Goal: Task Accomplishment & Management: Manage account settings

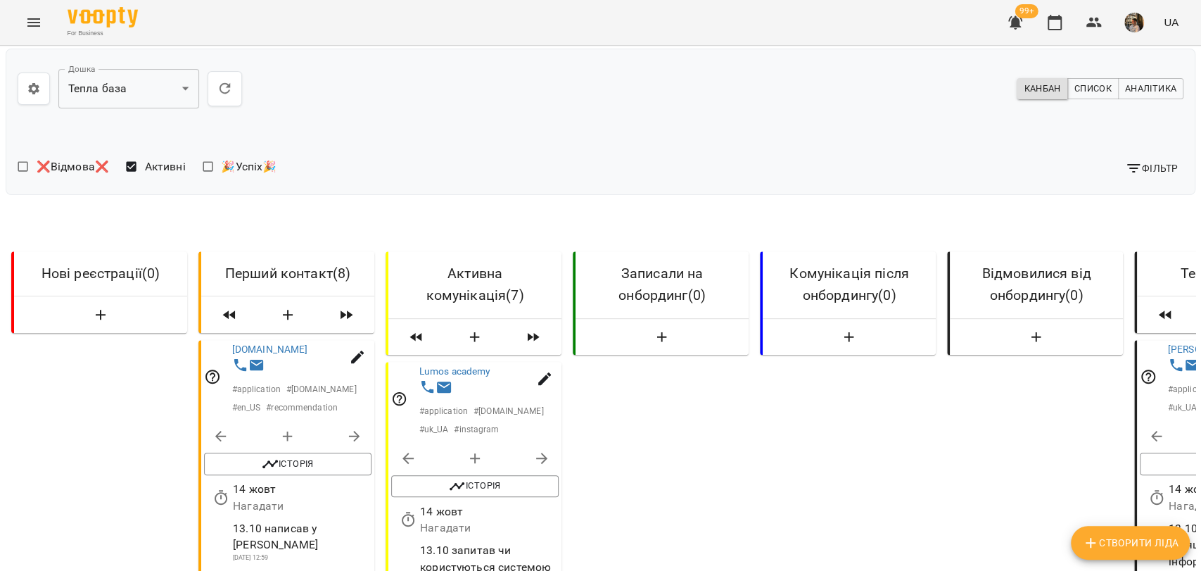
scroll to position [782, 0]
select select "**"
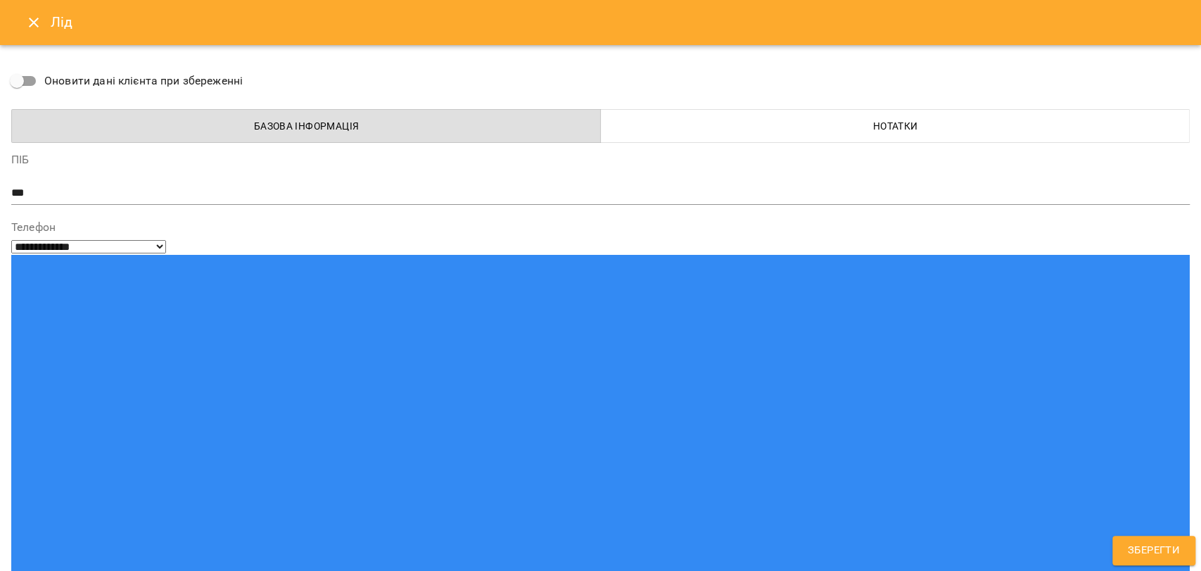
drag, startPoint x: 147, startPoint y: 253, endPoint x: 73, endPoint y: 250, distance: 73.9
drag, startPoint x: 72, startPoint y: 310, endPoint x: 87, endPoint y: 311, distance: 14.8
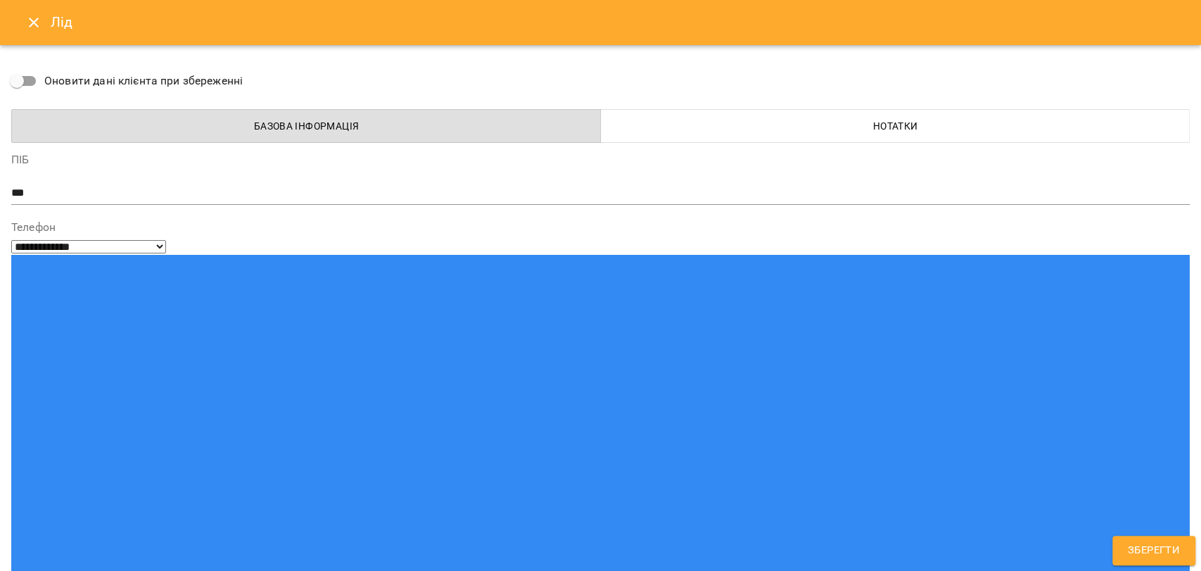
drag, startPoint x: 9, startPoint y: 307, endPoint x: 63, endPoint y: 305, distance: 54.2
click at [63, 305] on div "**********" at bounding box center [600, 285] width 1201 height 571
click at [20, 314] on div "**********" at bounding box center [600, 285] width 1201 height 571
drag, startPoint x: 11, startPoint y: 310, endPoint x: 20, endPoint y: 311, distance: 9.2
click at [20, 311] on div "**********" at bounding box center [600, 285] width 1201 height 571
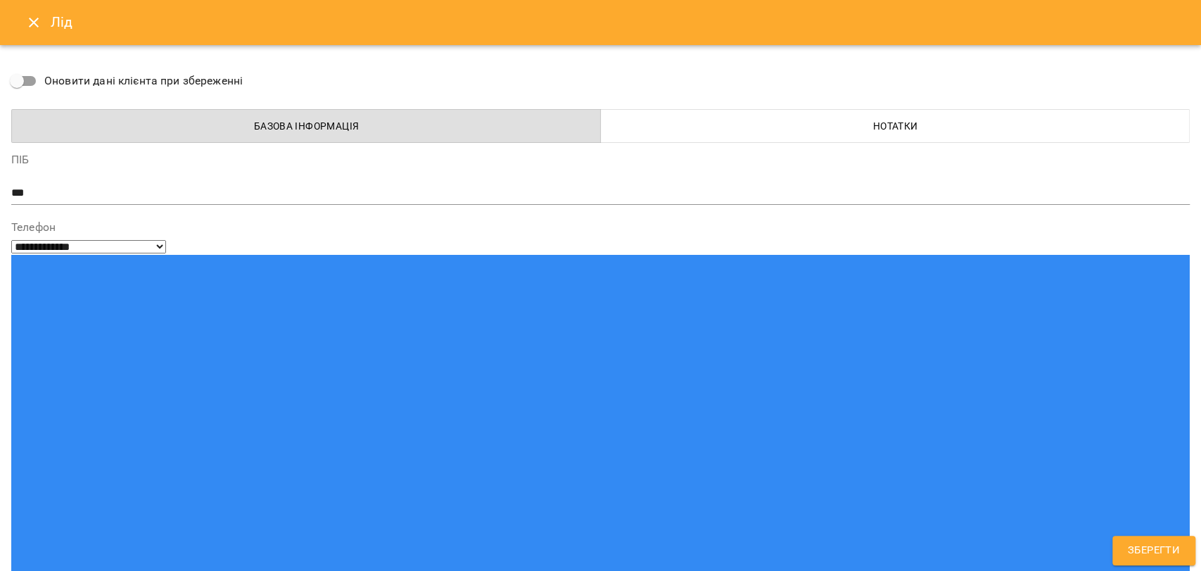
click at [11, 310] on div "**********" at bounding box center [600, 285] width 1201 height 571
drag, startPoint x: 12, startPoint y: 310, endPoint x: 118, endPoint y: 302, distance: 106.5
type input "**********"
click at [26, 23] on icon "Close" at bounding box center [33, 22] width 17 height 17
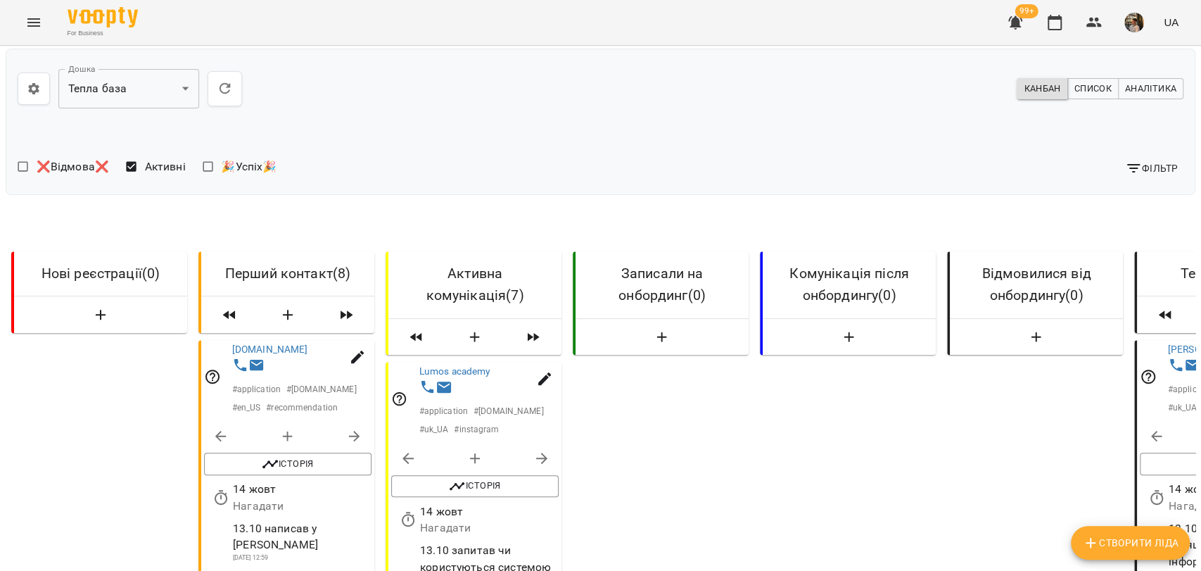
select select "**"
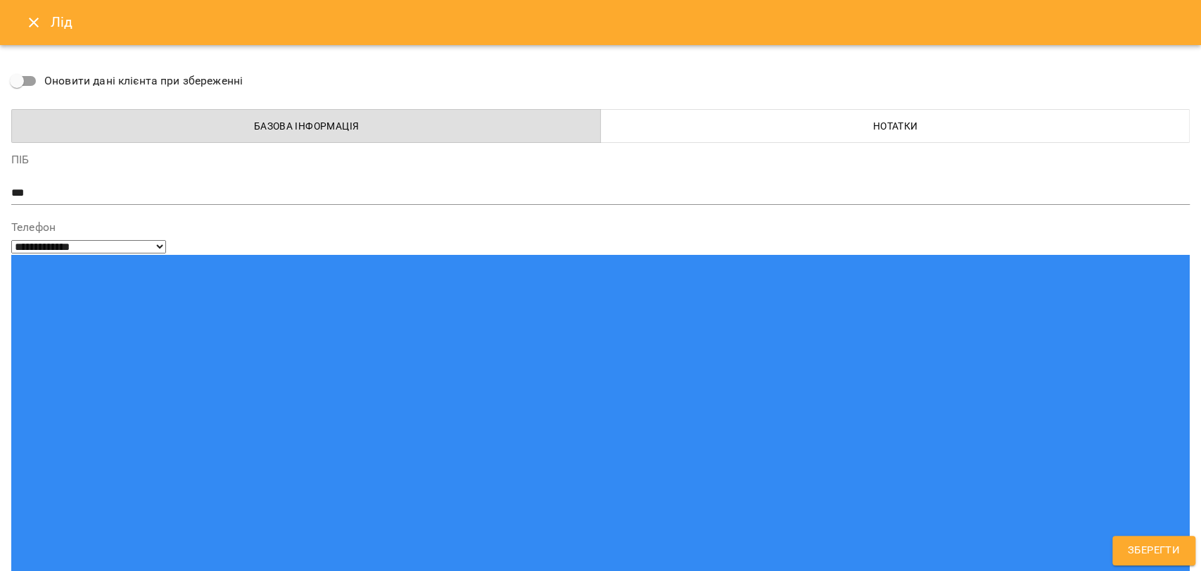
drag, startPoint x: 120, startPoint y: 311, endPoint x: 0, endPoint y: 310, distance: 120.3
click at [0, 310] on div "**********" at bounding box center [600, 285] width 1201 height 571
click at [38, 27] on icon "Close" at bounding box center [33, 22] width 17 height 17
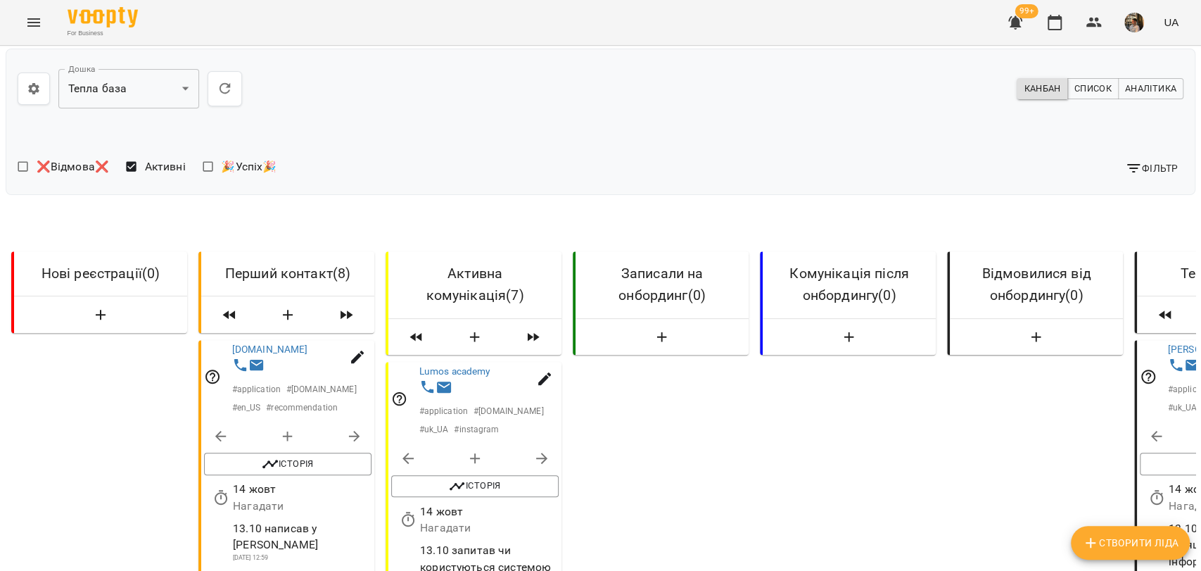
scroll to position [0, 0]
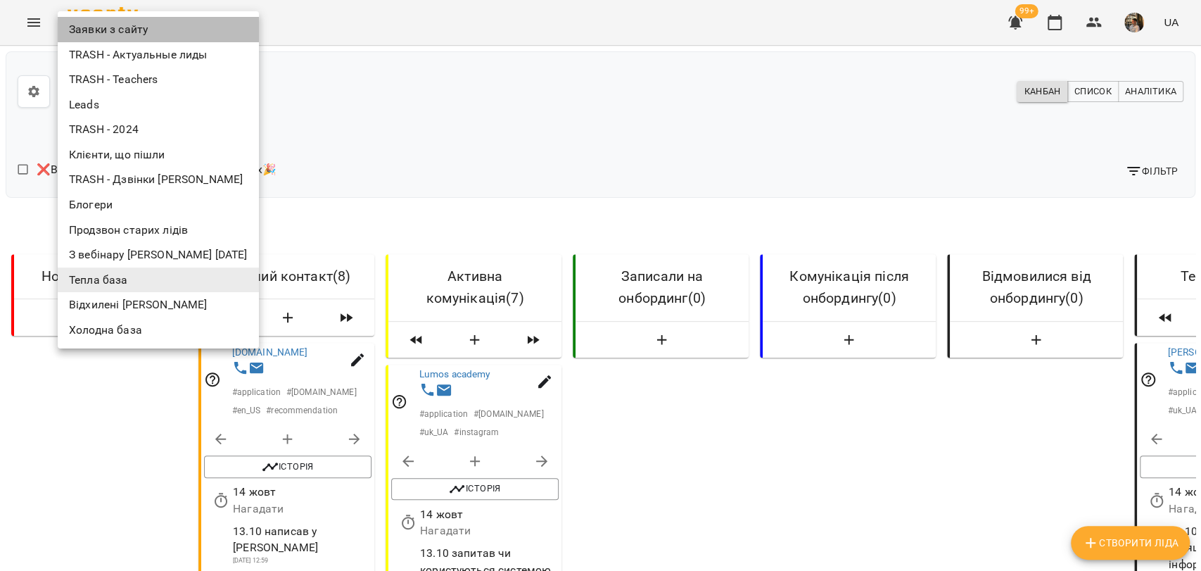
click at [132, 32] on li "Заявки з сайту" at bounding box center [158, 29] width 201 height 25
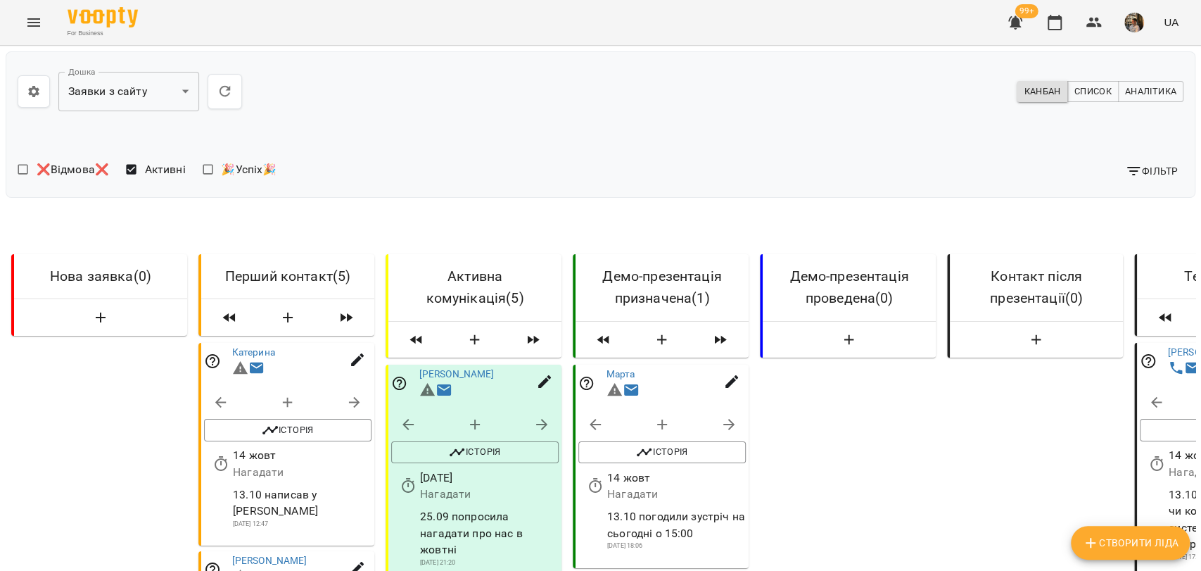
click at [1143, 29] on span "button" at bounding box center [1134, 23] width 20 height 20
click at [1019, 155] on span "Вийти" at bounding box center [998, 154] width 89 height 17
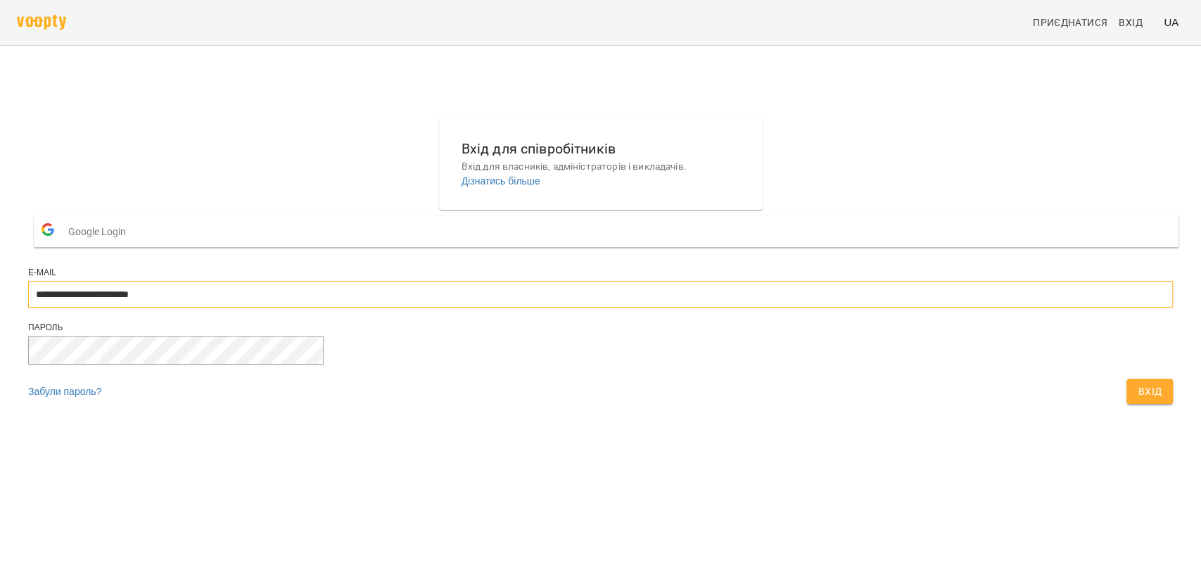
click at [716, 307] on input "**********" at bounding box center [600, 294] width 1145 height 27
type input "**********"
click at [1138, 400] on span "Вхід" at bounding box center [1150, 391] width 24 height 17
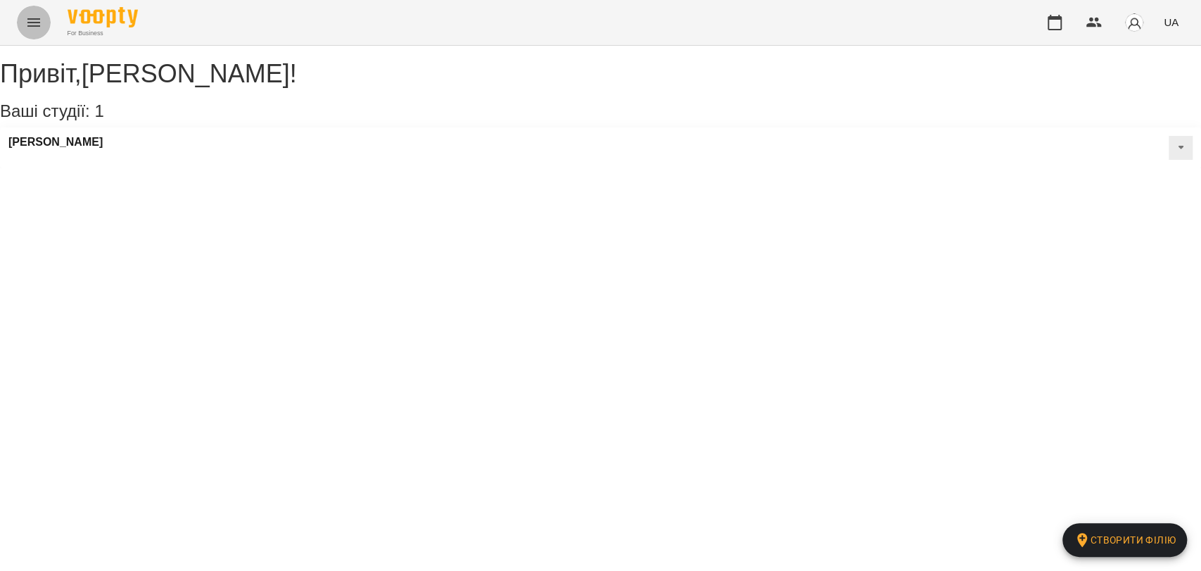
click at [39, 18] on icon "Menu" at bounding box center [33, 22] width 17 height 17
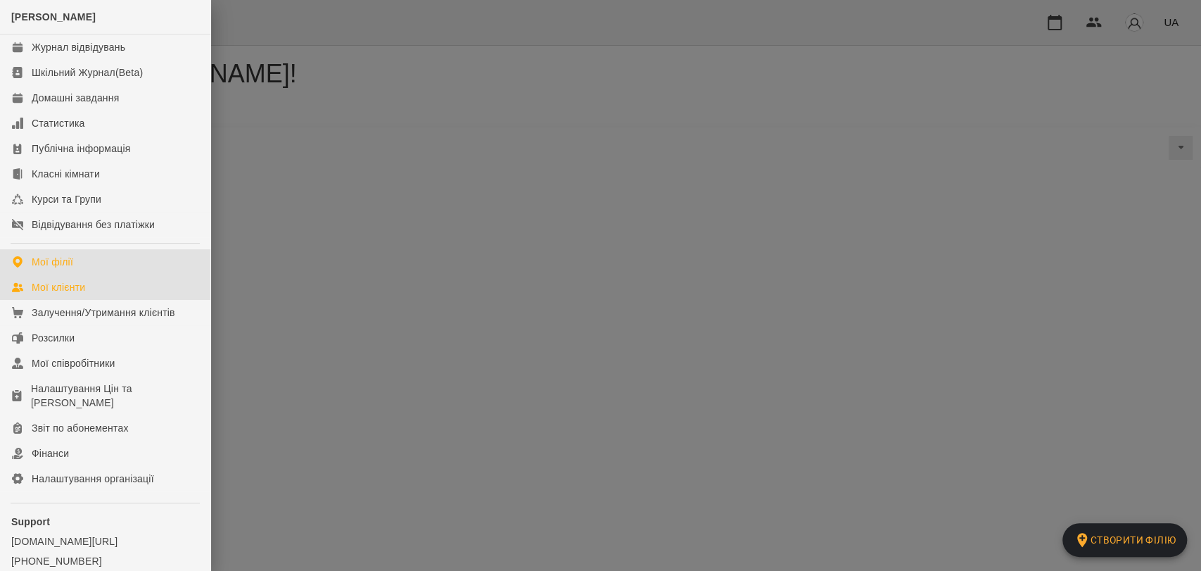
click at [103, 290] on link "Мої клієнти" at bounding box center [105, 286] width 210 height 25
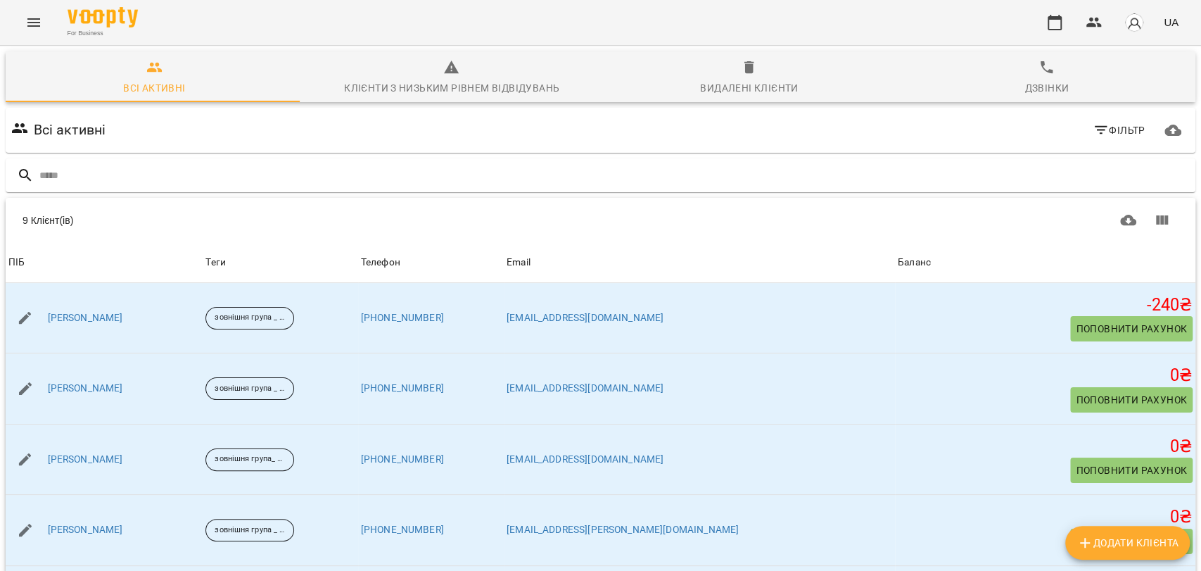
click at [1113, 125] on span "Фільтр" at bounding box center [1119, 130] width 53 height 17
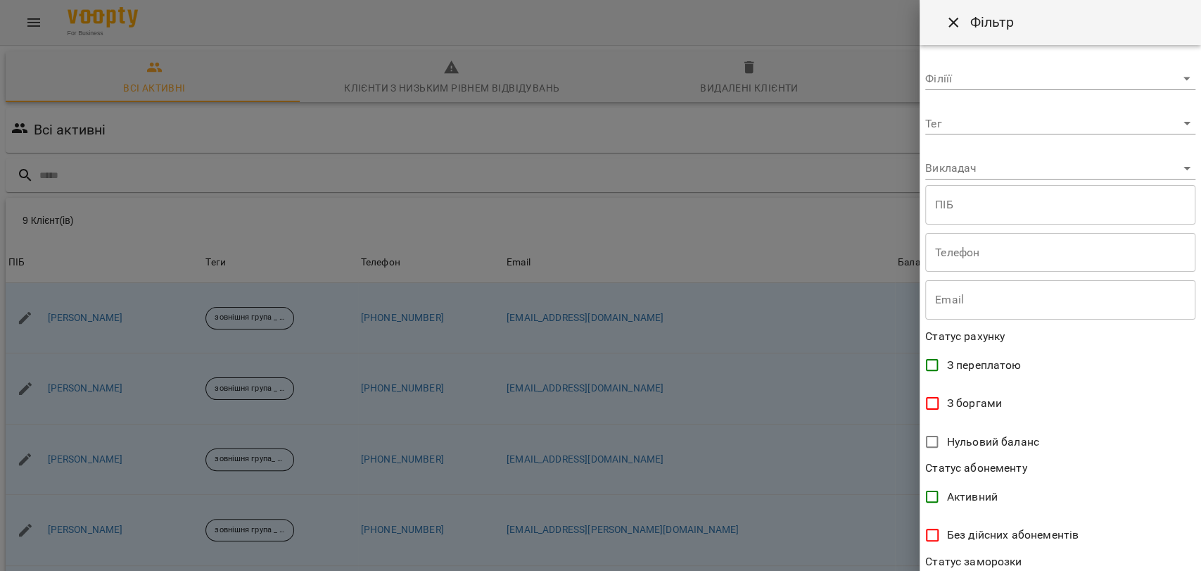
click at [818, 178] on div at bounding box center [600, 285] width 1201 height 571
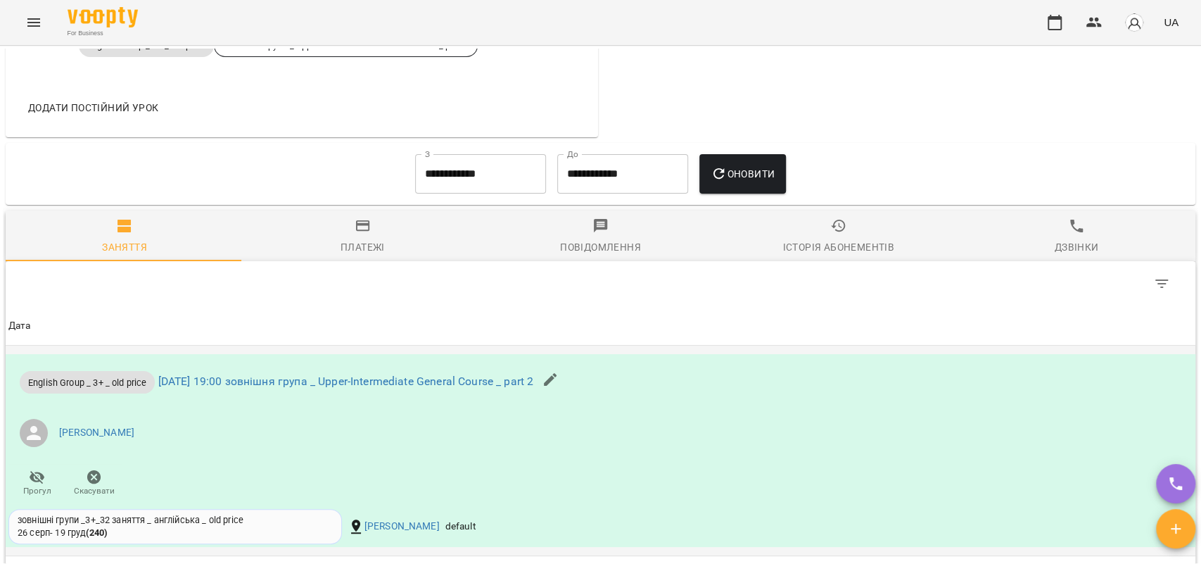
scroll to position [625, 0]
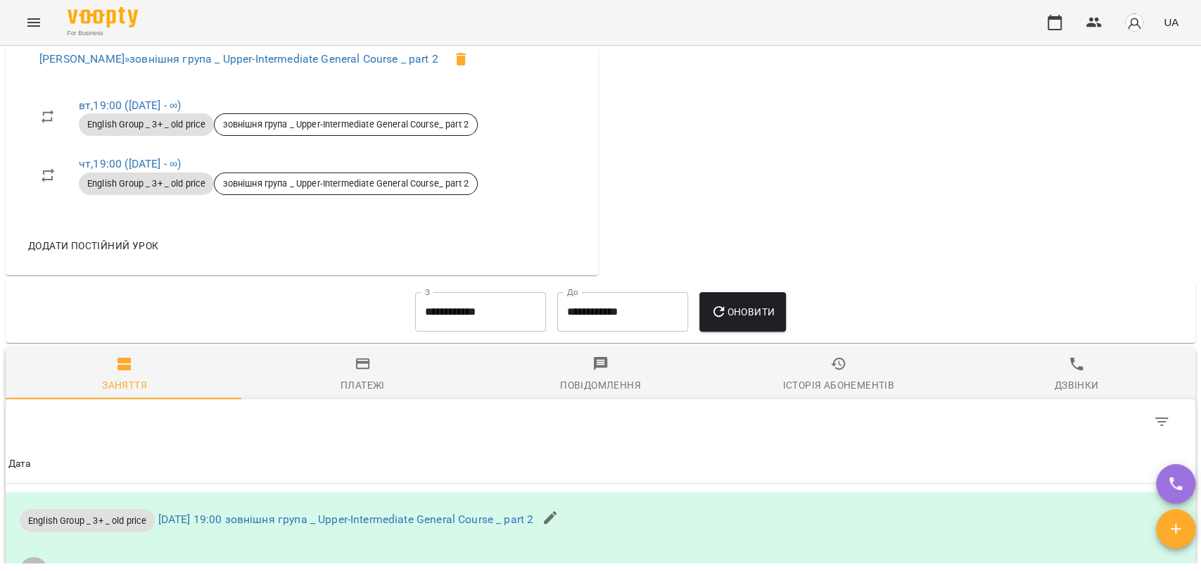
click at [459, 331] on input "**********" at bounding box center [480, 311] width 131 height 39
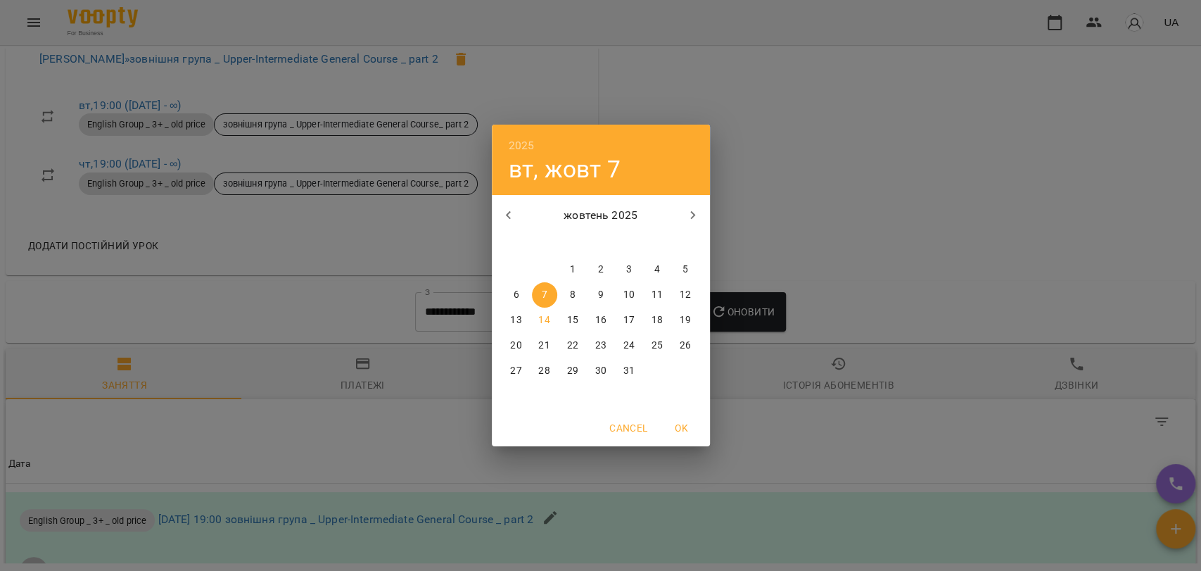
click at [523, 213] on button "button" at bounding box center [509, 215] width 34 height 34
click at [523, 211] on button "button" at bounding box center [509, 215] width 34 height 34
click at [523, 207] on div "серпень 2025 вересень 2025 жовтень 2025" at bounding box center [601, 215] width 218 height 34
click at [516, 208] on icon "button" at bounding box center [508, 215] width 17 height 17
click at [545, 270] on p "1" at bounding box center [544, 269] width 6 height 14
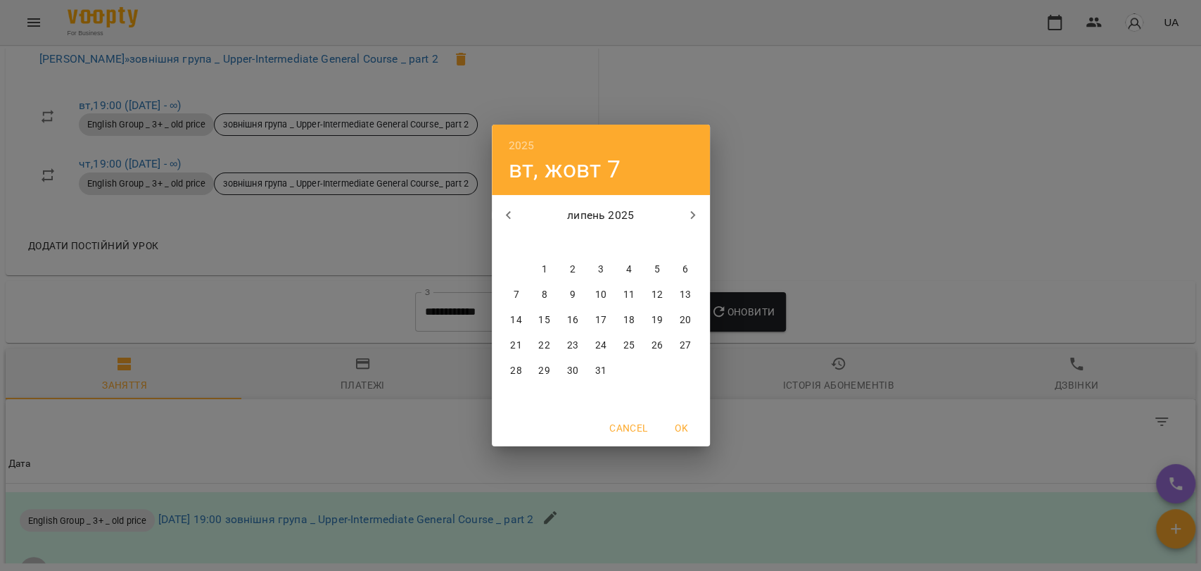
type input "**********"
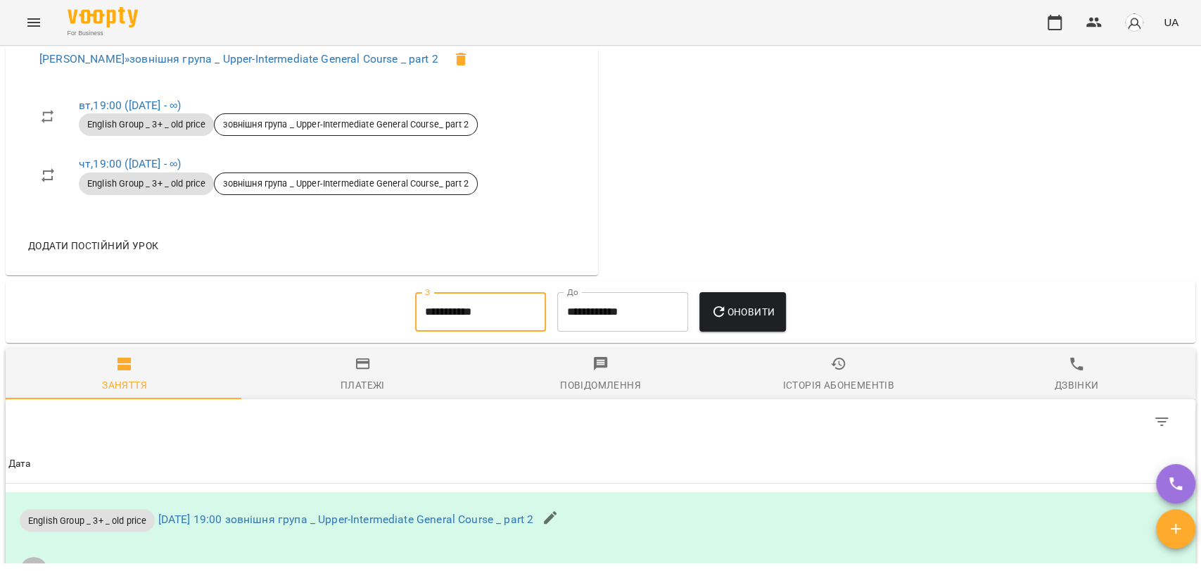
click at [723, 320] on icon "button" at bounding box center [719, 311] width 17 height 17
click at [631, 330] on input "**********" at bounding box center [622, 311] width 131 height 39
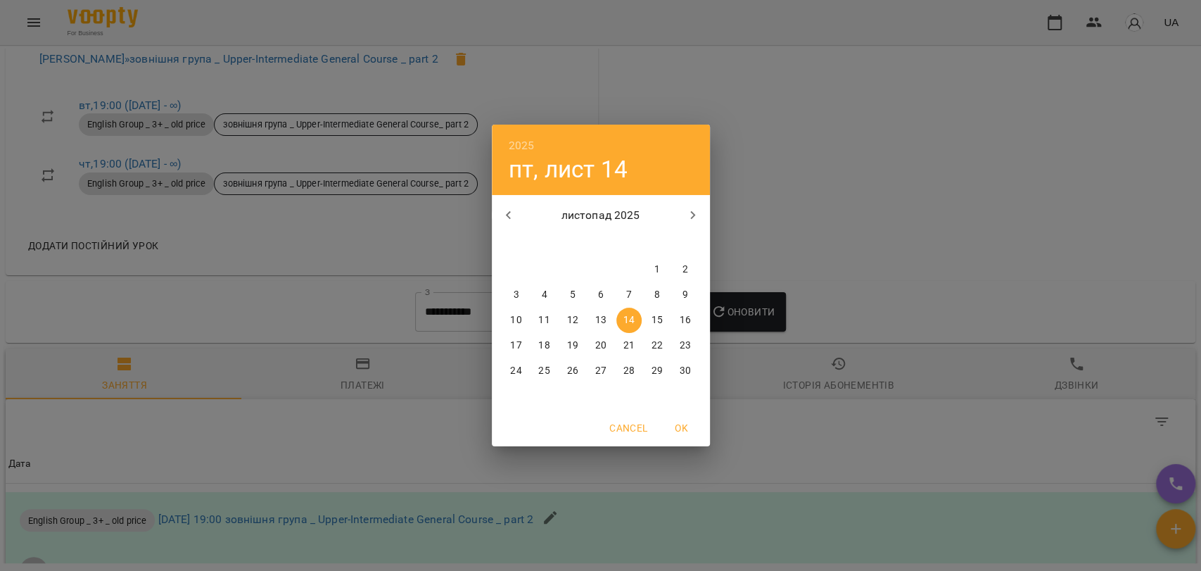
click at [322, 270] on div "2025 пт, лист 14 листопад 2025 пн вт ср чт пт сб нд 27 28 29 30 31 1 2 3 4 5 6 …" at bounding box center [600, 285] width 1201 height 571
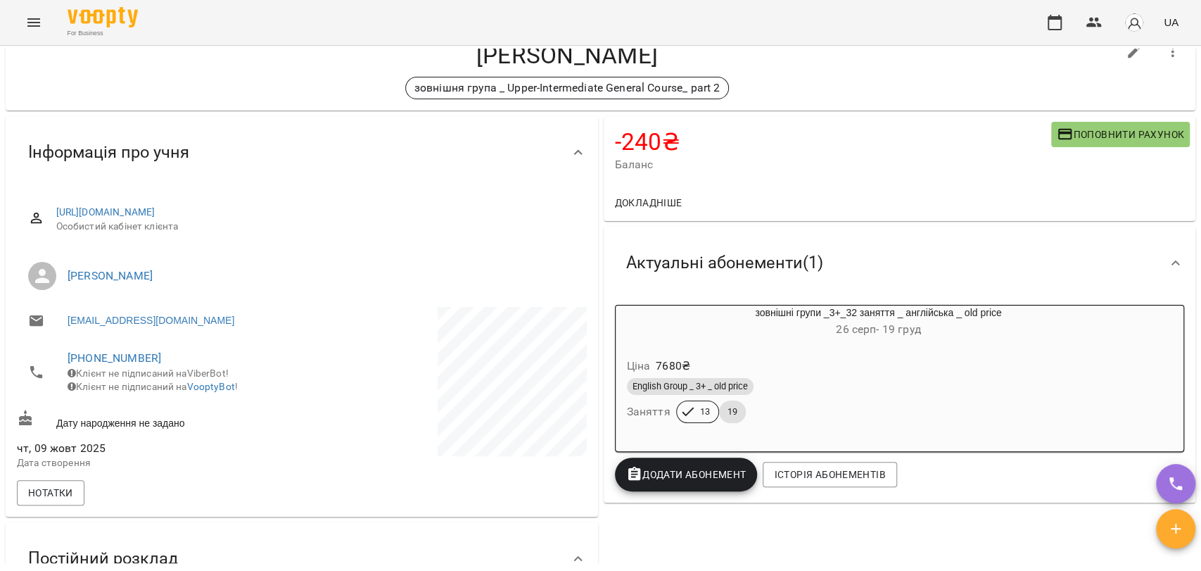
scroll to position [0, 0]
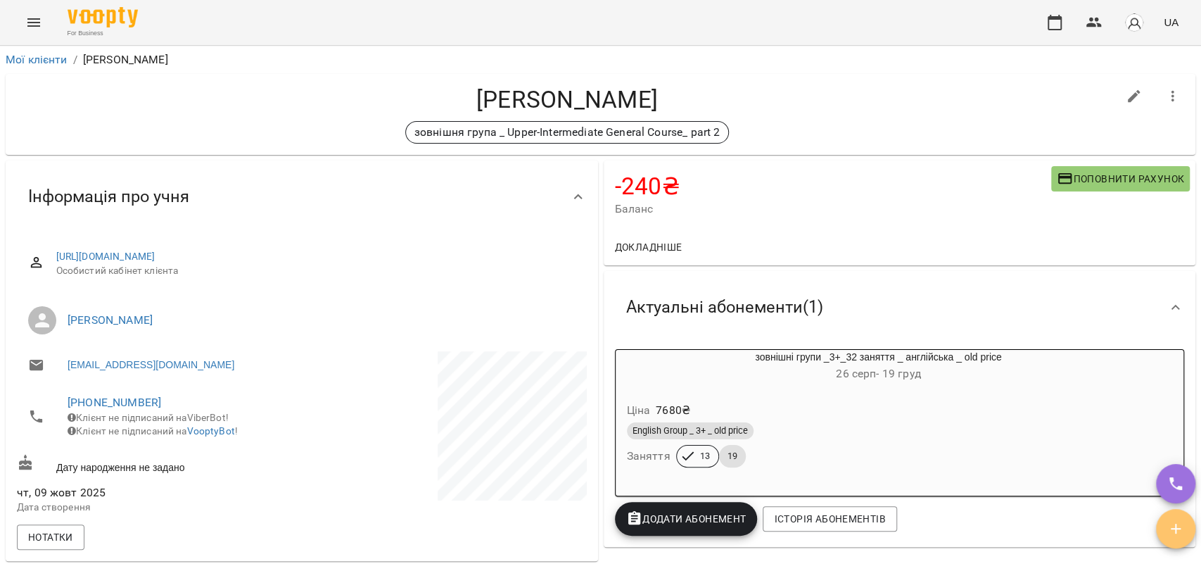
click at [1193, 533] on span "button" at bounding box center [1175, 528] width 39 height 17
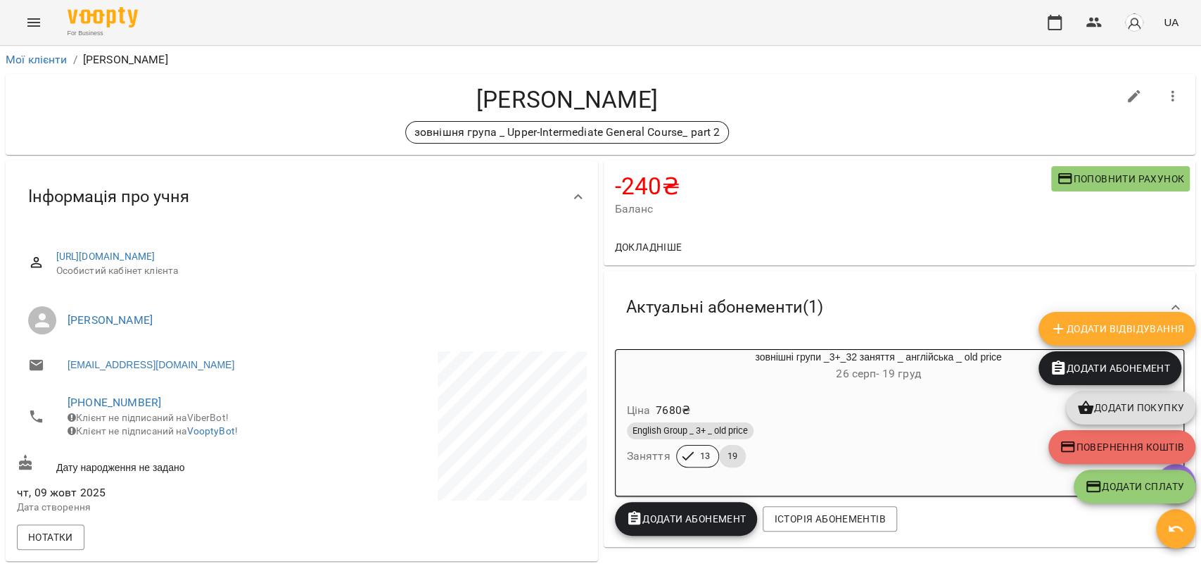
click at [1127, 438] on span "Повернення коштів" at bounding box center [1122, 446] width 125 height 17
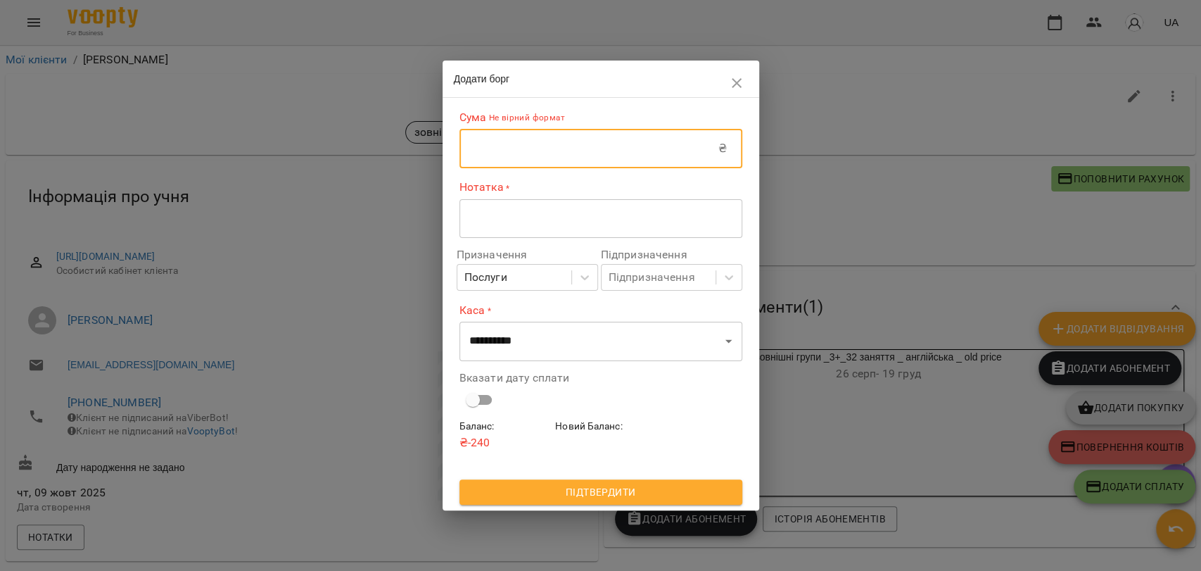
click at [544, 165] on input "text" at bounding box center [588, 148] width 259 height 39
click at [469, 138] on input "***" at bounding box center [588, 148] width 259 height 39
type input "***"
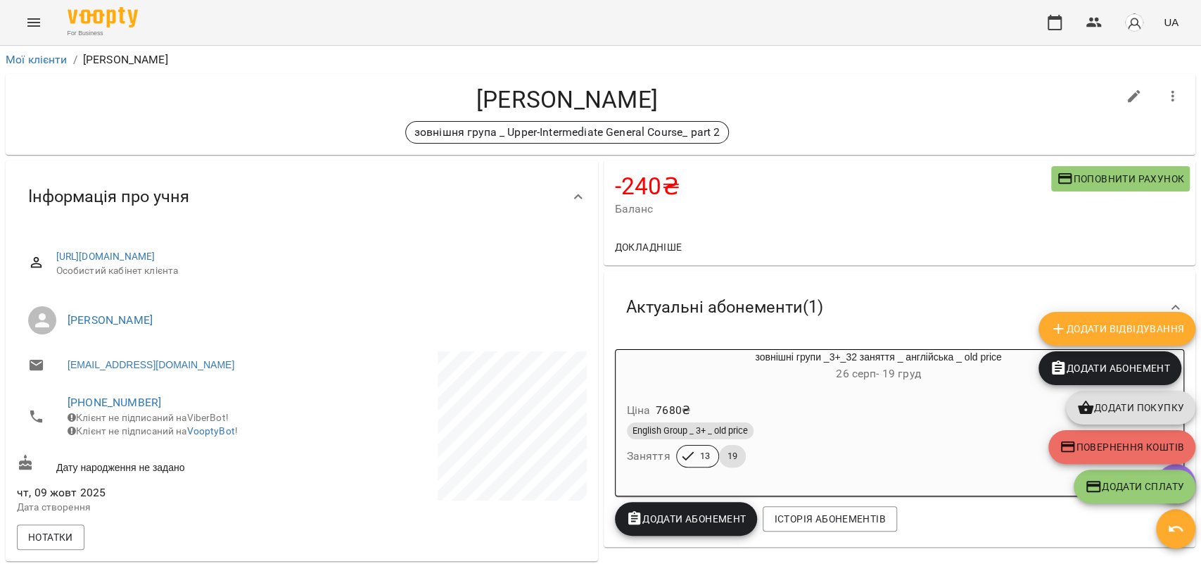
click at [1072, 227] on div "-240 ₴ Баланс Поповнити рахунок" at bounding box center [900, 194] width 592 height 68
click at [1148, 486] on span "Додати Сплату" at bounding box center [1134, 486] width 99 height 17
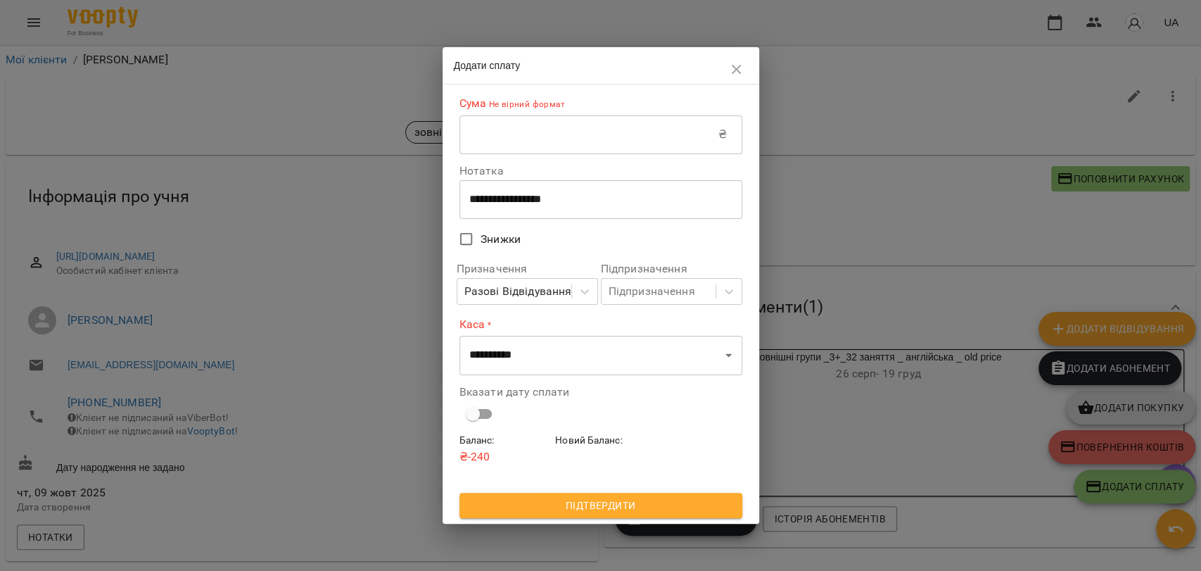
click at [574, 145] on input "text" at bounding box center [588, 134] width 259 height 39
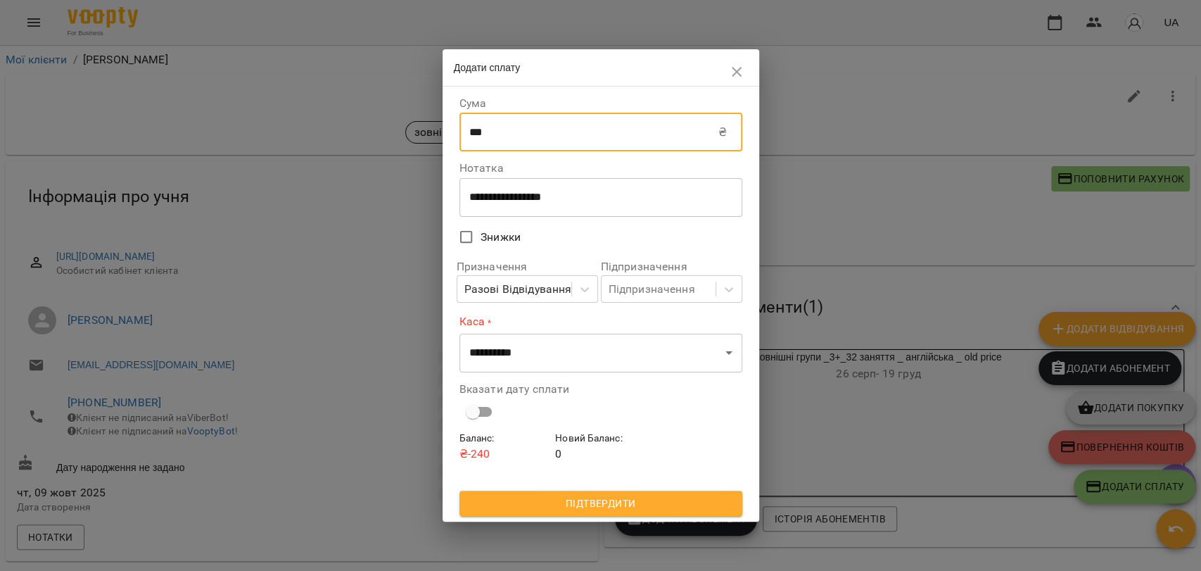
type input "***"
click at [551, 229] on label "Знижки" at bounding box center [591, 237] width 279 height 30
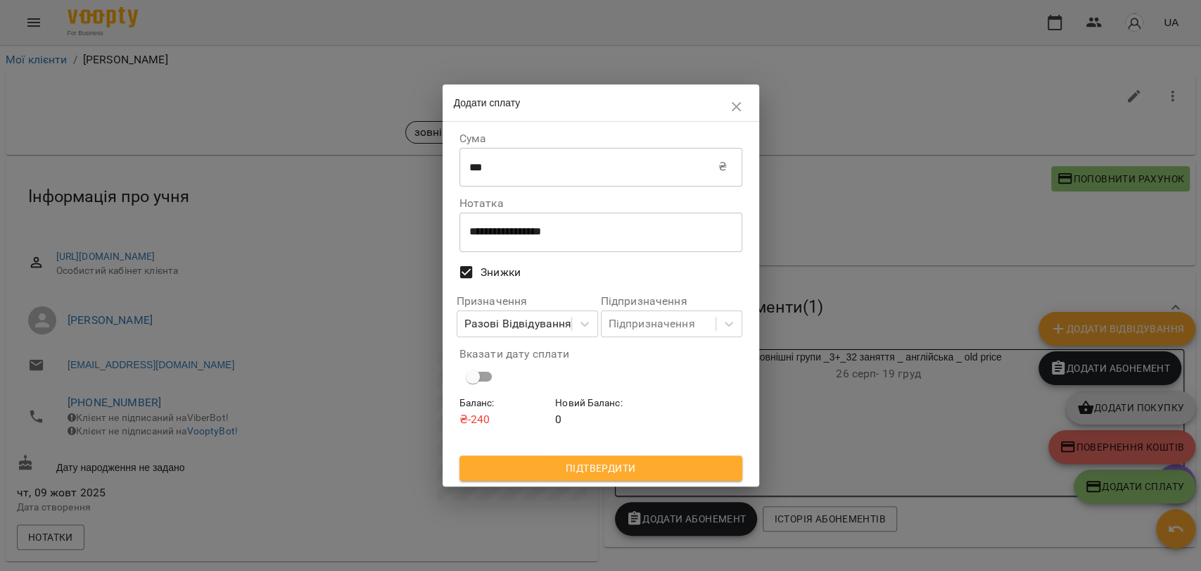
click at [513, 274] on span "Знижки" at bounding box center [501, 272] width 40 height 17
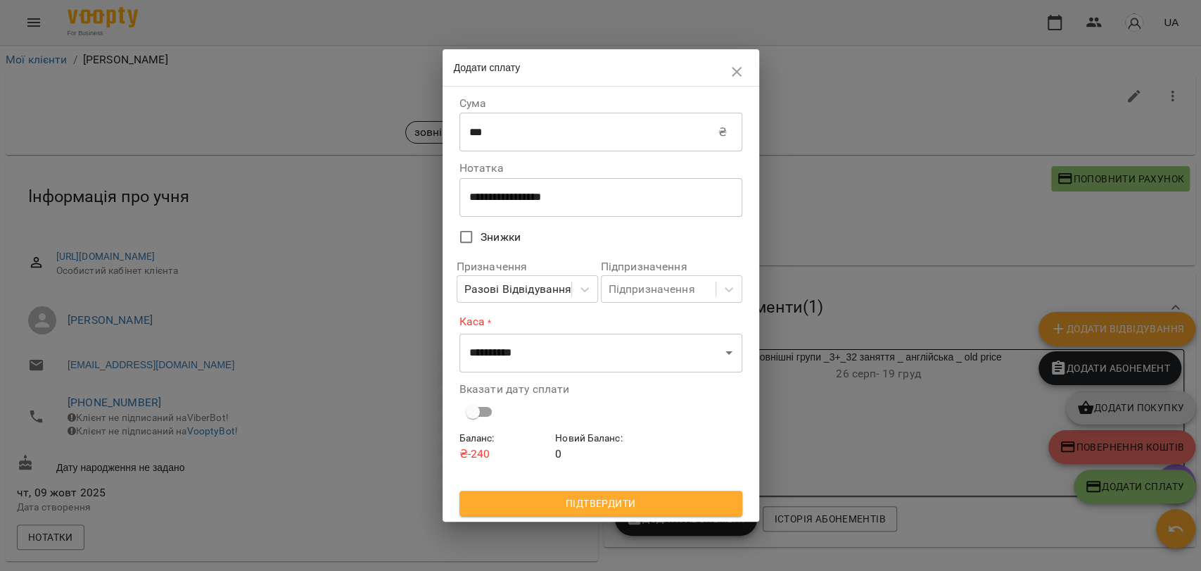
click at [507, 243] on span "Знижки" at bounding box center [501, 237] width 40 height 17
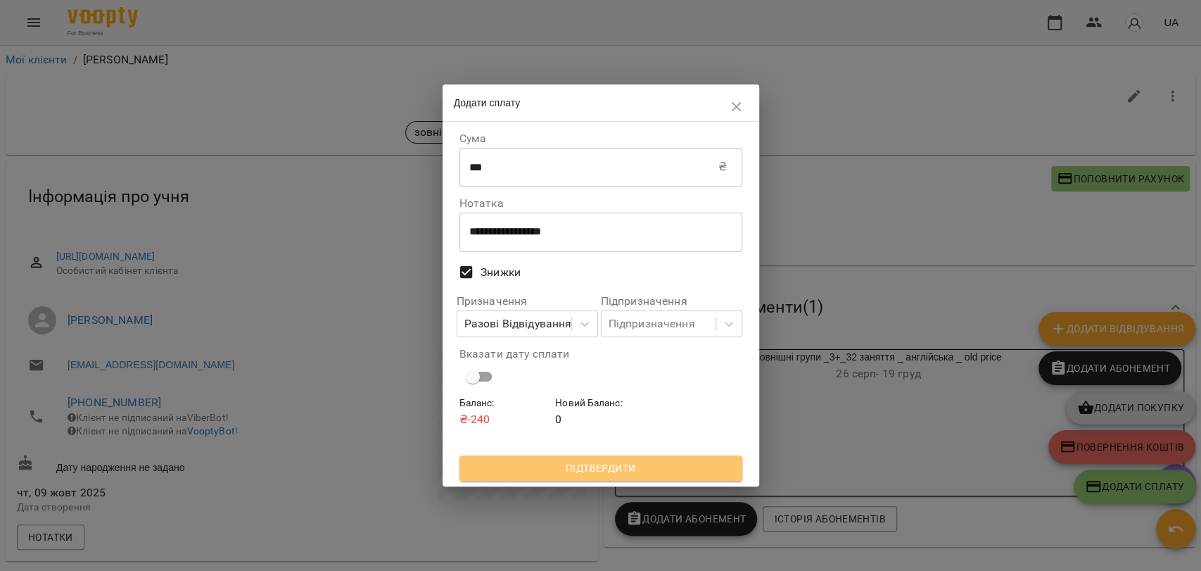
click at [588, 469] on span "Підтвердити" at bounding box center [601, 467] width 260 height 17
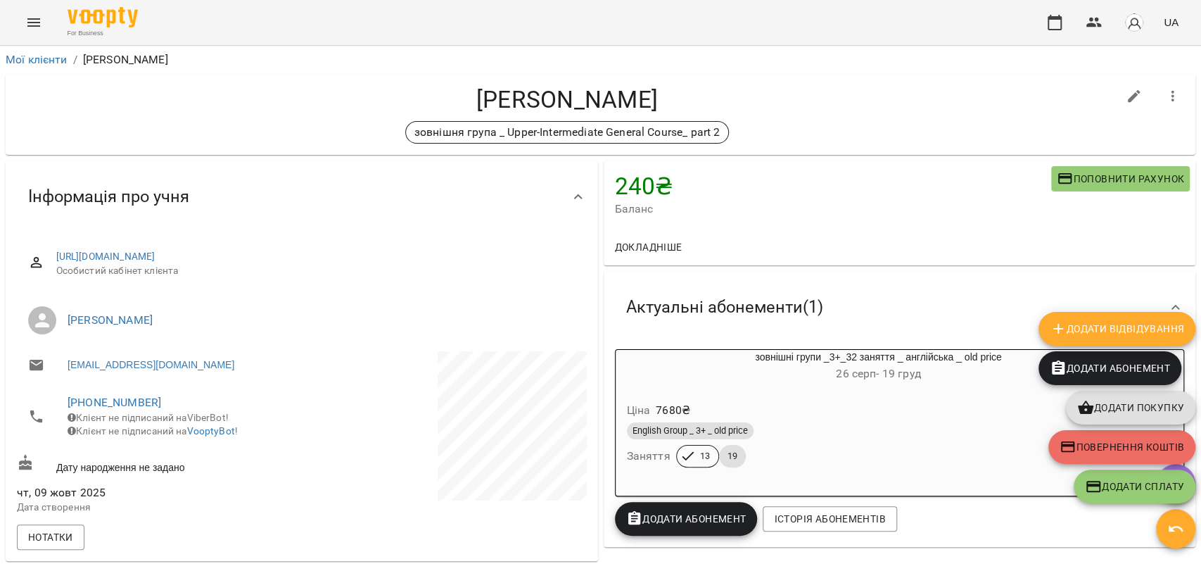
click at [977, 226] on div "240 ₴ Баланс Поповнити рахунок" at bounding box center [900, 194] width 592 height 68
click at [1103, 442] on span "Повернення коштів" at bounding box center [1122, 446] width 125 height 17
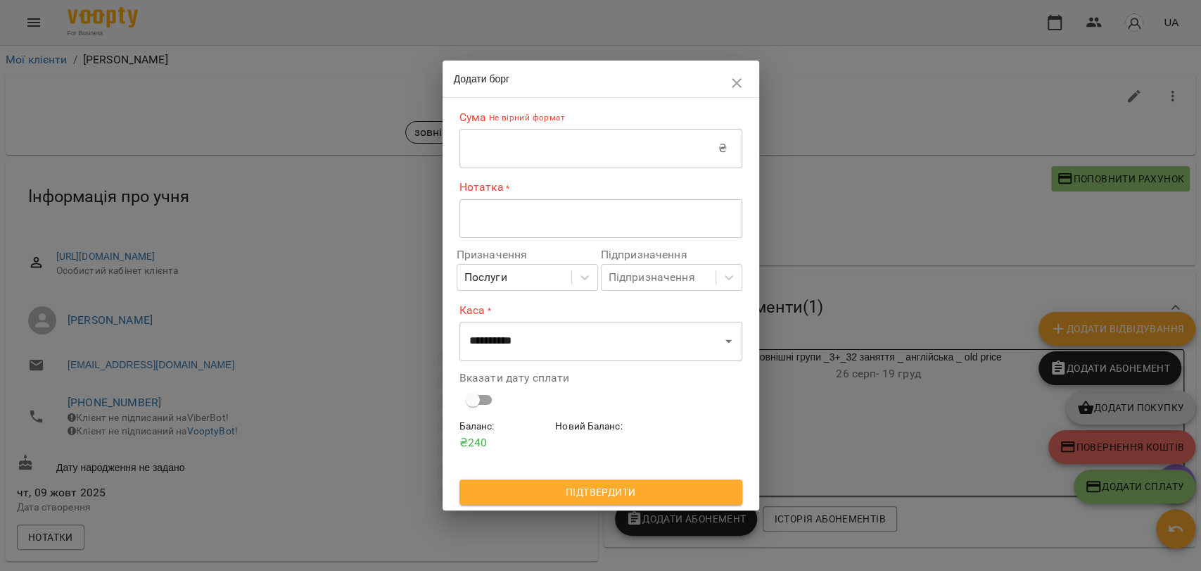
click at [586, 146] on input "text" at bounding box center [588, 148] width 259 height 39
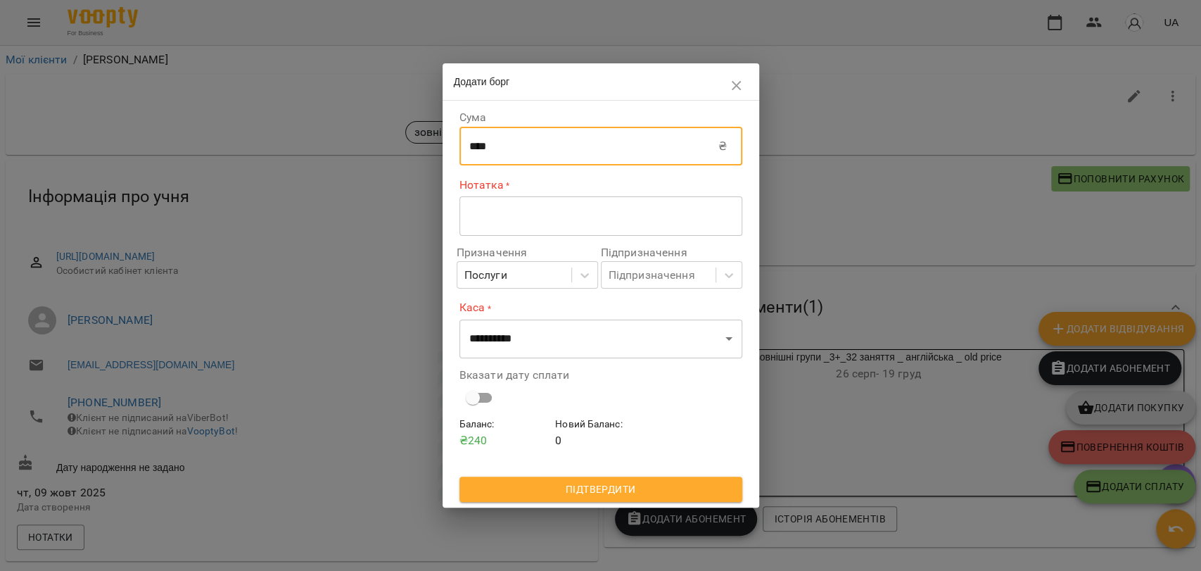
type input "****"
click at [509, 225] on div "* ​" at bounding box center [600, 215] width 283 height 39
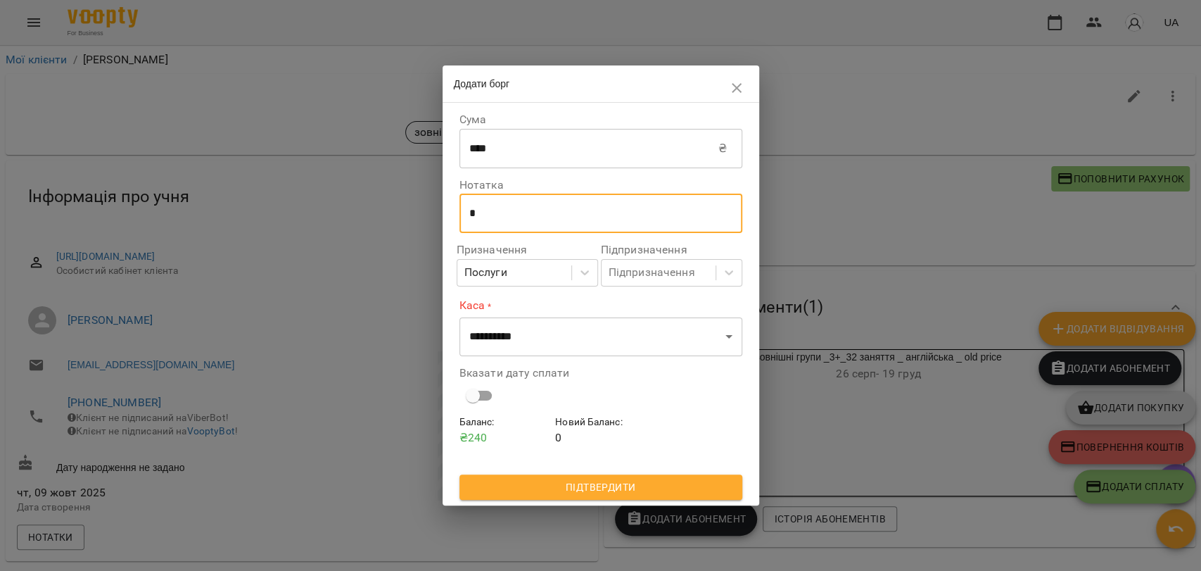
type textarea "*"
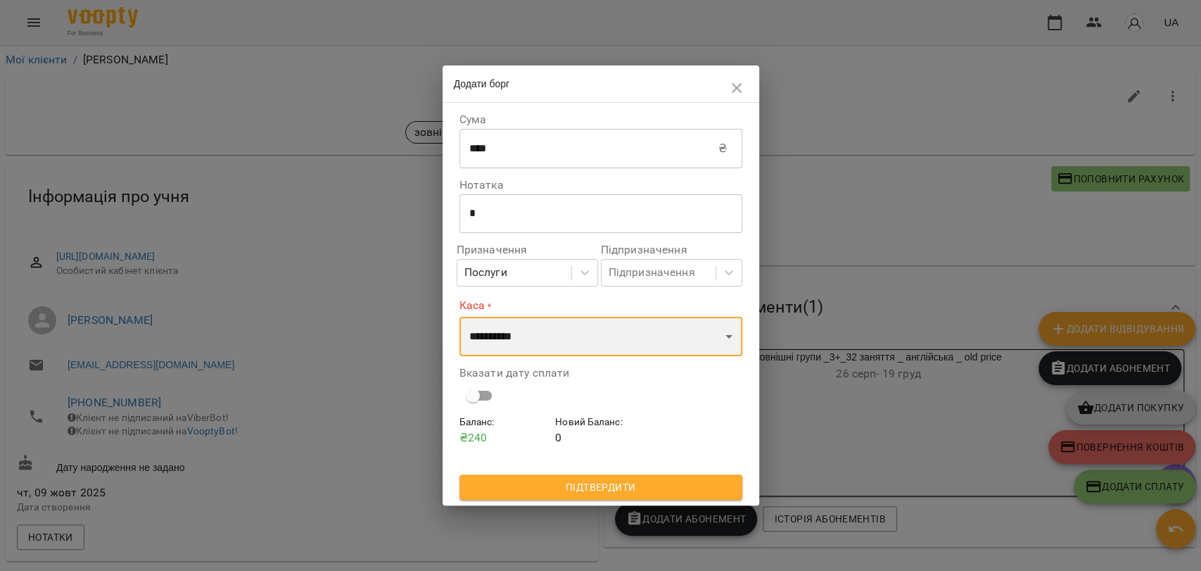
click at [573, 320] on select "**********" at bounding box center [600, 336] width 283 height 39
select select "****"
click at [459, 317] on select "**********" at bounding box center [600, 336] width 283 height 39
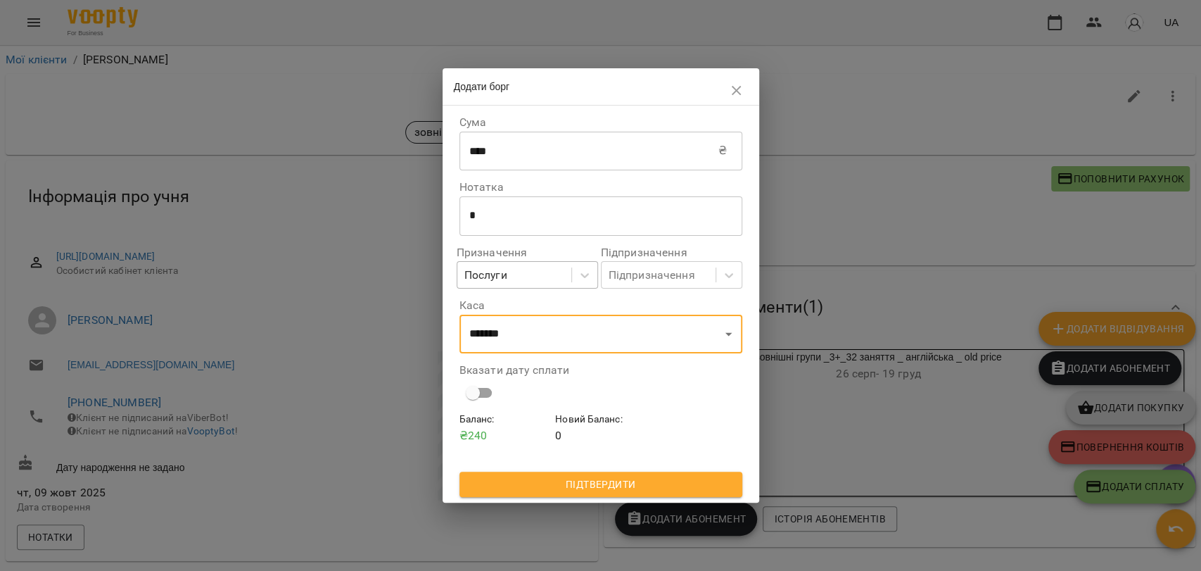
click at [509, 278] on div "Послуги" at bounding box center [514, 275] width 114 height 26
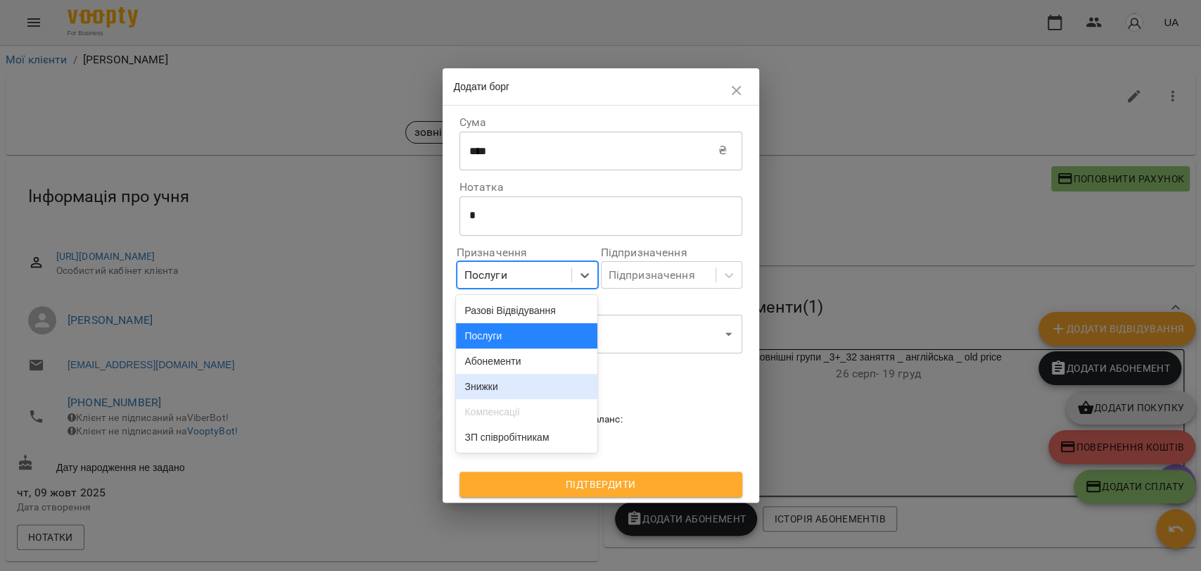
click at [522, 386] on div "Знижки" at bounding box center [526, 386] width 141 height 25
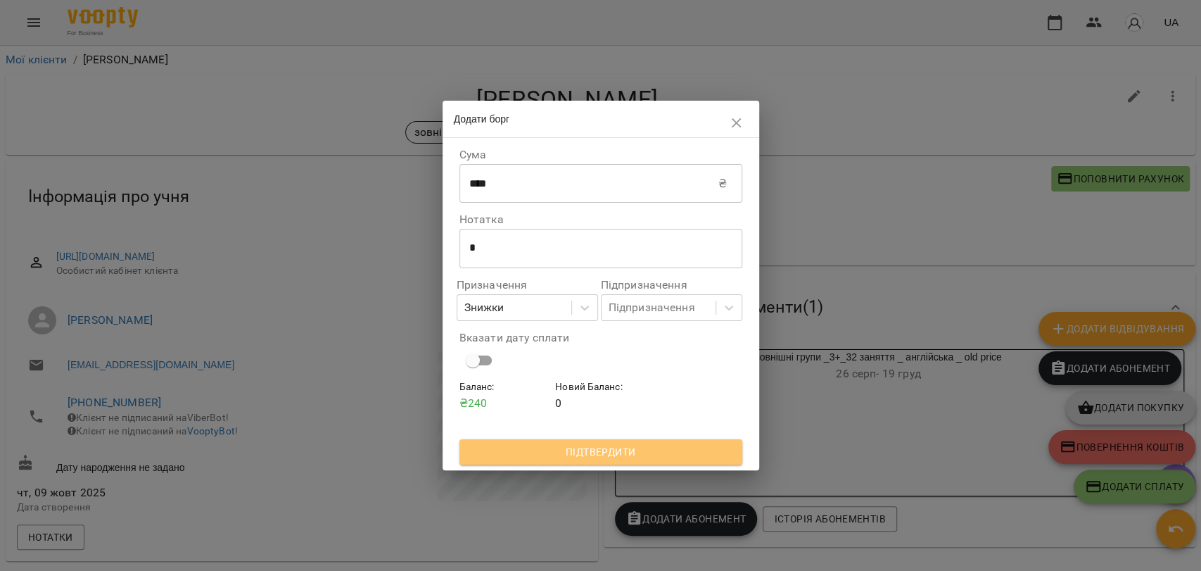
click at [593, 448] on span "Підтвердити" at bounding box center [601, 451] width 260 height 17
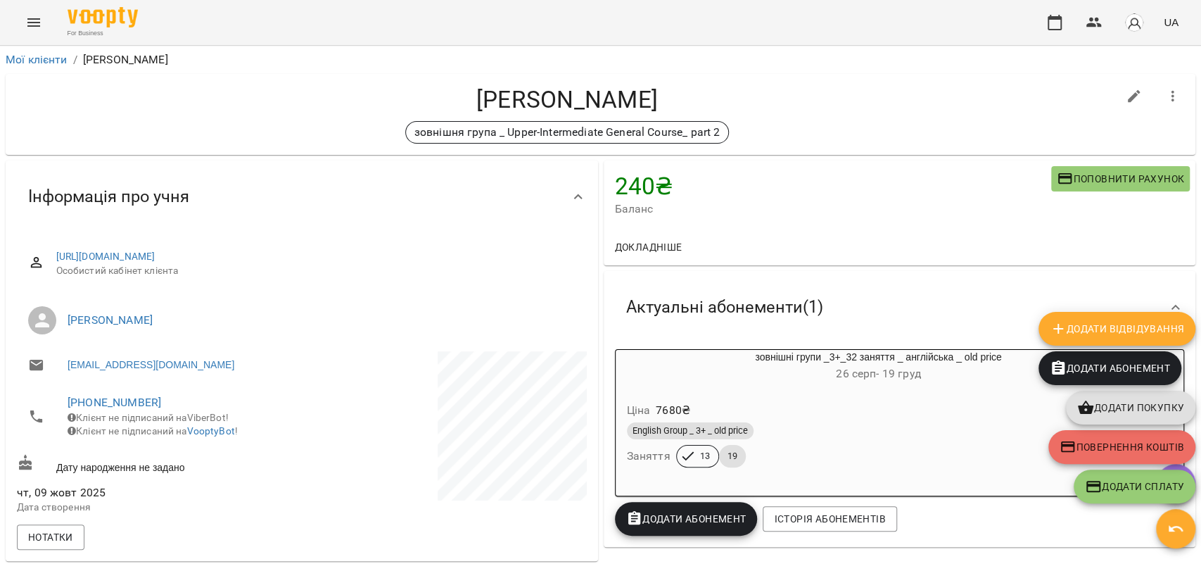
click at [1102, 449] on span "Повернення коштів" at bounding box center [1122, 446] width 125 height 17
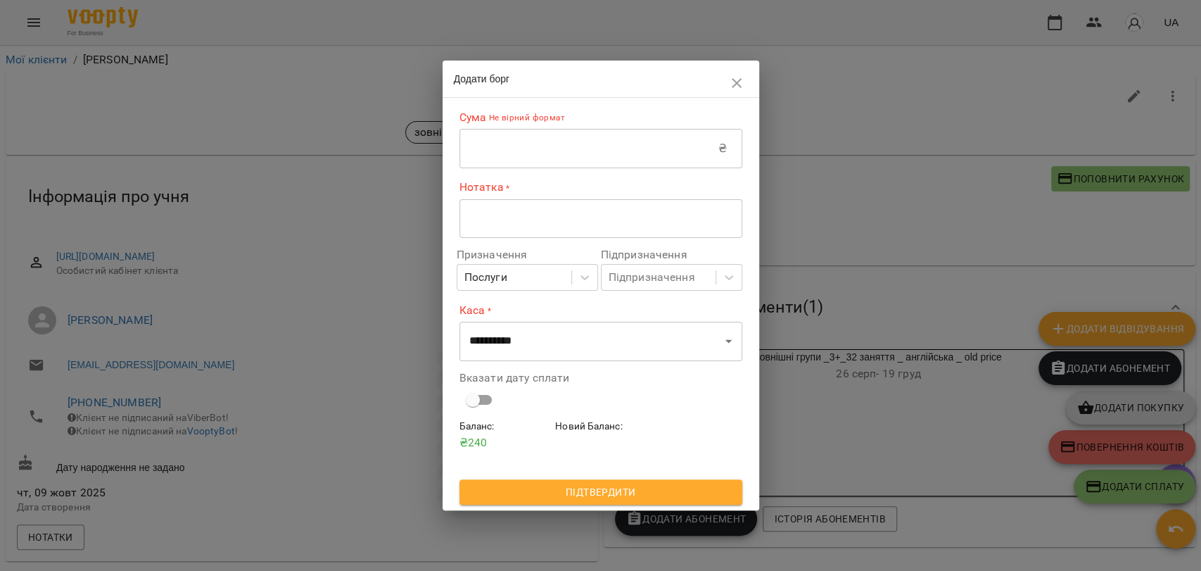
click at [542, 177] on div "**********" at bounding box center [600, 260] width 283 height 315
click at [538, 157] on input "text" at bounding box center [588, 148] width 259 height 39
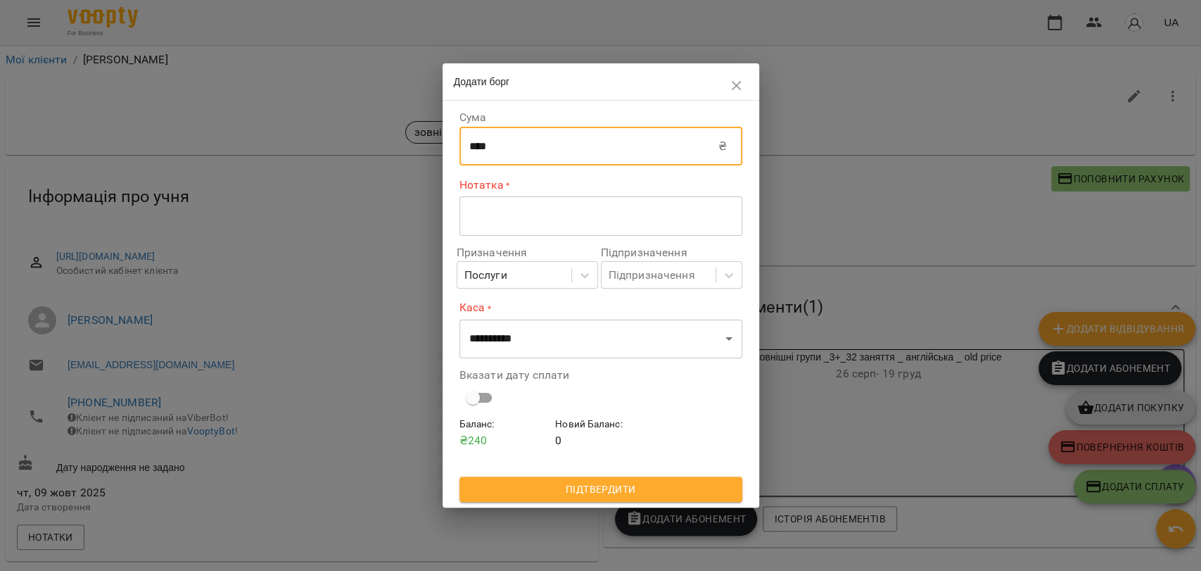
type input "****"
click at [498, 232] on div "* ​" at bounding box center [600, 215] width 283 height 39
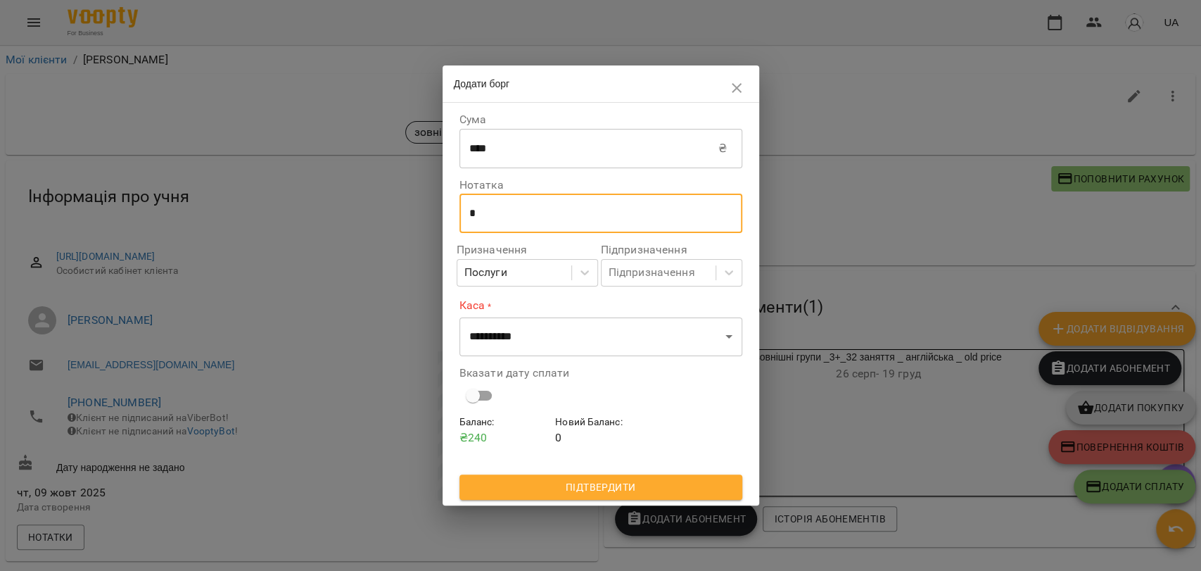
type textarea "*"
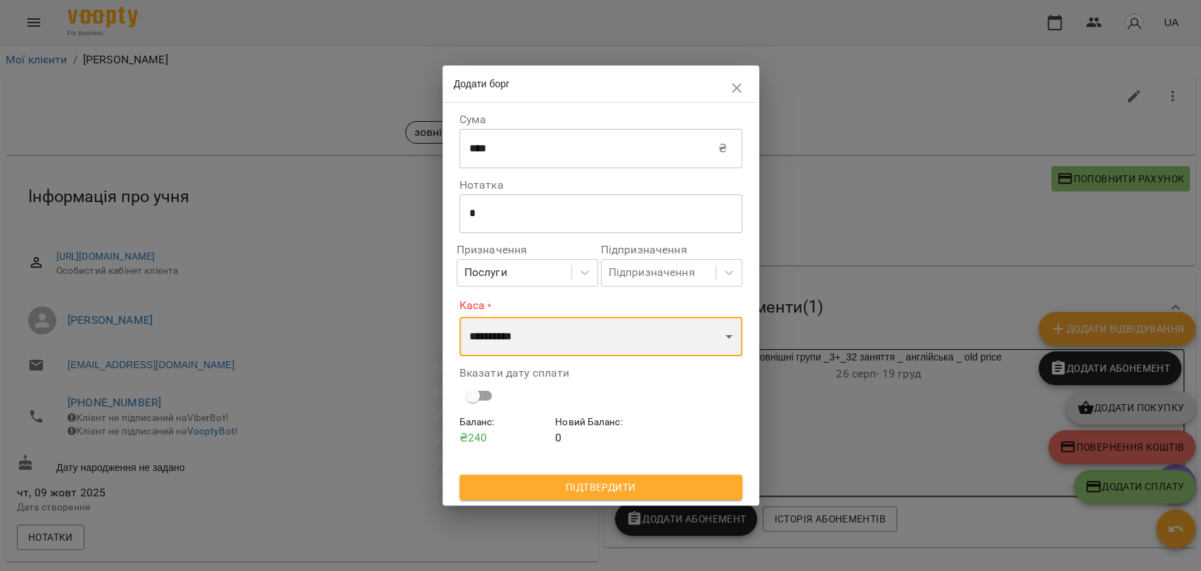
drag, startPoint x: 494, startPoint y: 340, endPoint x: 498, endPoint y: 348, distance: 8.8
click at [491, 341] on select "**********" at bounding box center [600, 336] width 283 height 39
click at [459, 317] on select "**********" at bounding box center [600, 336] width 283 height 39
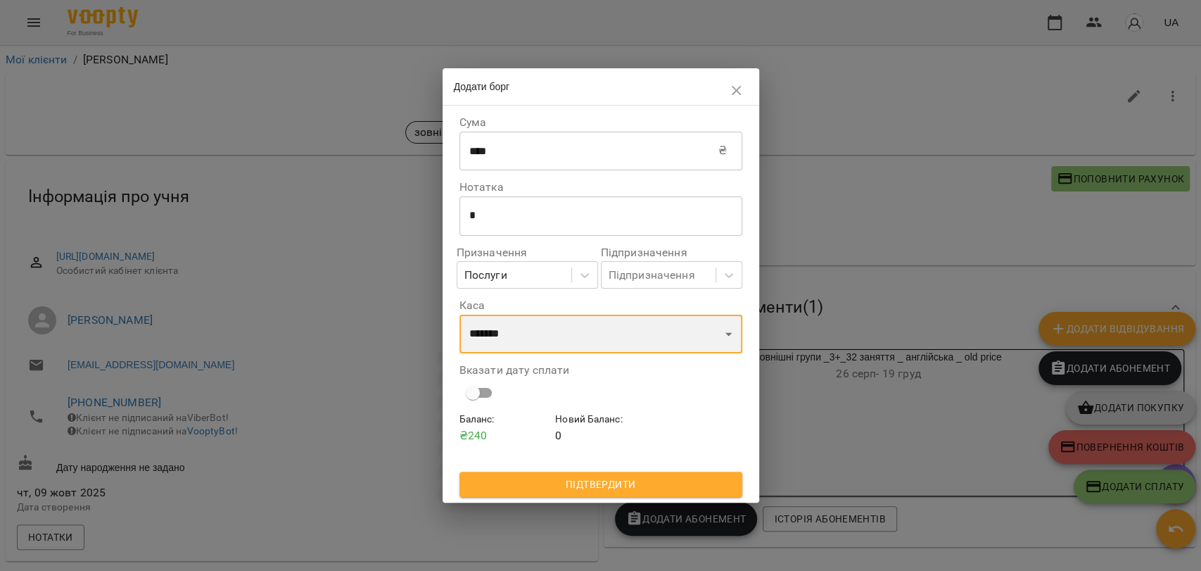
drag, startPoint x: 518, startPoint y: 339, endPoint x: 517, endPoint y: 350, distance: 11.3
click at [518, 339] on select "**********" at bounding box center [600, 334] width 283 height 39
select select "****"
click at [459, 315] on select "**********" at bounding box center [600, 334] width 283 height 39
click at [593, 486] on span "Підтвердити" at bounding box center [601, 484] width 260 height 17
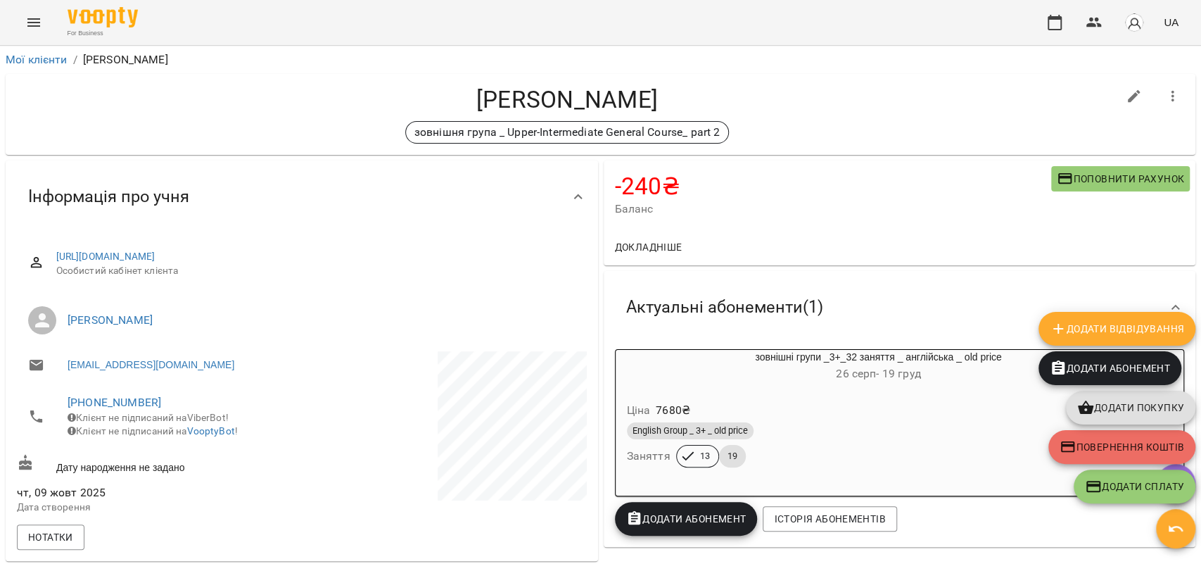
click at [1182, 535] on icon "button" at bounding box center [1175, 528] width 17 height 17
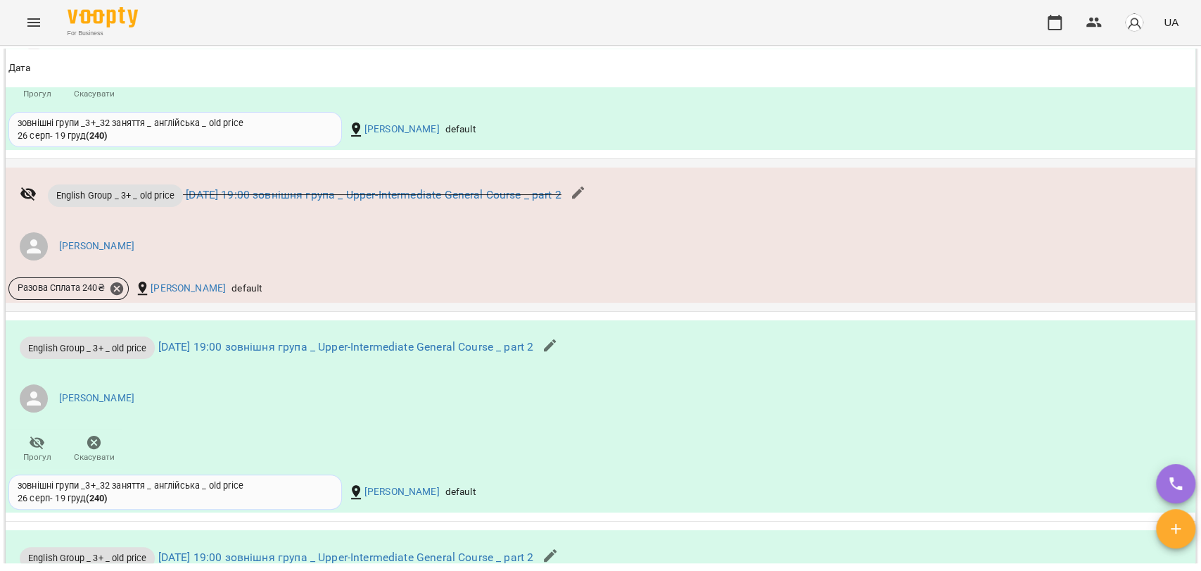
scroll to position [1563, 0]
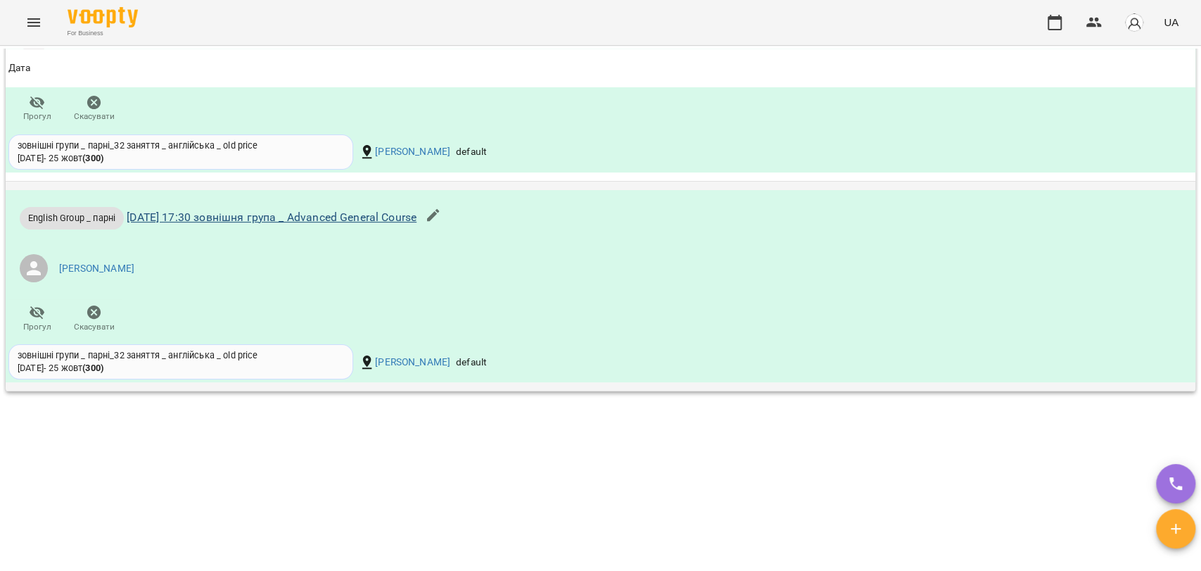
scroll to position [679, 0]
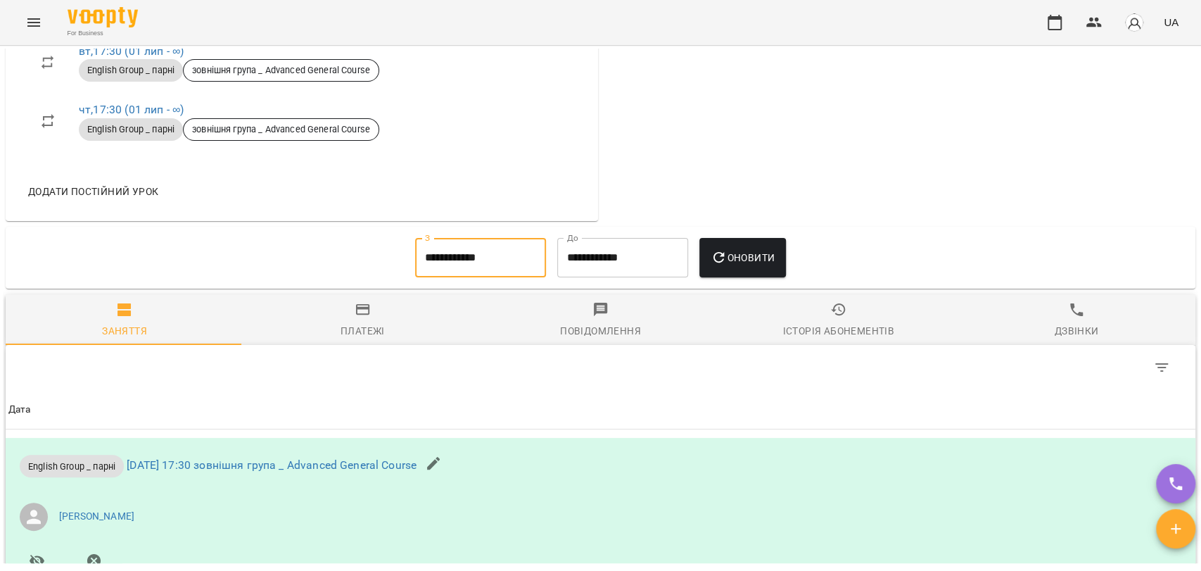
click at [484, 250] on input "**********" at bounding box center [480, 257] width 131 height 39
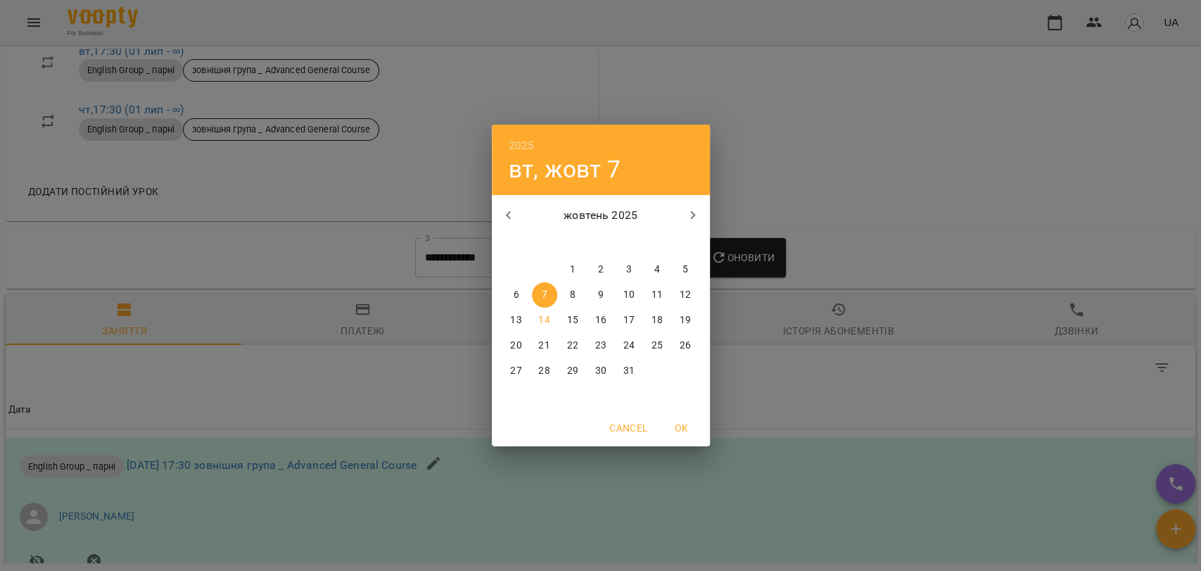
click at [502, 214] on icon "button" at bounding box center [508, 215] width 17 height 17
click at [681, 260] on button "1" at bounding box center [685, 269] width 25 height 25
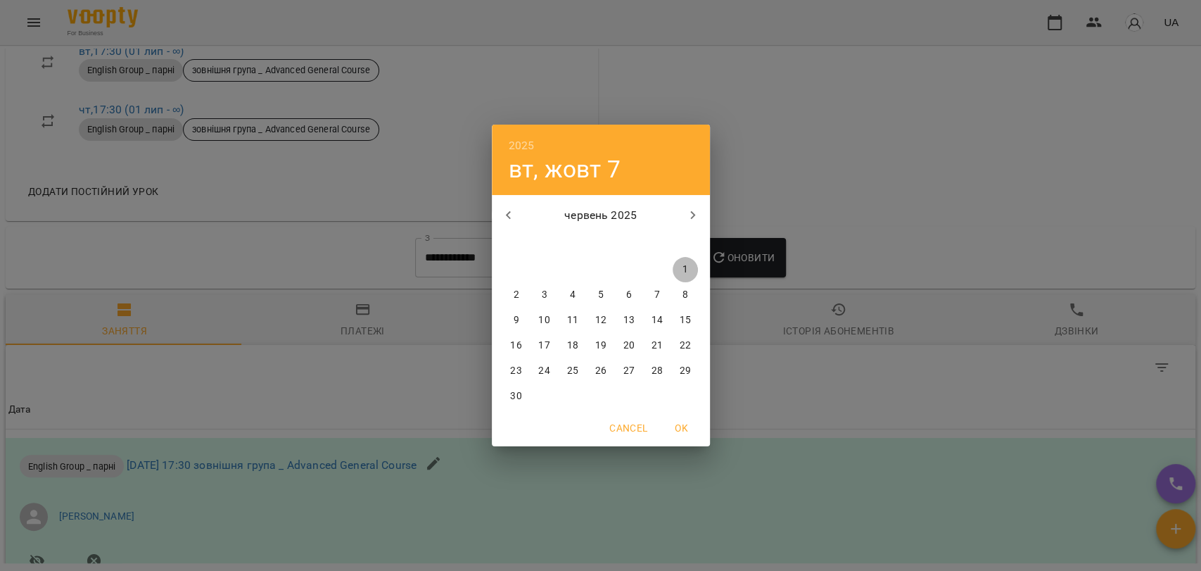
type input "**********"
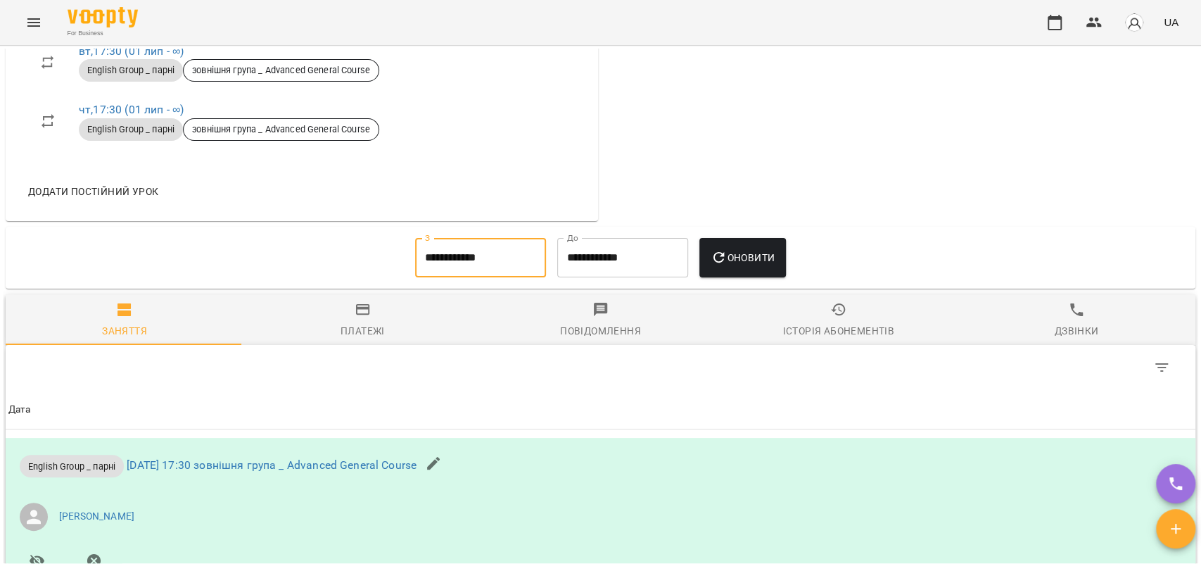
click at [737, 262] on span "Оновити" at bounding box center [743, 257] width 64 height 17
click at [376, 326] on span "Платежі" at bounding box center [362, 320] width 221 height 38
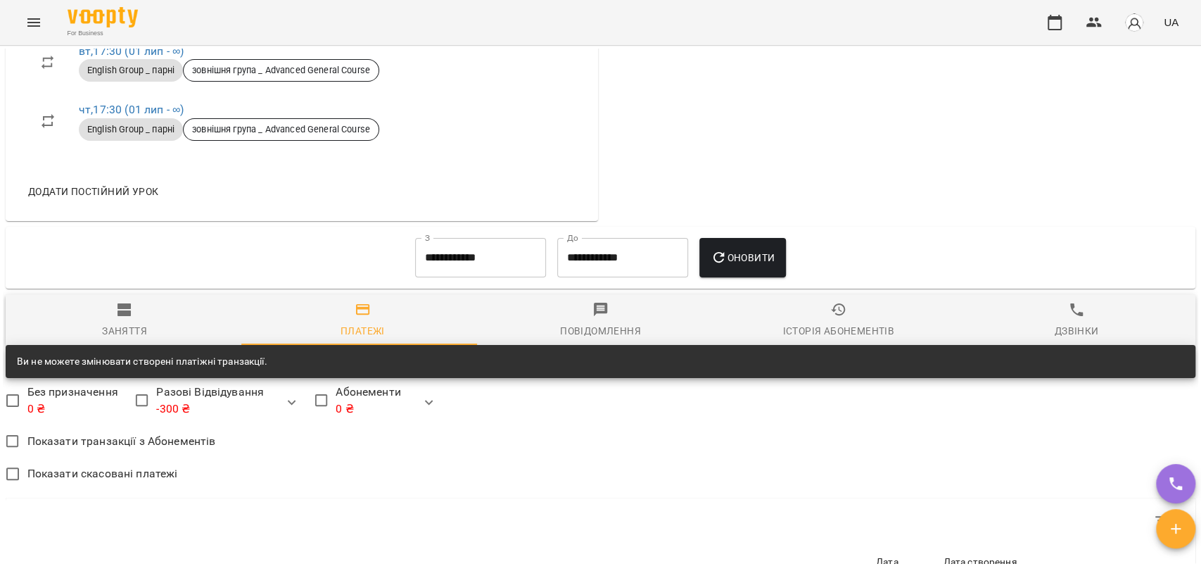
click at [124, 318] on icon "button" at bounding box center [124, 309] width 17 height 17
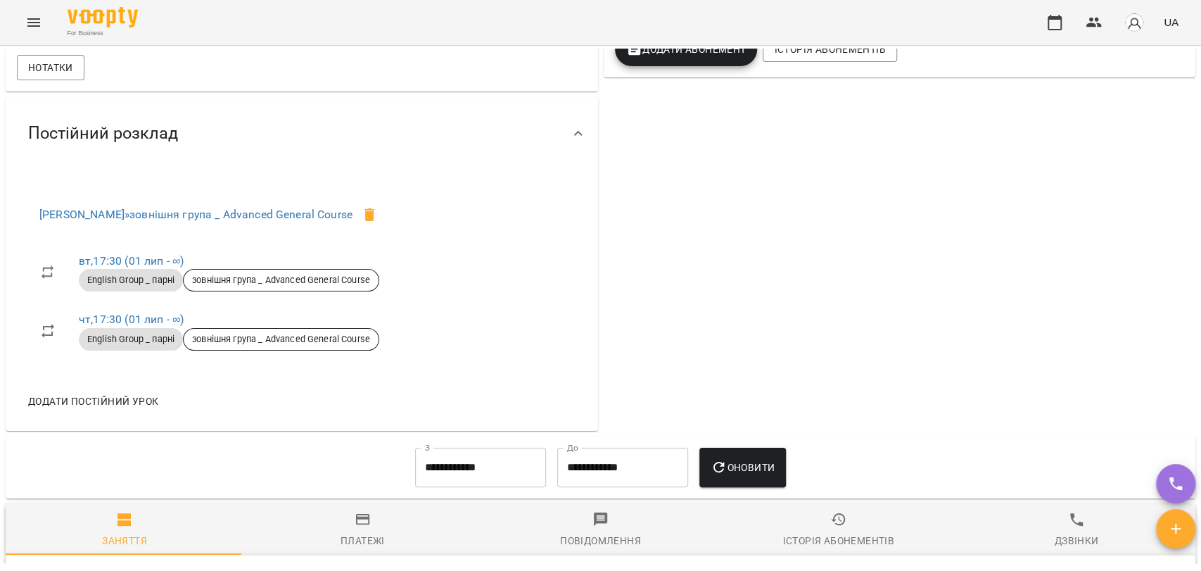
scroll to position [0, 0]
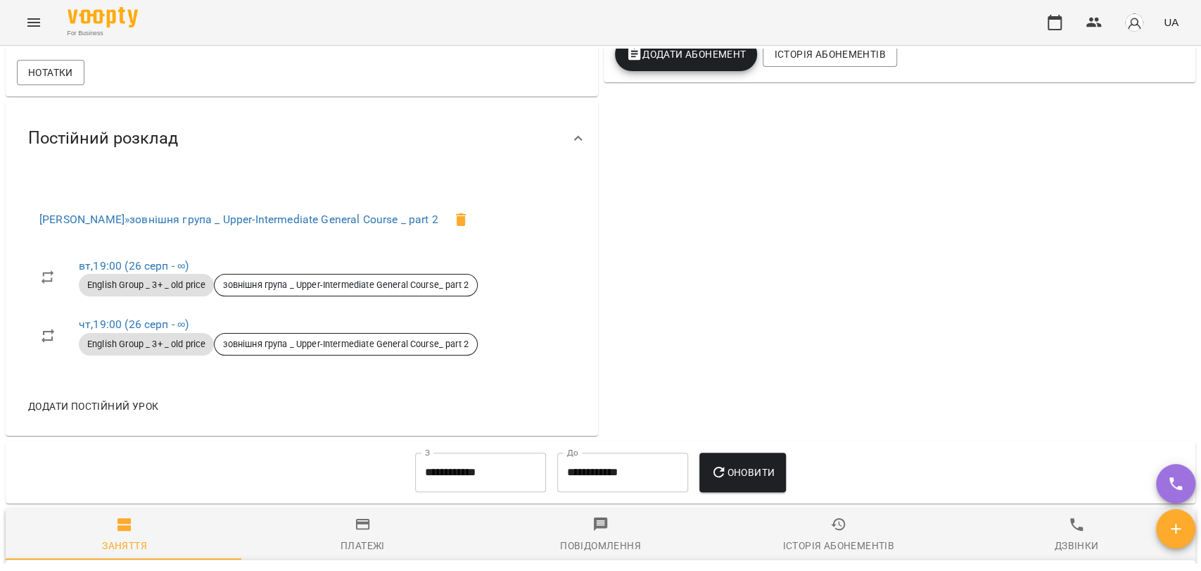
scroll to position [625, 0]
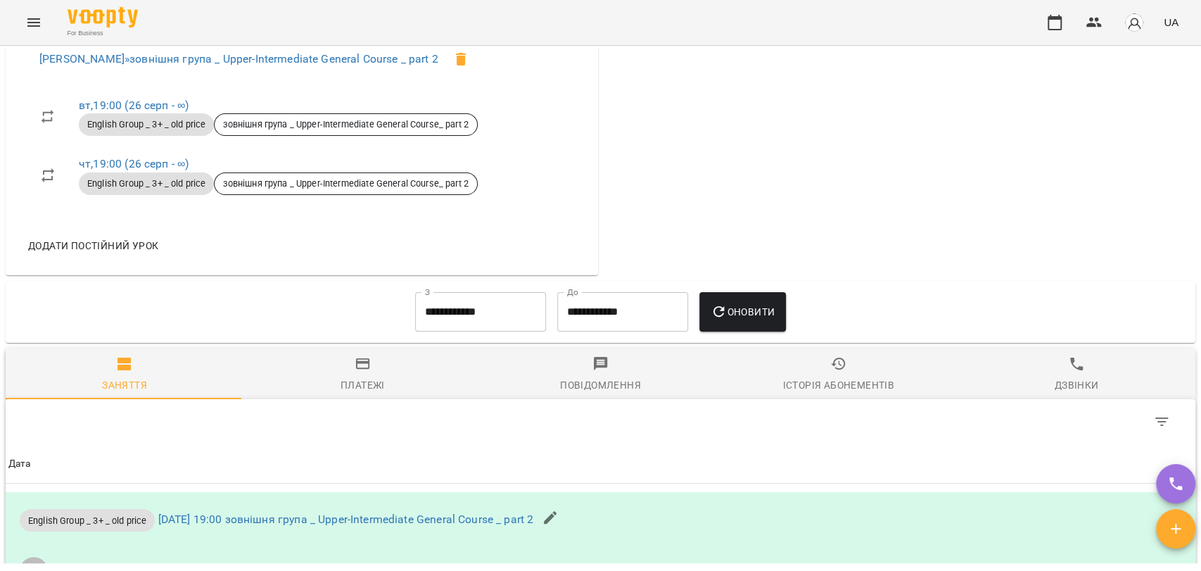
click at [432, 318] on input "**********" at bounding box center [480, 311] width 131 height 39
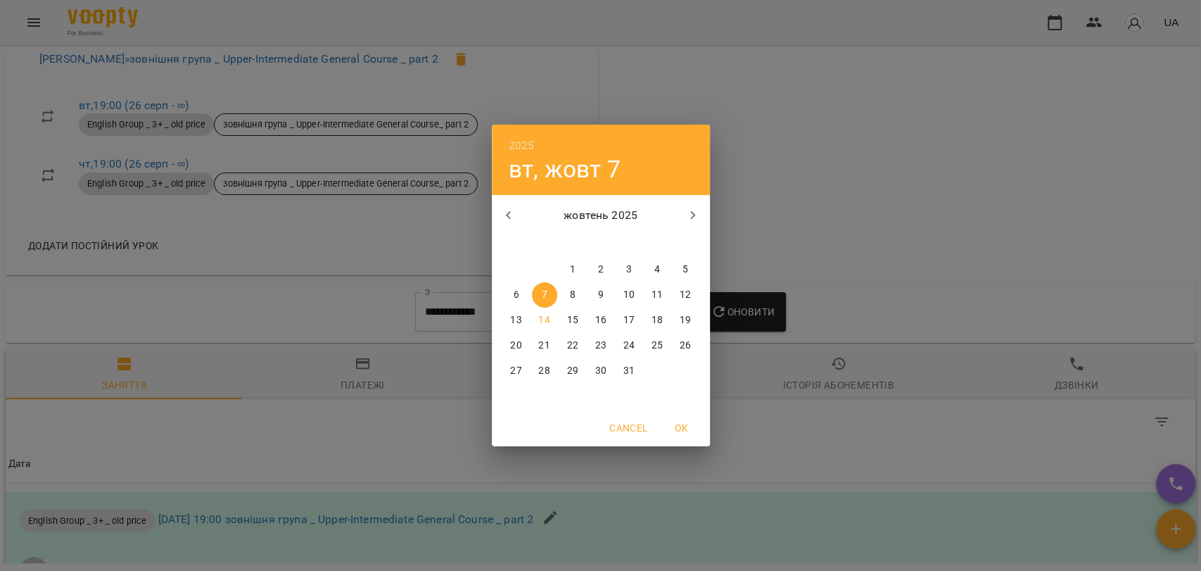
click at [498, 210] on button "button" at bounding box center [509, 215] width 34 height 34
click at [507, 212] on icon "button" at bounding box center [508, 215] width 17 height 17
click at [686, 265] on p "1" at bounding box center [685, 269] width 6 height 14
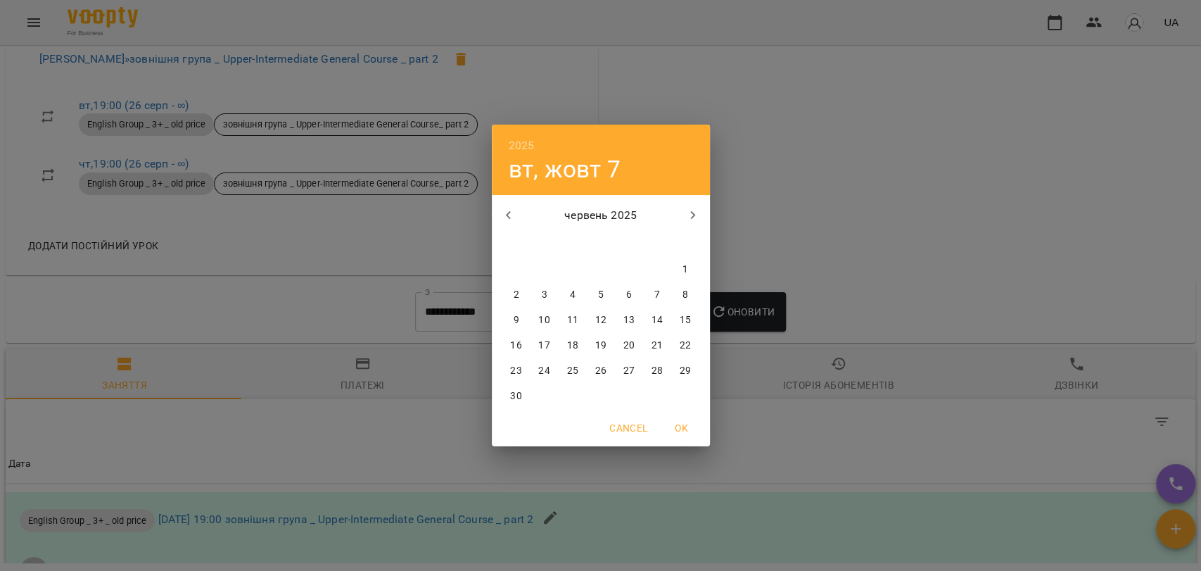
type input "**********"
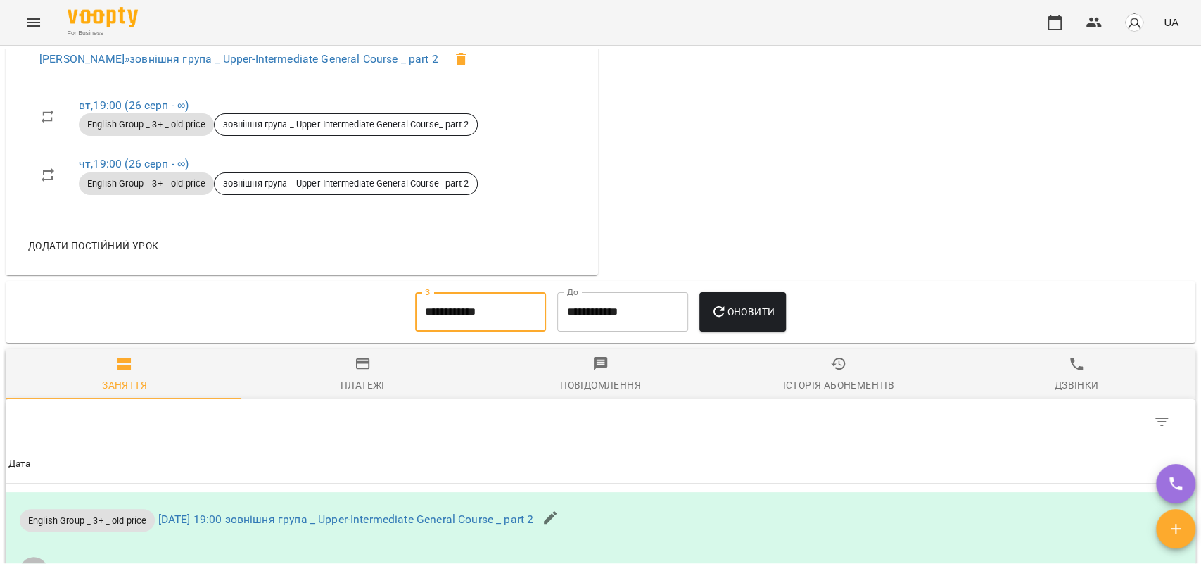
click at [747, 320] on span "Оновити" at bounding box center [743, 311] width 64 height 17
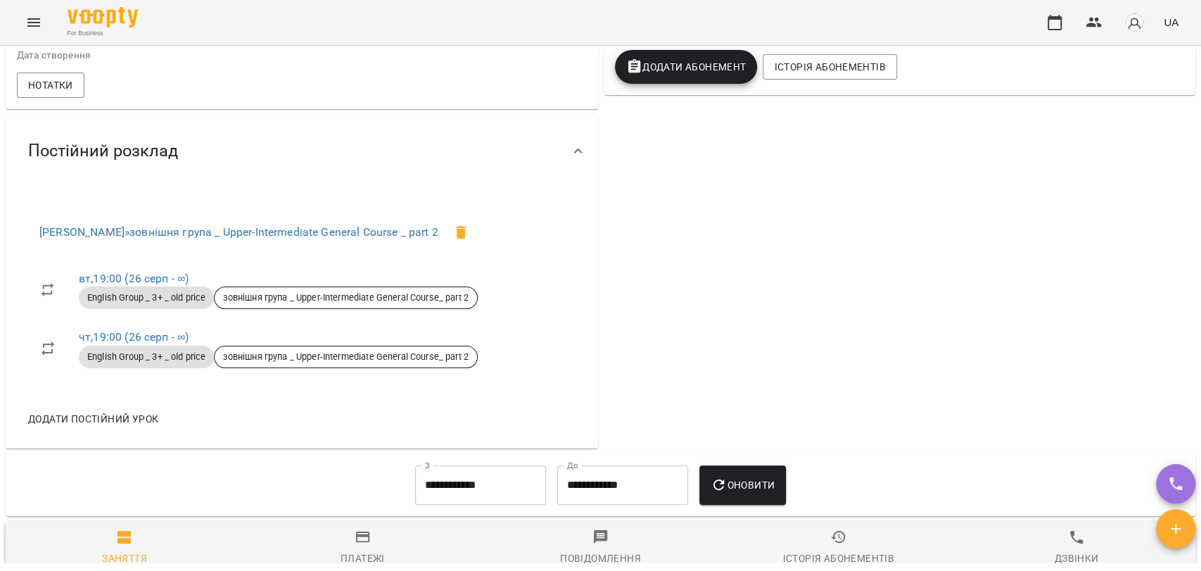
scroll to position [0, 0]
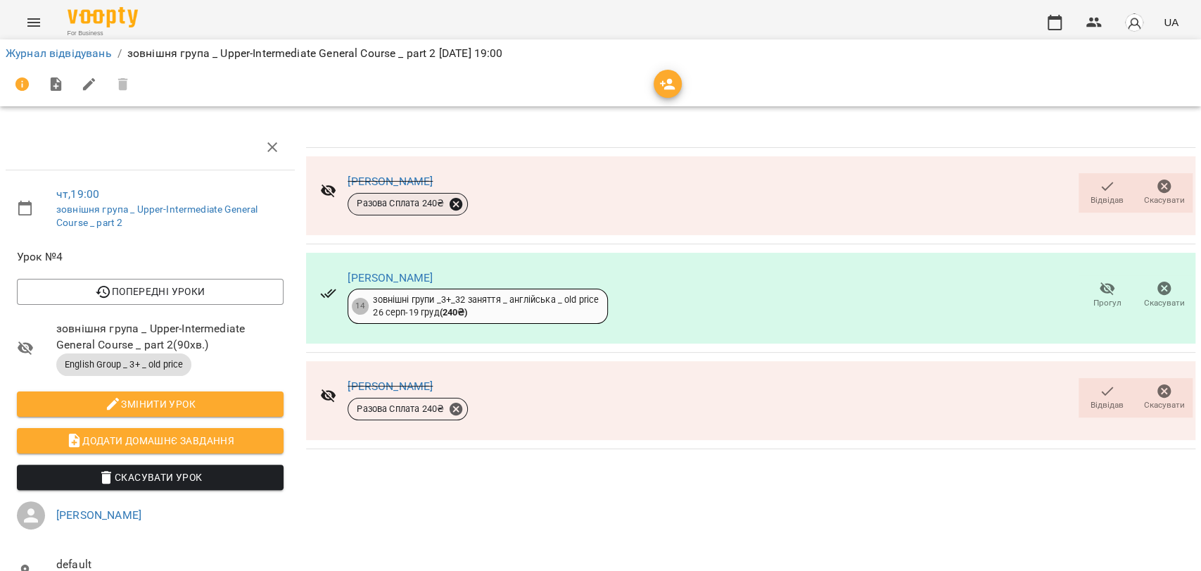
click at [455, 204] on icon at bounding box center [456, 203] width 13 height 13
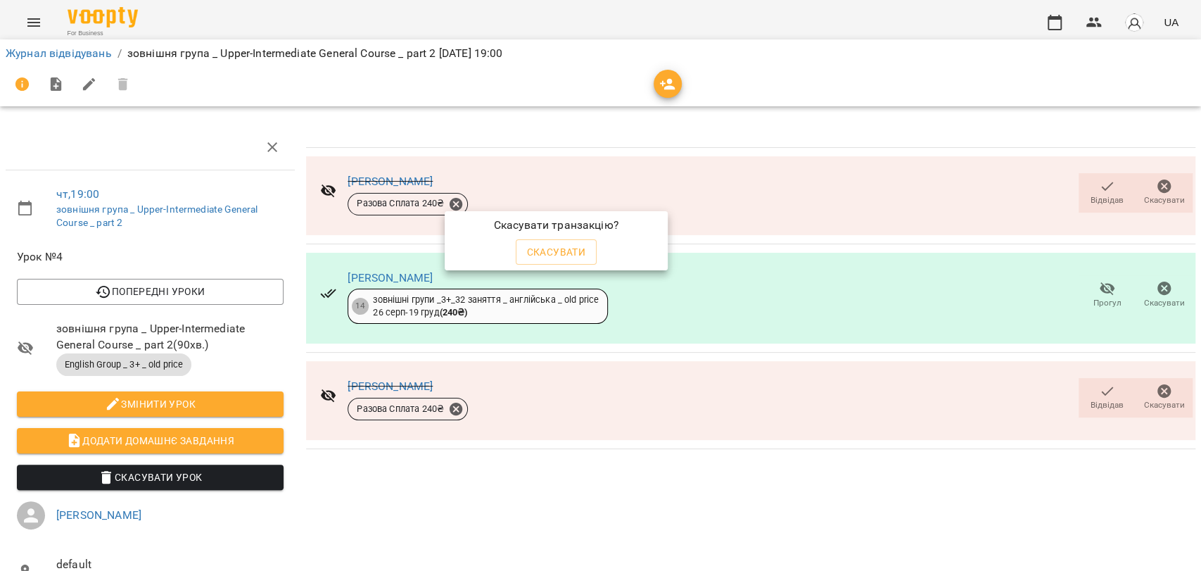
click at [528, 249] on span "Скасувати" at bounding box center [556, 251] width 59 height 17
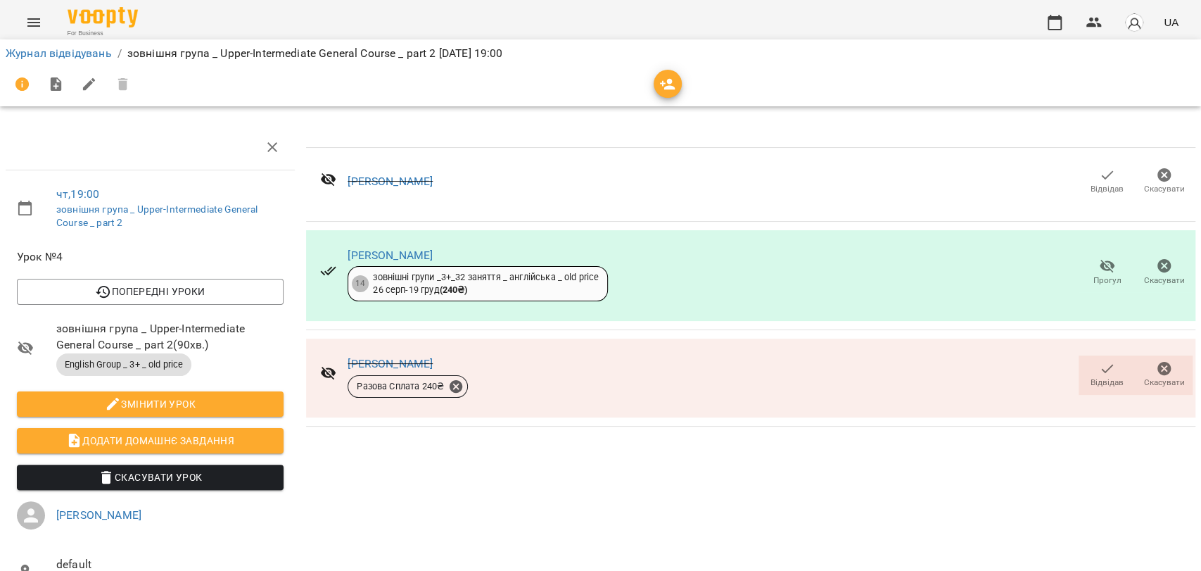
click at [1087, 179] on span "Відвідав" at bounding box center [1107, 181] width 40 height 28
click at [1099, 177] on icon "button" at bounding box center [1107, 175] width 17 height 17
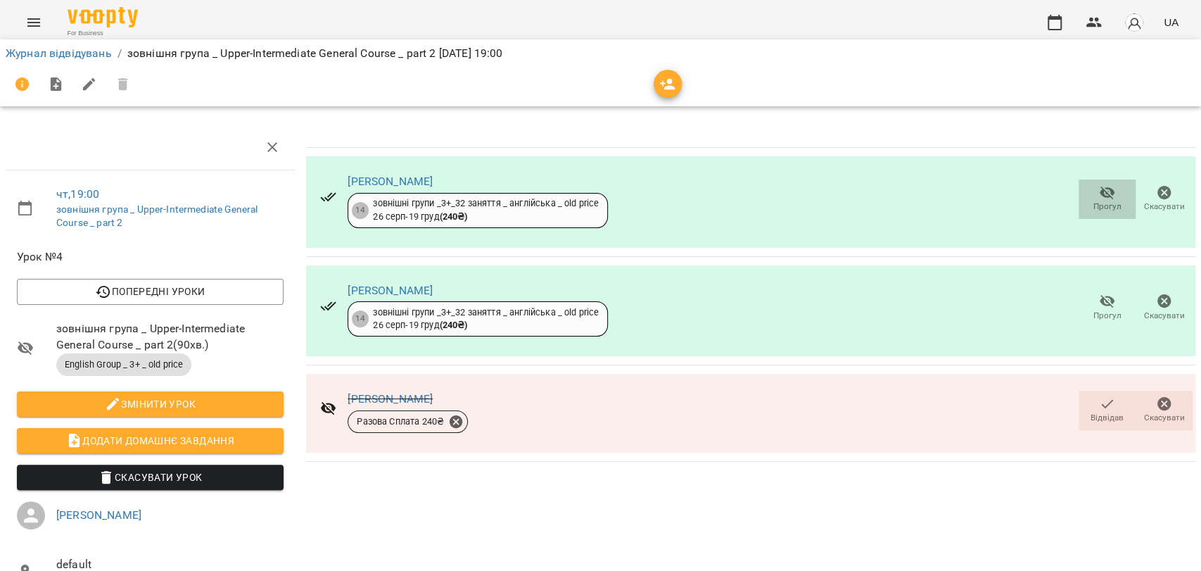
click at [1100, 193] on icon "button" at bounding box center [1107, 192] width 15 height 13
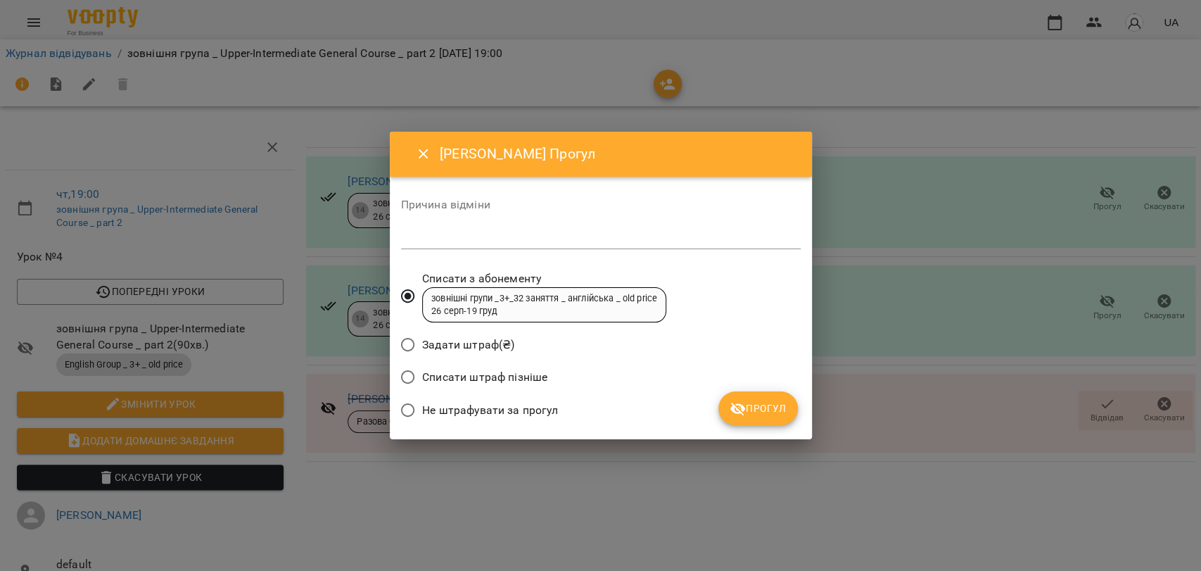
click at [735, 407] on icon "submit" at bounding box center [737, 408] width 15 height 13
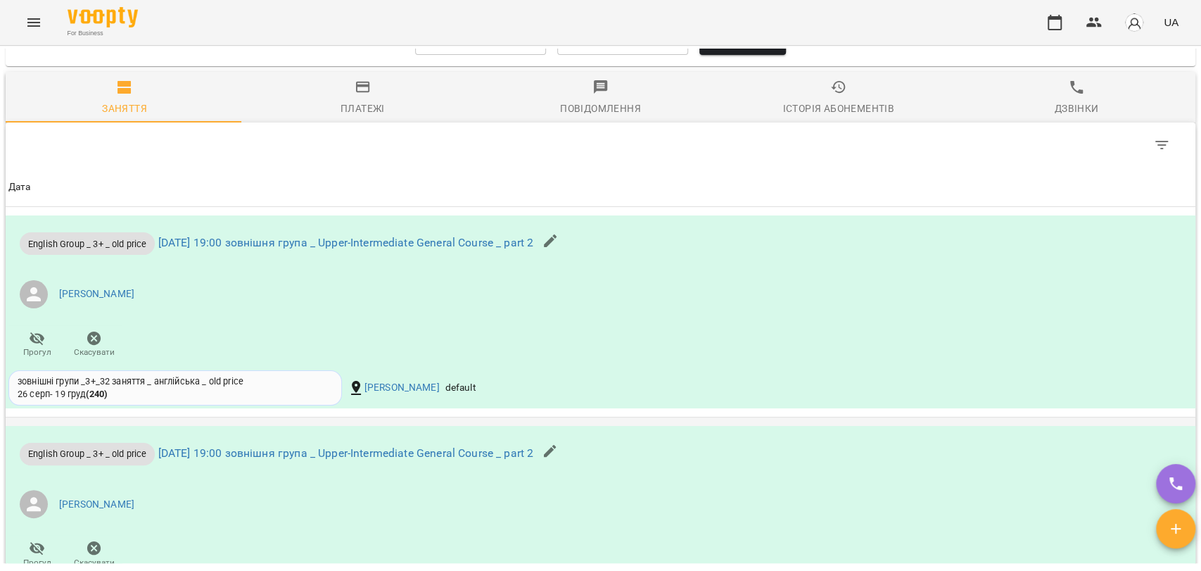
scroll to position [757, 0]
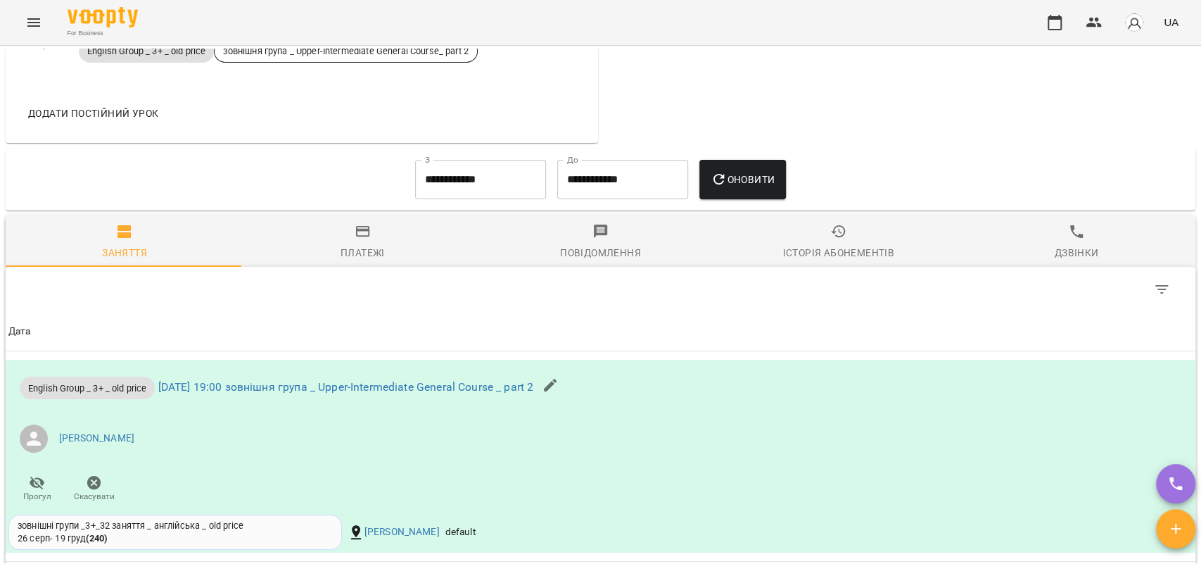
click at [471, 199] on input "**********" at bounding box center [480, 179] width 131 height 39
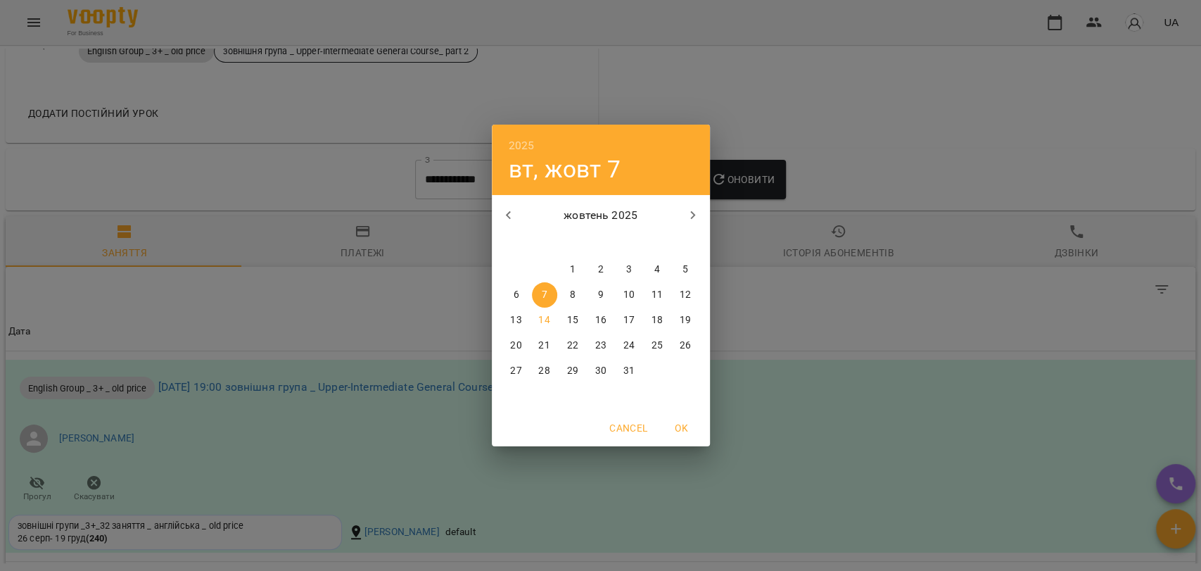
click at [498, 219] on button "button" at bounding box center [509, 215] width 34 height 34
click at [627, 266] on p "1" at bounding box center [629, 269] width 6 height 14
type input "**********"
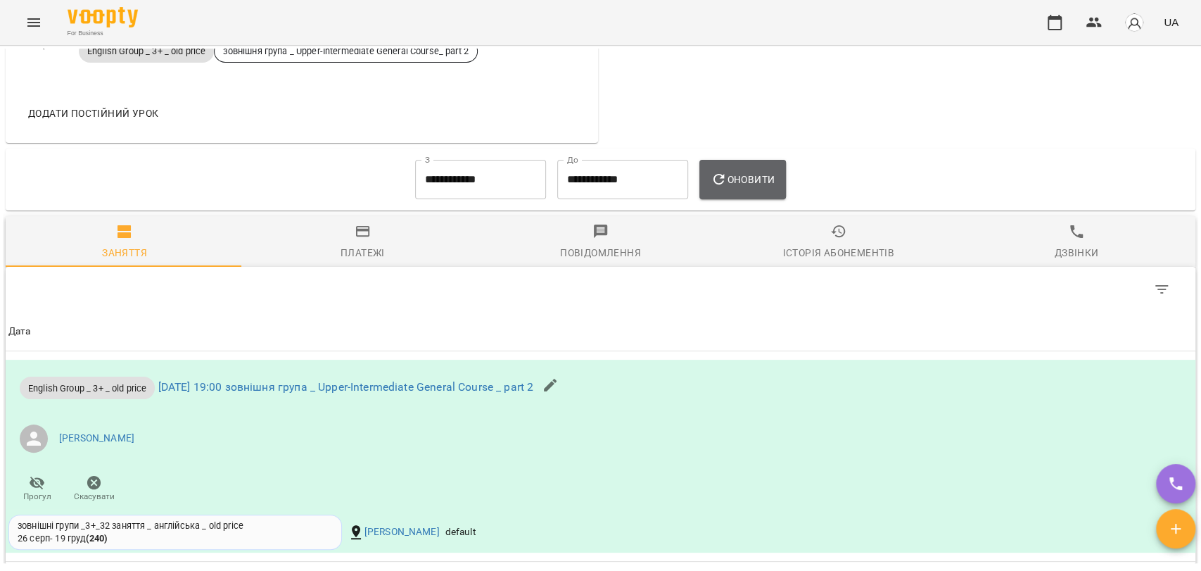
click at [716, 199] on button "Оновити" at bounding box center [742, 179] width 87 height 39
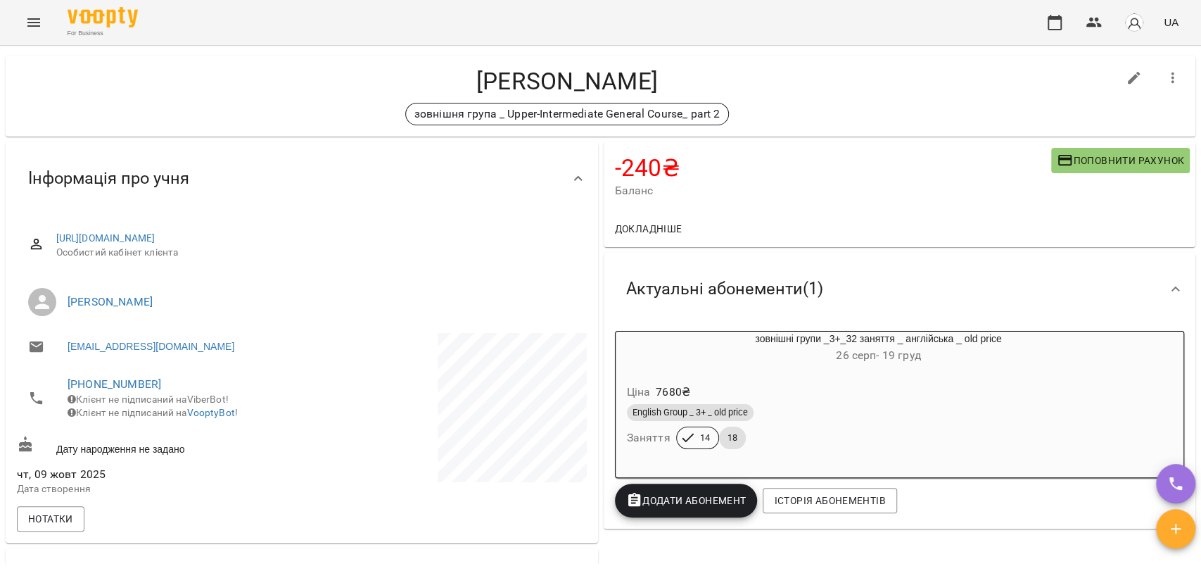
scroll to position [0, 0]
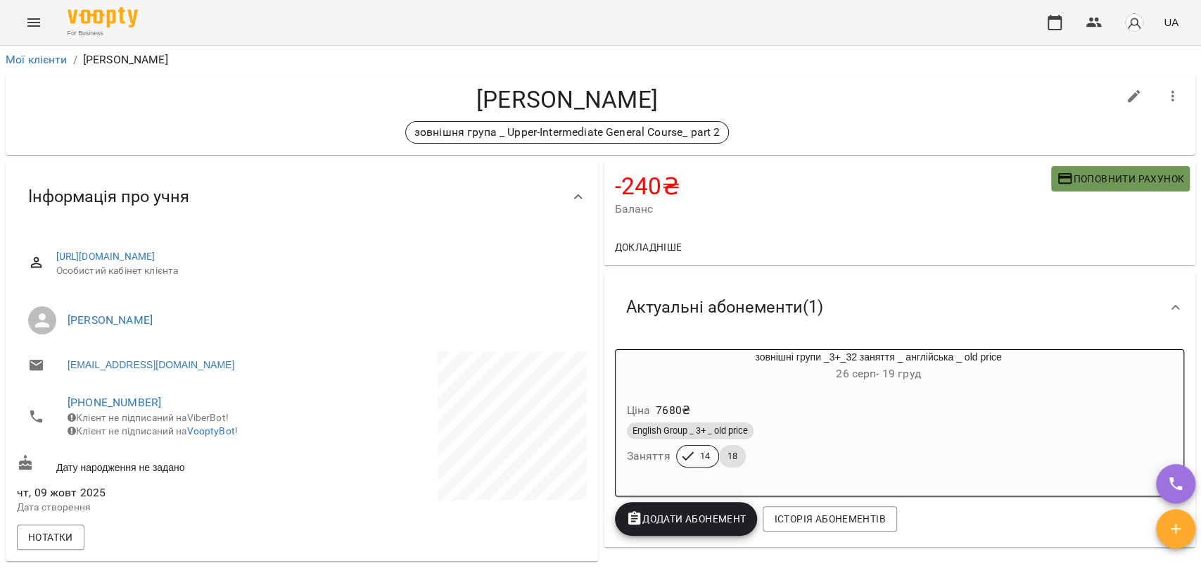
click at [1075, 183] on span "Поповнити рахунок" at bounding box center [1120, 178] width 127 height 17
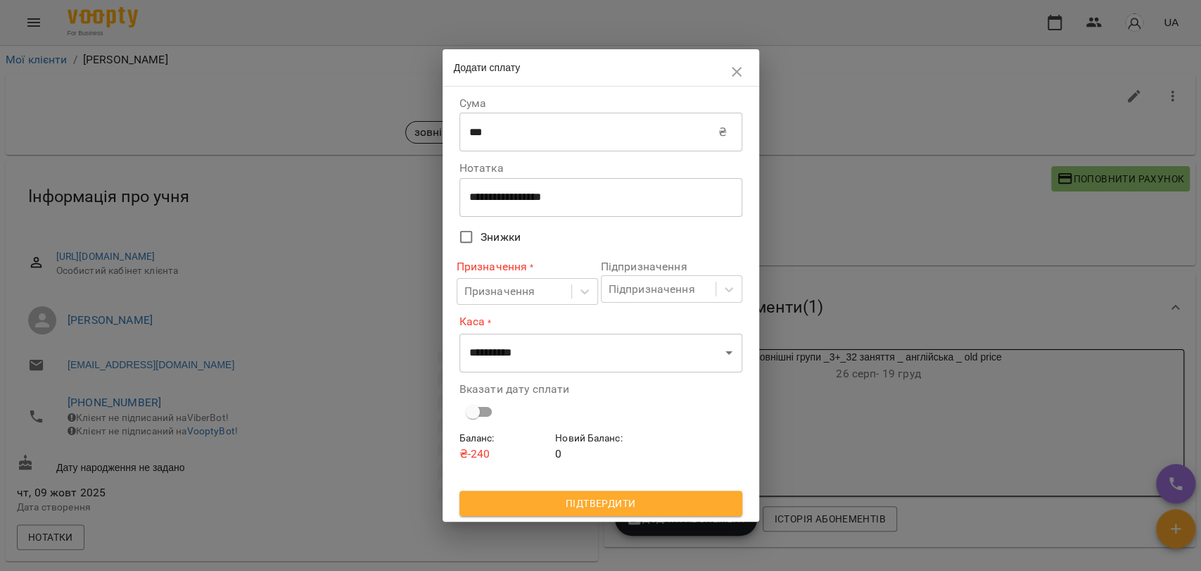
click at [499, 314] on label "Каса *" at bounding box center [600, 322] width 283 height 16
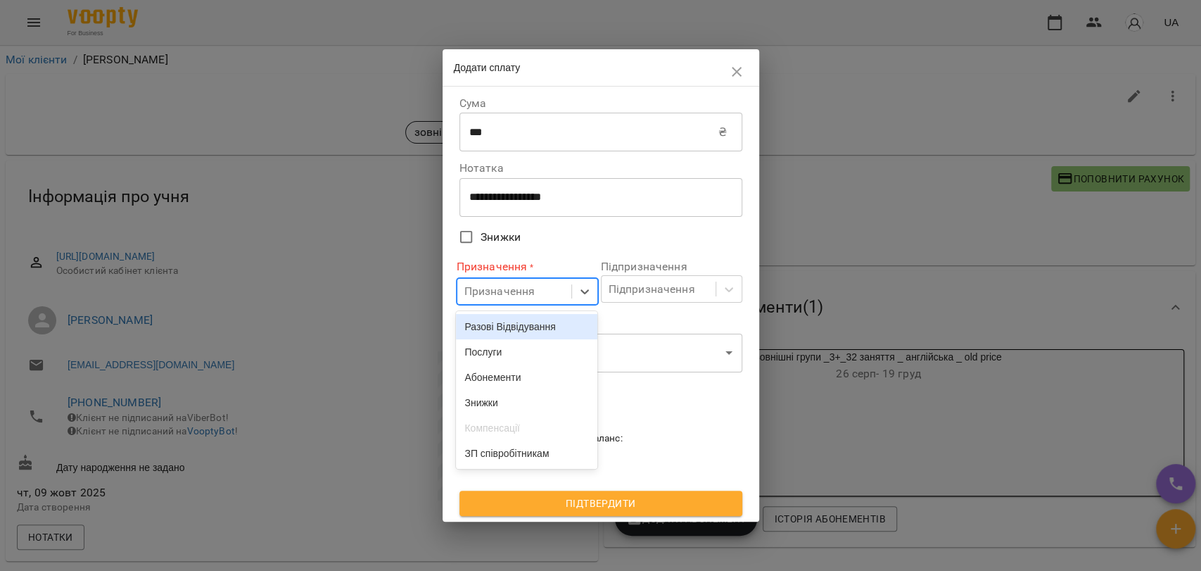
click at [495, 294] on div "Призначення" at bounding box center [499, 291] width 71 height 17
click at [514, 333] on div "Разові Відвідування" at bounding box center [526, 326] width 141 height 25
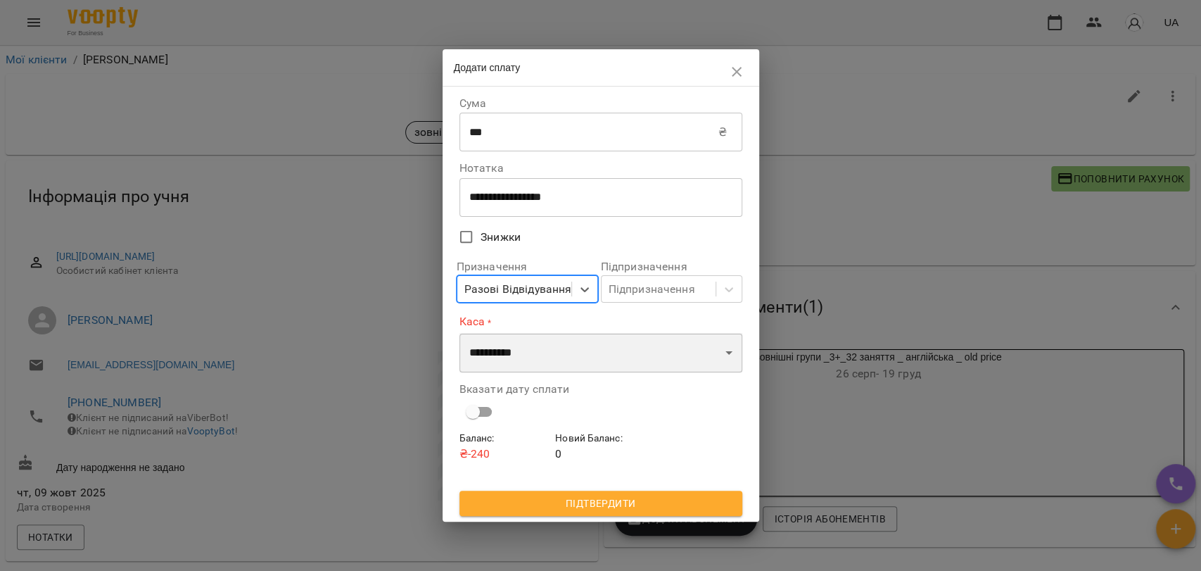
click at [528, 362] on select "**********" at bounding box center [600, 352] width 283 height 39
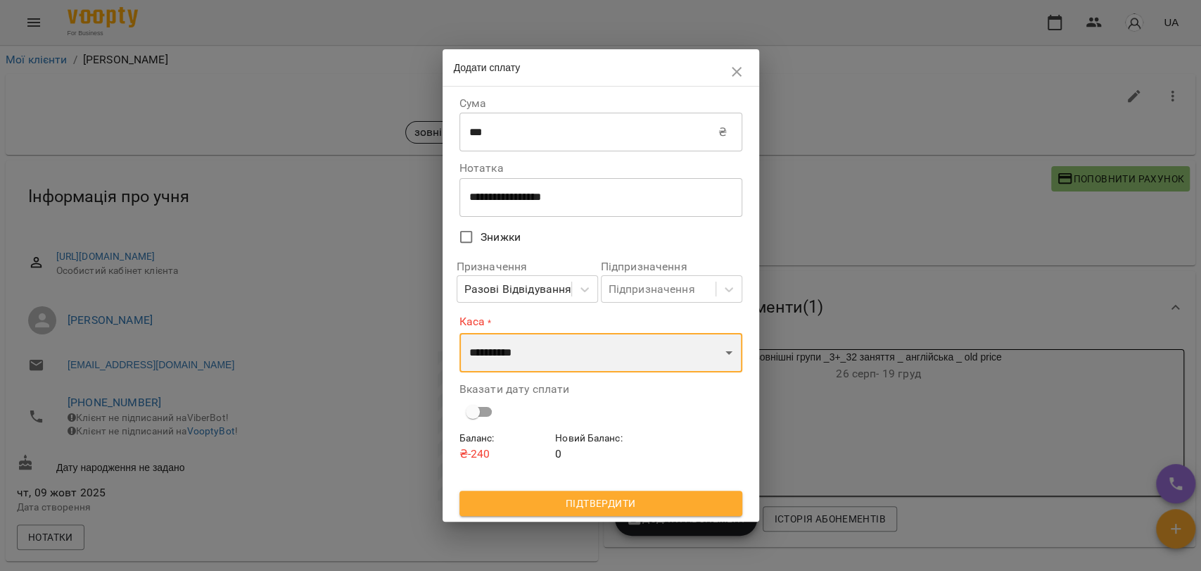
select select "****"
click at [459, 333] on select "**********" at bounding box center [600, 352] width 283 height 39
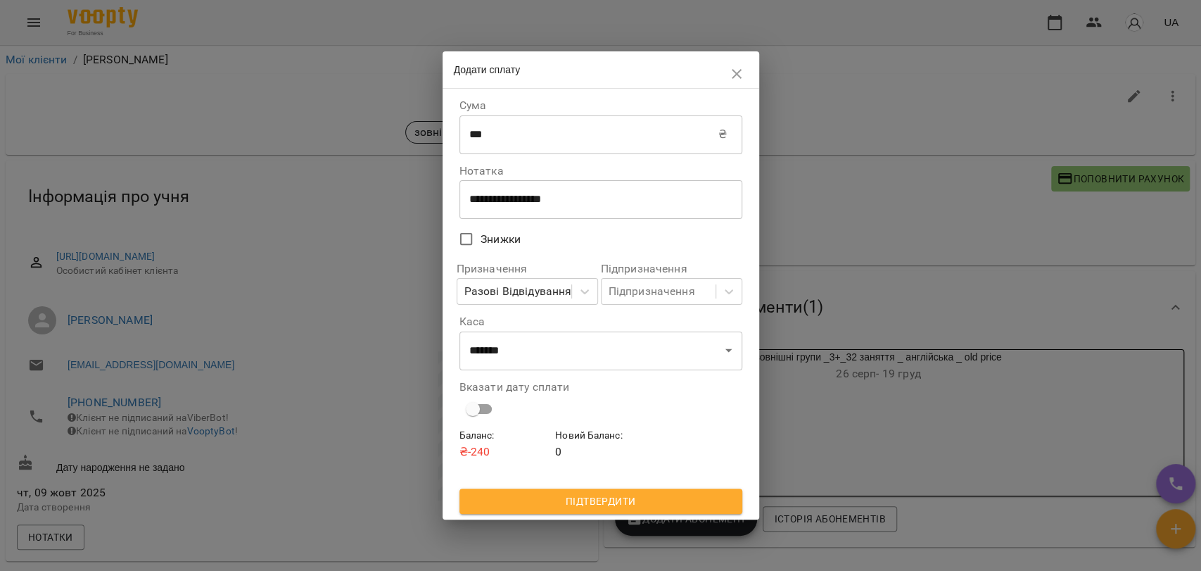
click at [579, 518] on div "**********" at bounding box center [601, 304] width 317 height 430
click at [579, 505] on span "Підтвердити" at bounding box center [601, 501] width 260 height 17
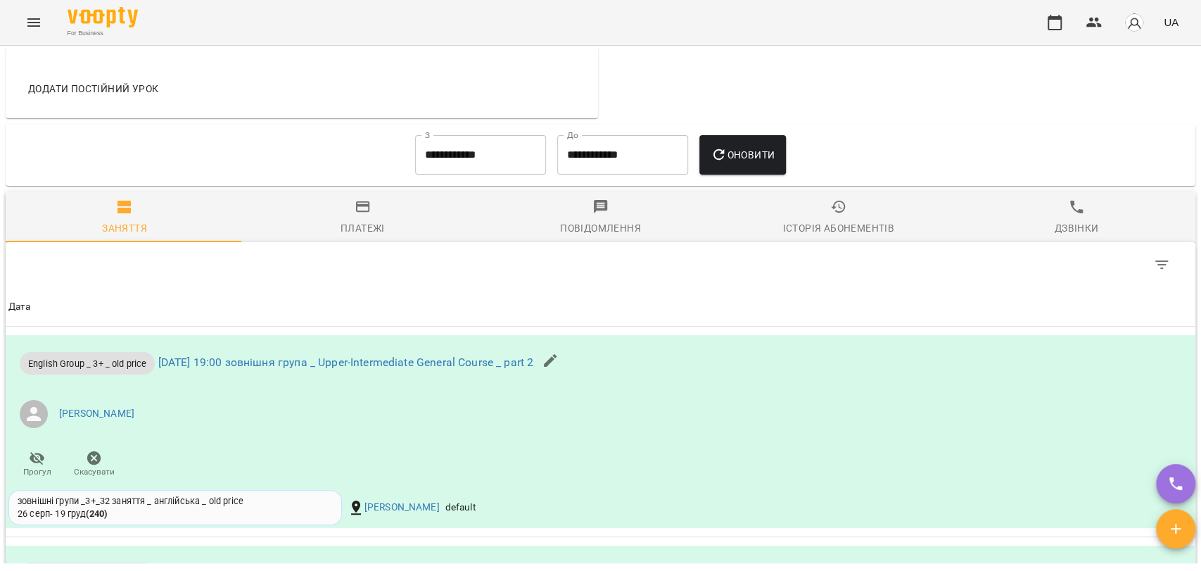
click at [374, 230] on div "Платежі" at bounding box center [363, 228] width 44 height 17
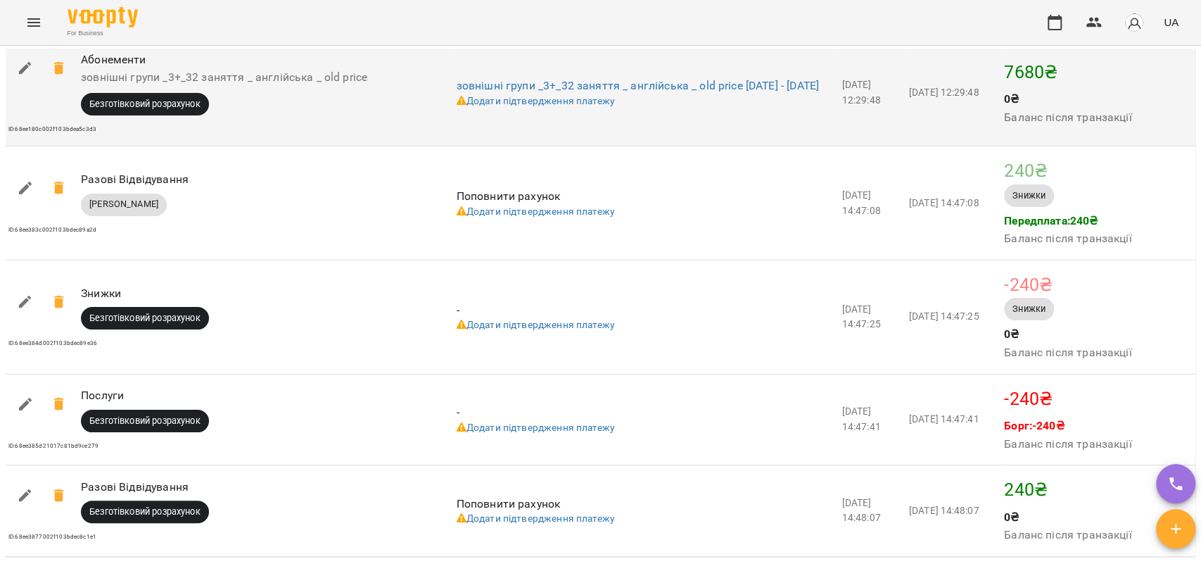
scroll to position [1559, 0]
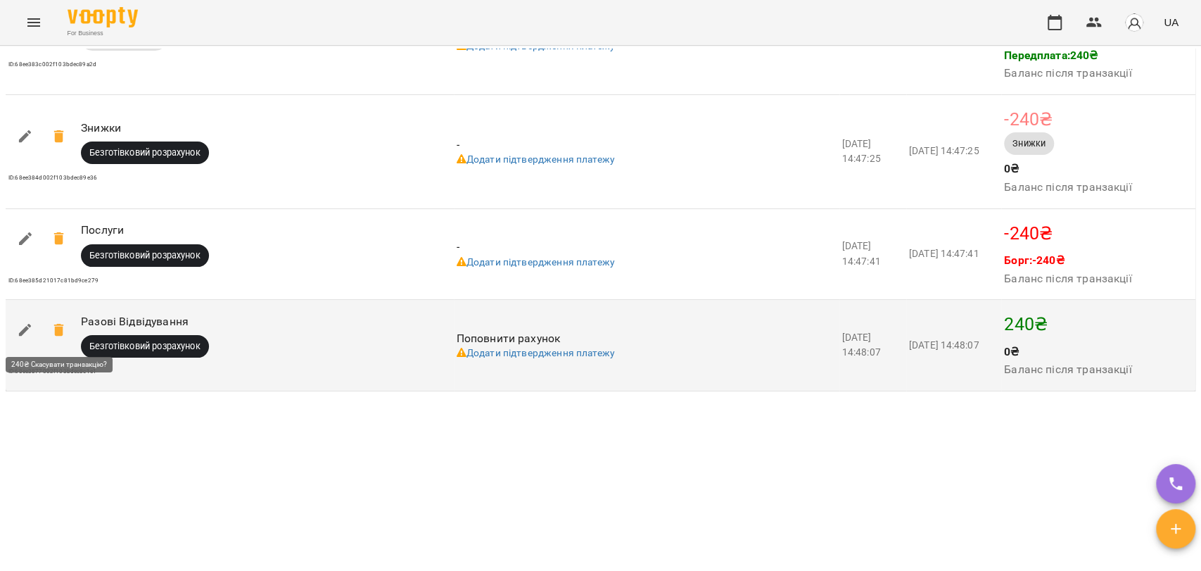
click at [57, 331] on icon at bounding box center [58, 330] width 10 height 13
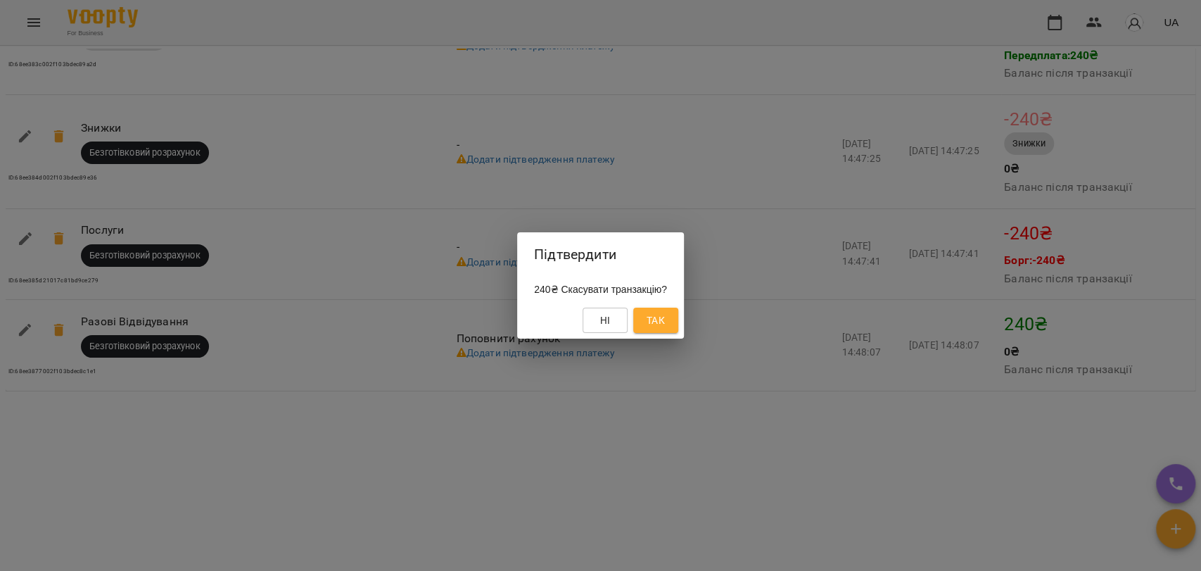
click at [658, 318] on span "Так" at bounding box center [656, 320] width 18 height 17
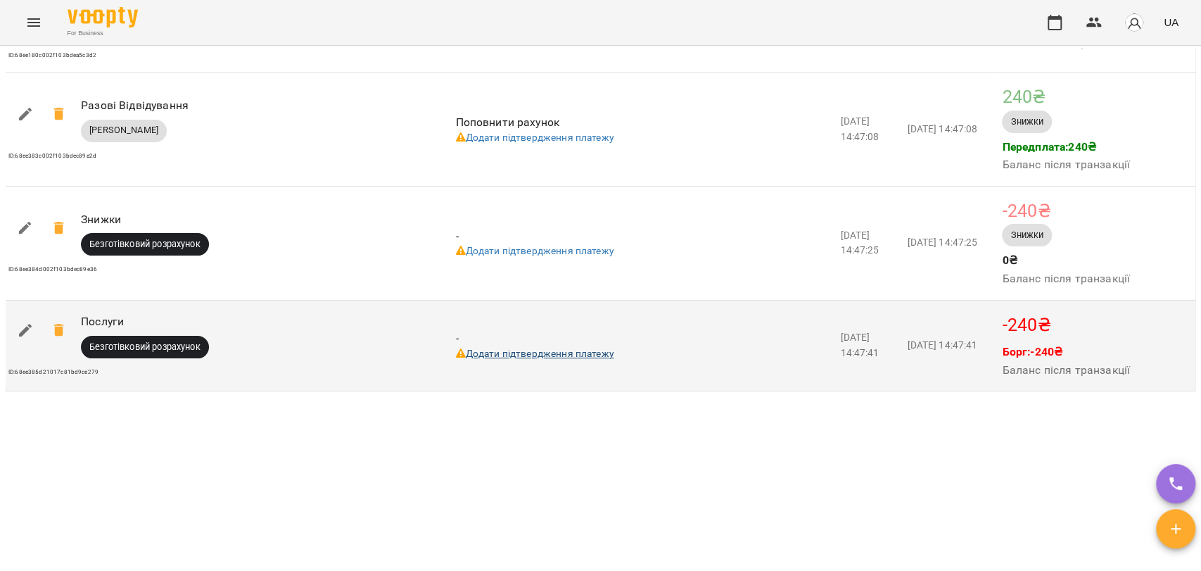
scroll to position [1467, 0]
click at [62, 328] on icon at bounding box center [58, 330] width 10 height 13
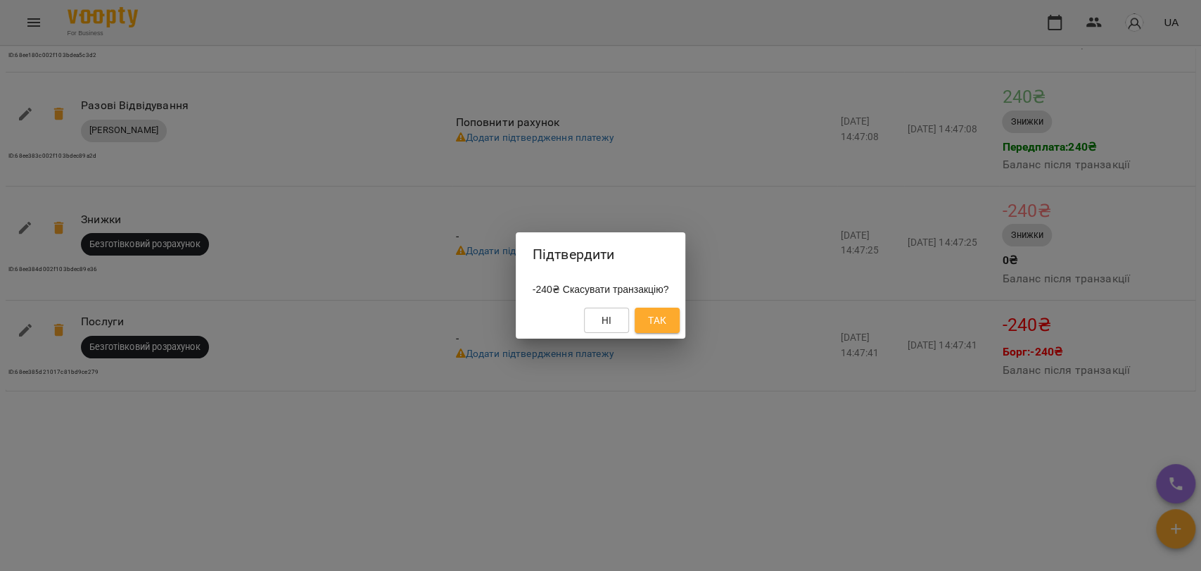
click at [657, 325] on span "Так" at bounding box center [657, 320] width 18 height 17
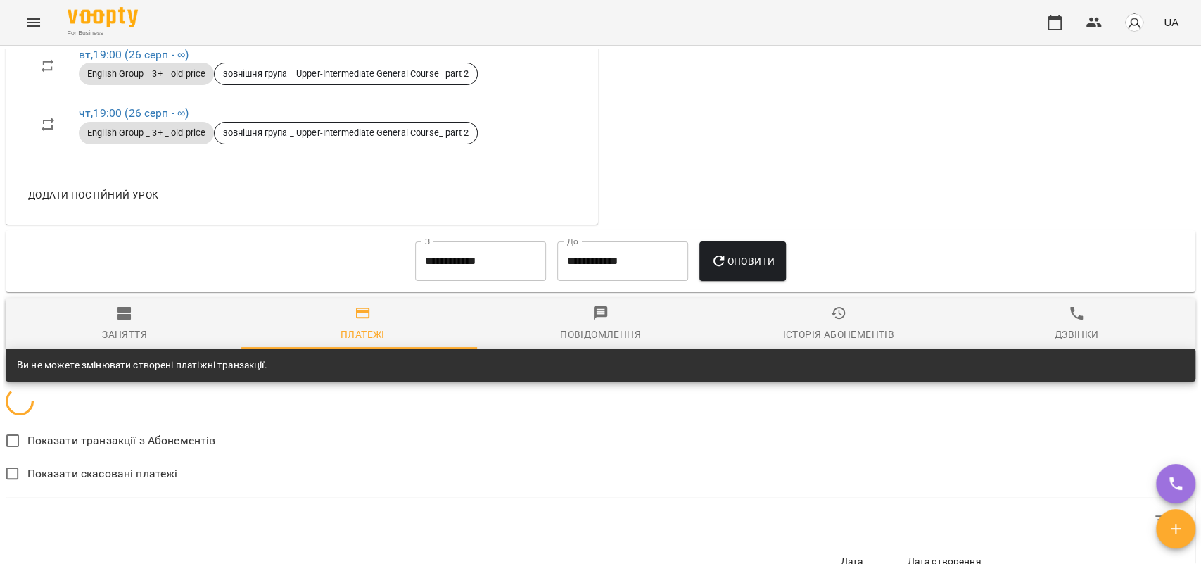
scroll to position [1388, 0]
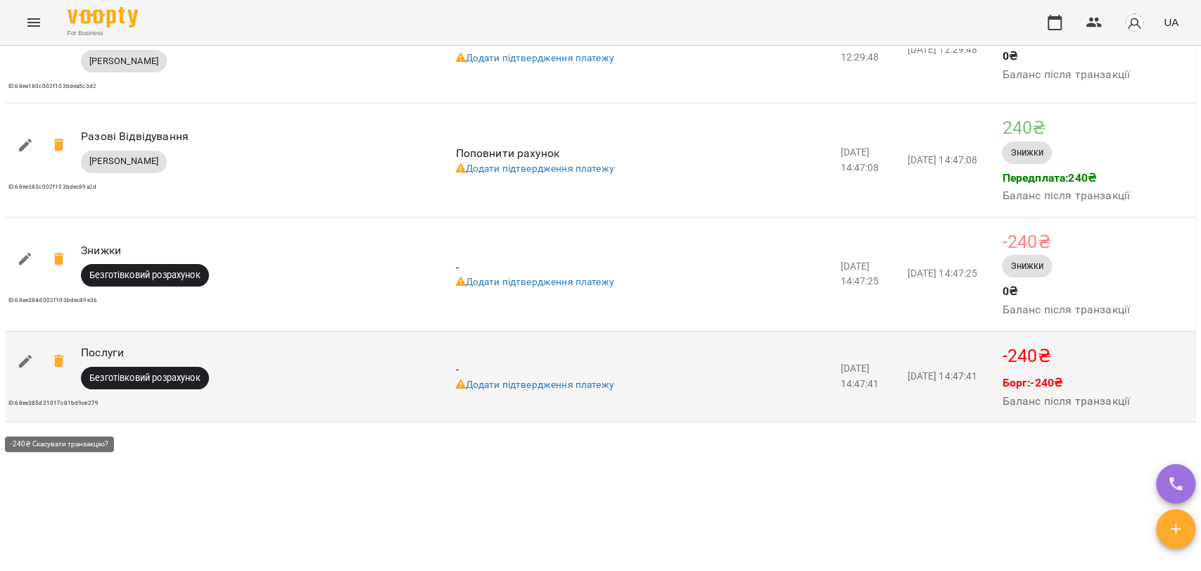
click at [56, 367] on icon at bounding box center [58, 361] width 10 height 13
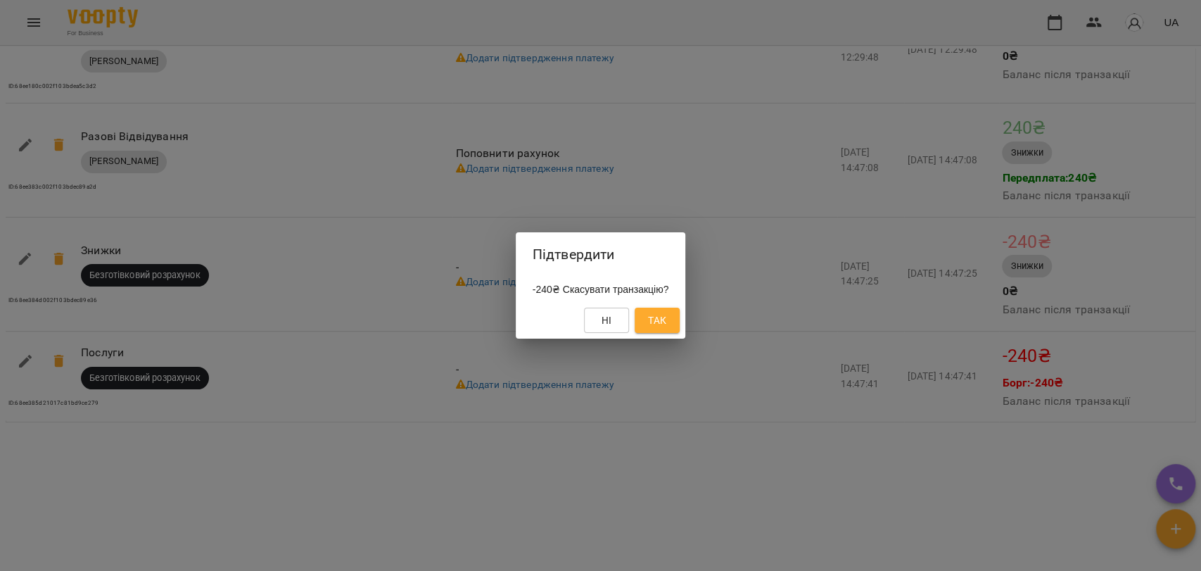
click at [666, 315] on span "Так" at bounding box center [657, 320] width 18 height 17
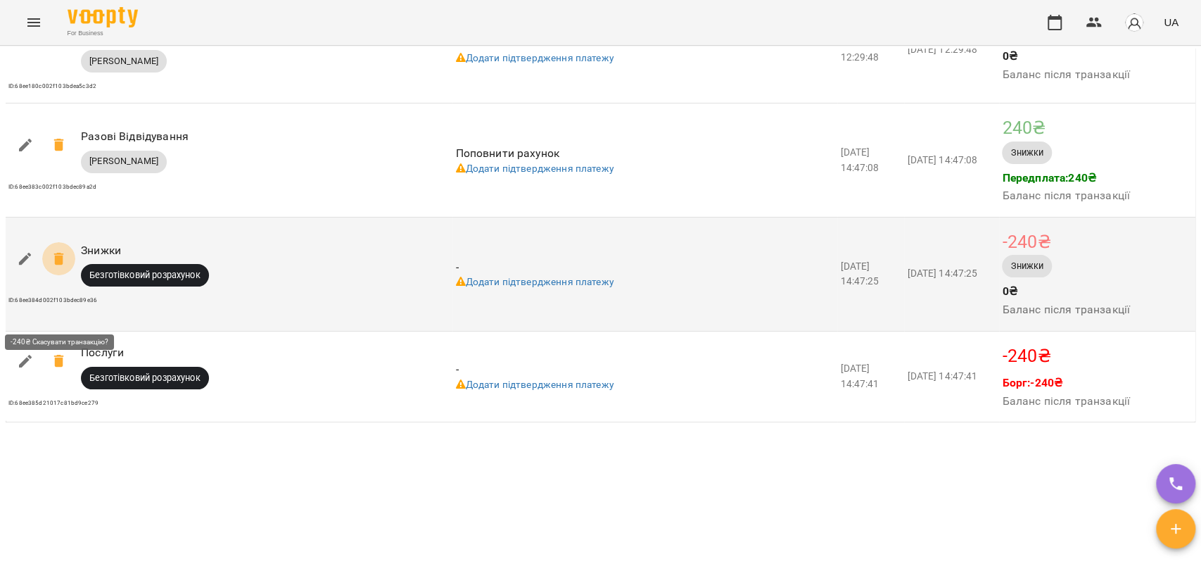
click at [53, 267] on icon at bounding box center [59, 258] width 17 height 17
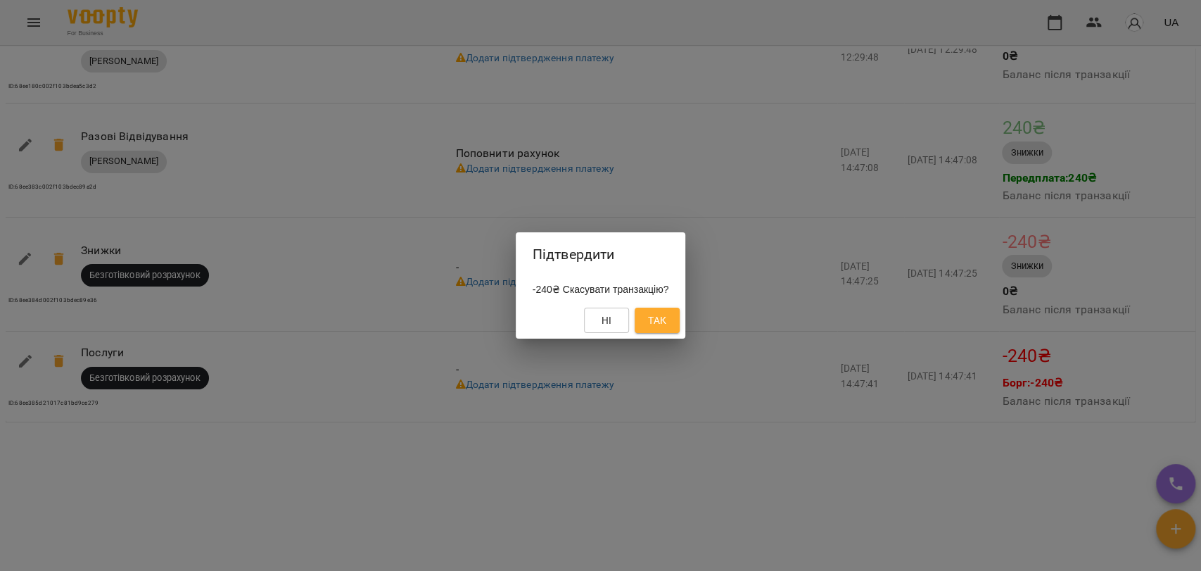
click at [666, 313] on span "Так" at bounding box center [657, 320] width 18 height 17
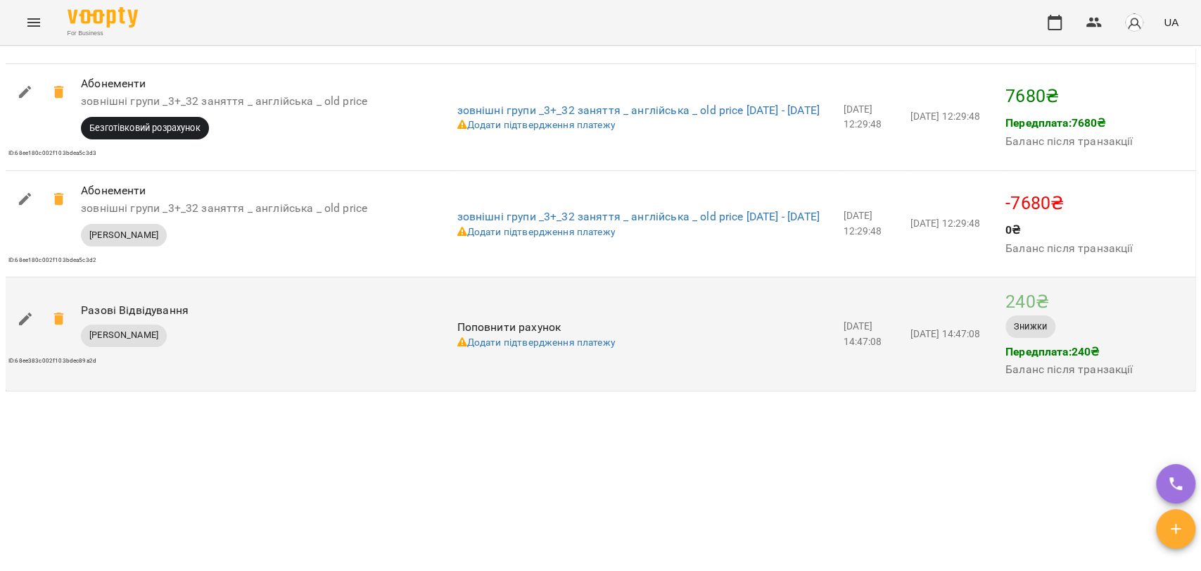
scroll to position [1224, 0]
click at [53, 317] on icon at bounding box center [59, 318] width 17 height 17
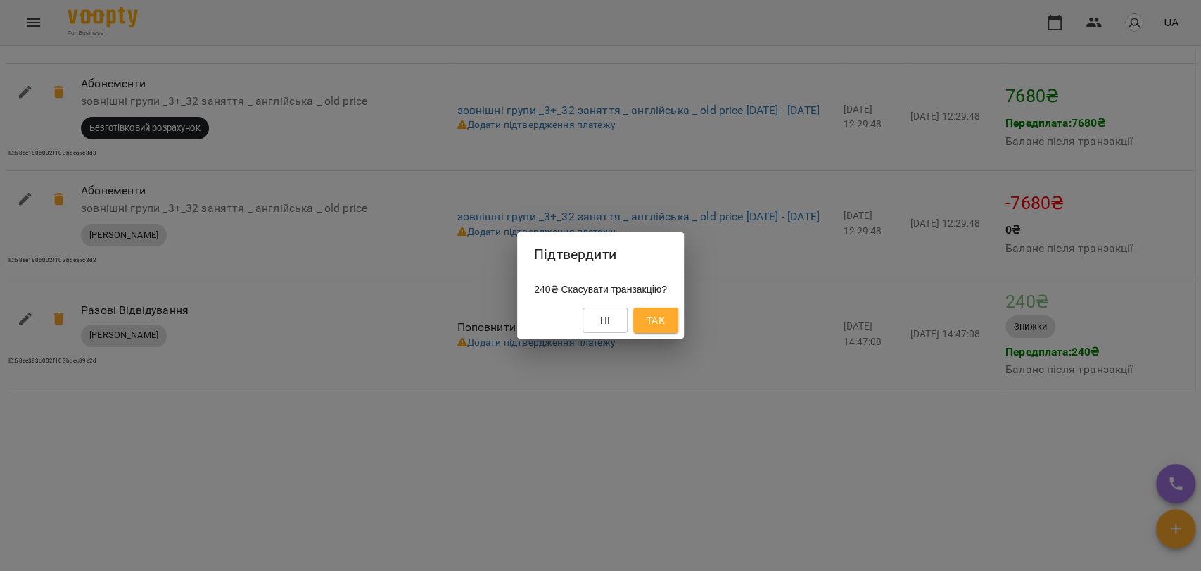
click at [665, 319] on span "Так" at bounding box center [656, 320] width 18 height 17
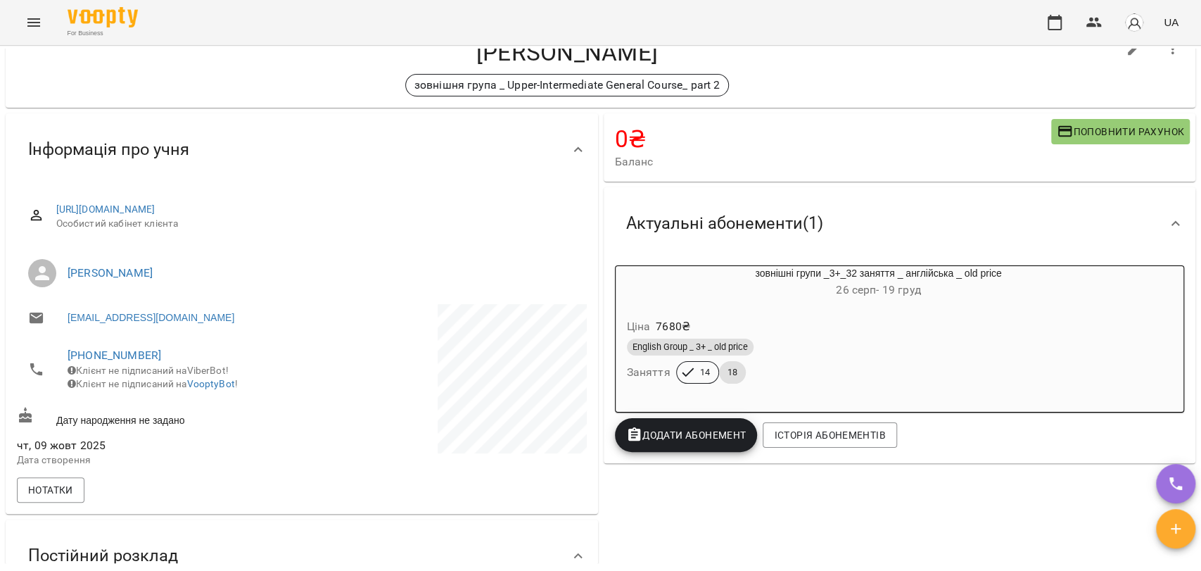
scroll to position [0, 0]
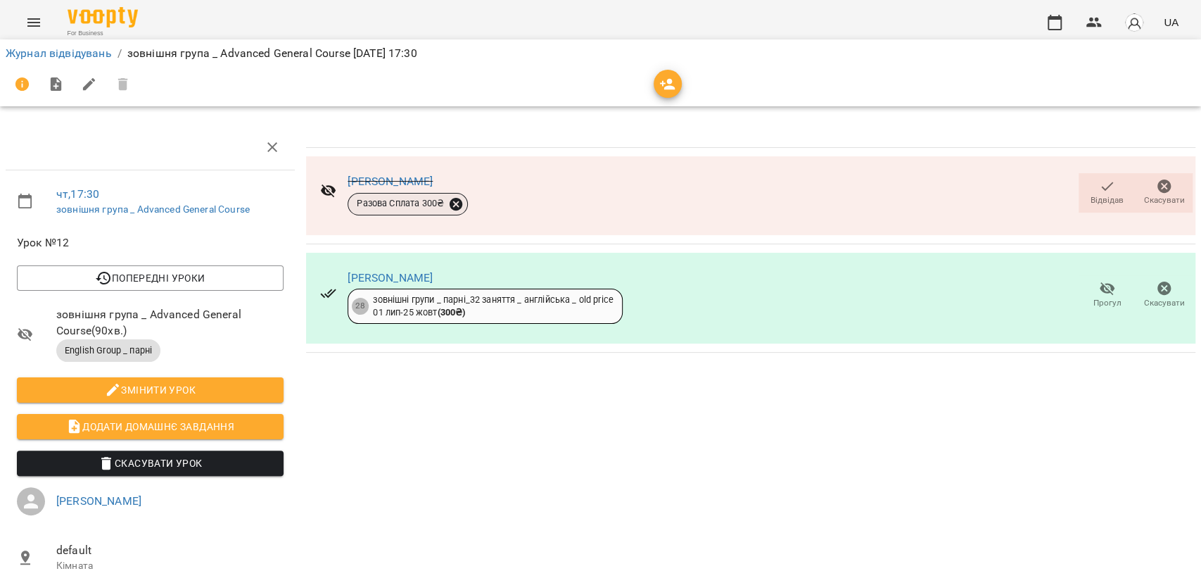
click at [450, 204] on icon at bounding box center [456, 203] width 13 height 13
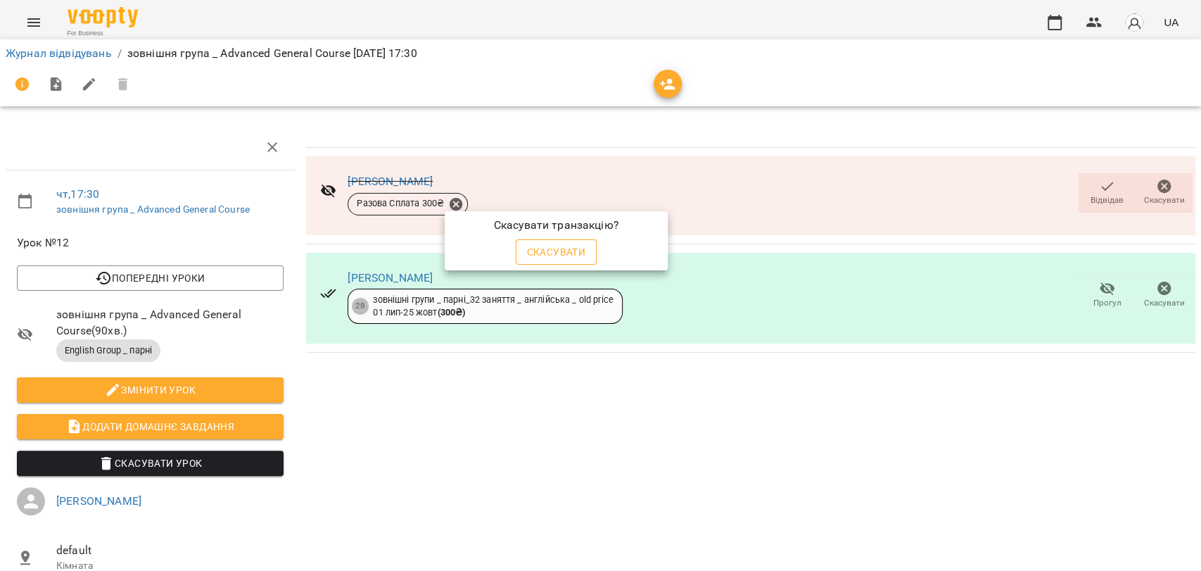
click at [552, 243] on span "Скасувати" at bounding box center [556, 251] width 59 height 17
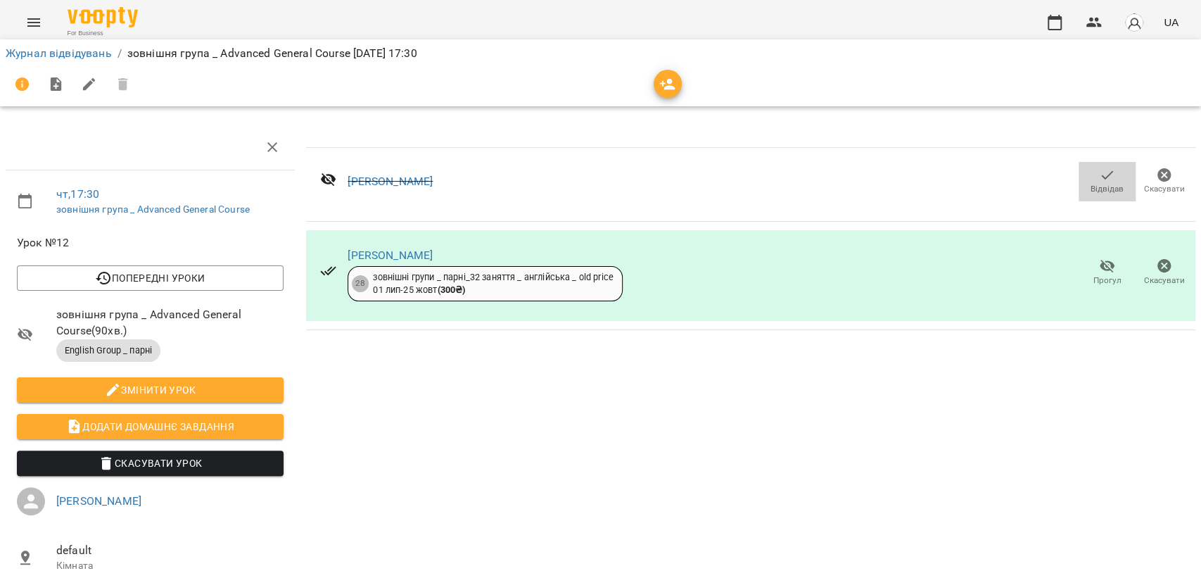
click at [1091, 185] on span "Відвідав" at bounding box center [1107, 189] width 33 height 12
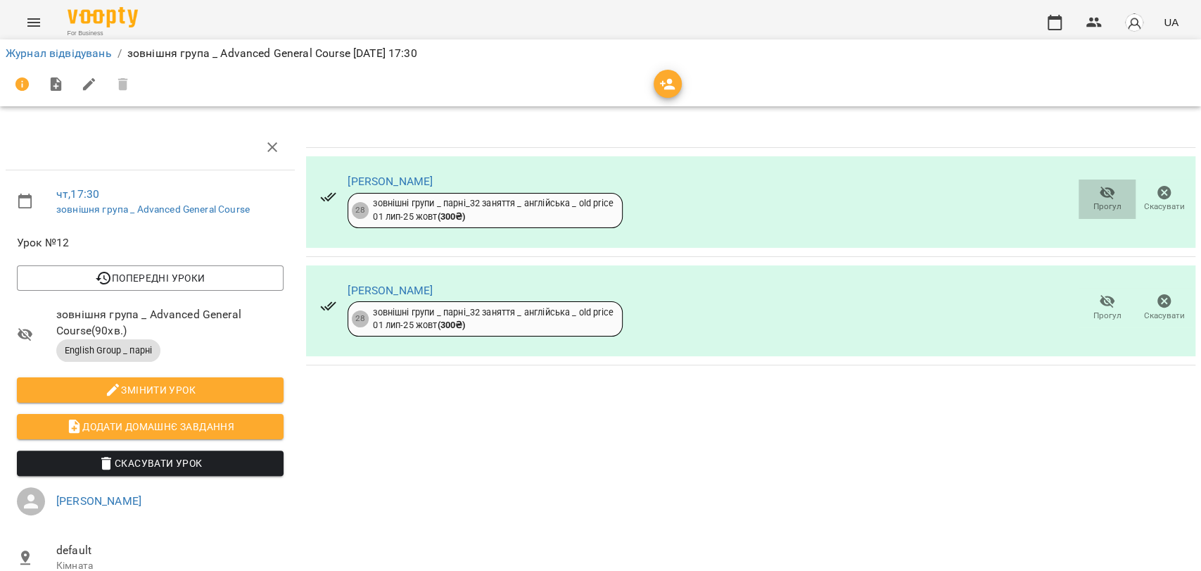
click at [1099, 194] on icon "button" at bounding box center [1107, 192] width 17 height 17
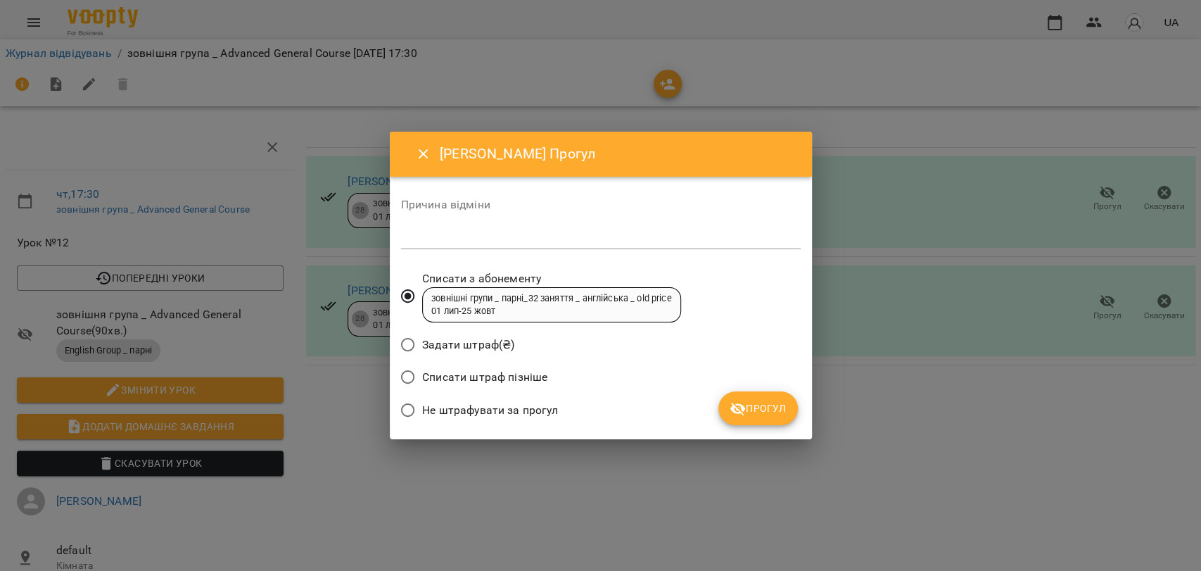
click at [774, 406] on span "Прогул" at bounding box center [758, 408] width 57 height 17
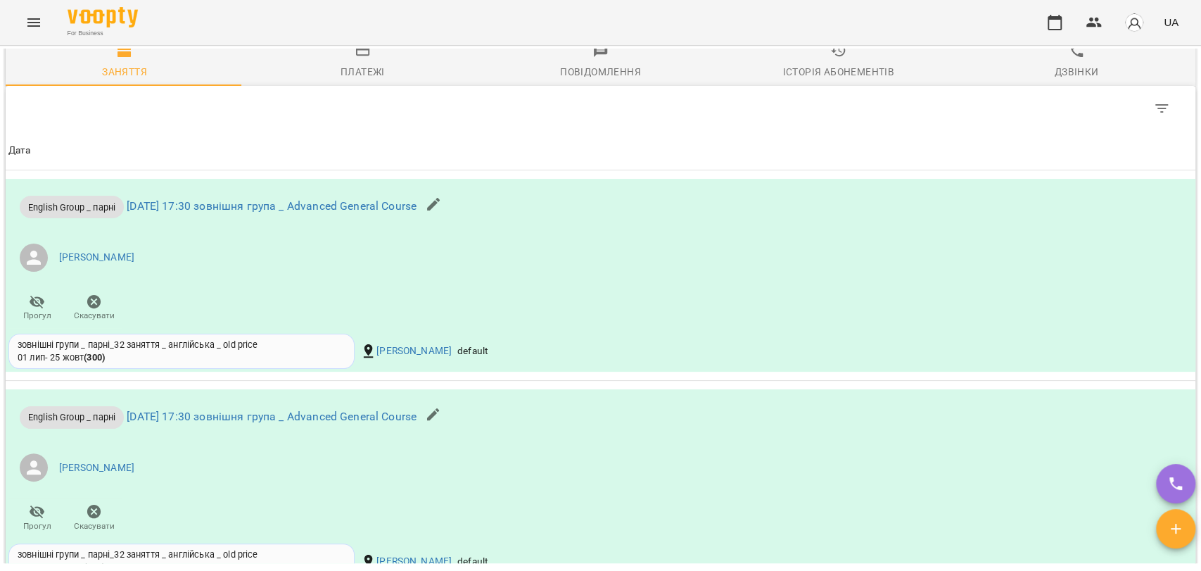
click at [354, 80] on div "Платежі" at bounding box center [363, 71] width 44 height 17
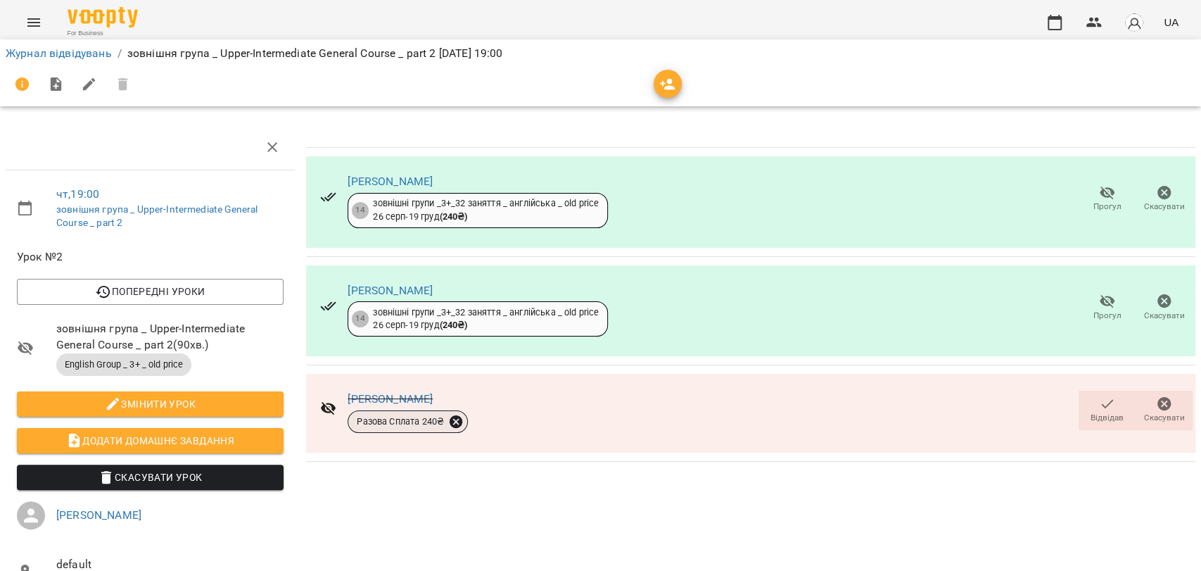
click at [454, 421] on icon at bounding box center [455, 421] width 15 height 15
click at [545, 466] on span "Скасувати" at bounding box center [556, 469] width 59 height 17
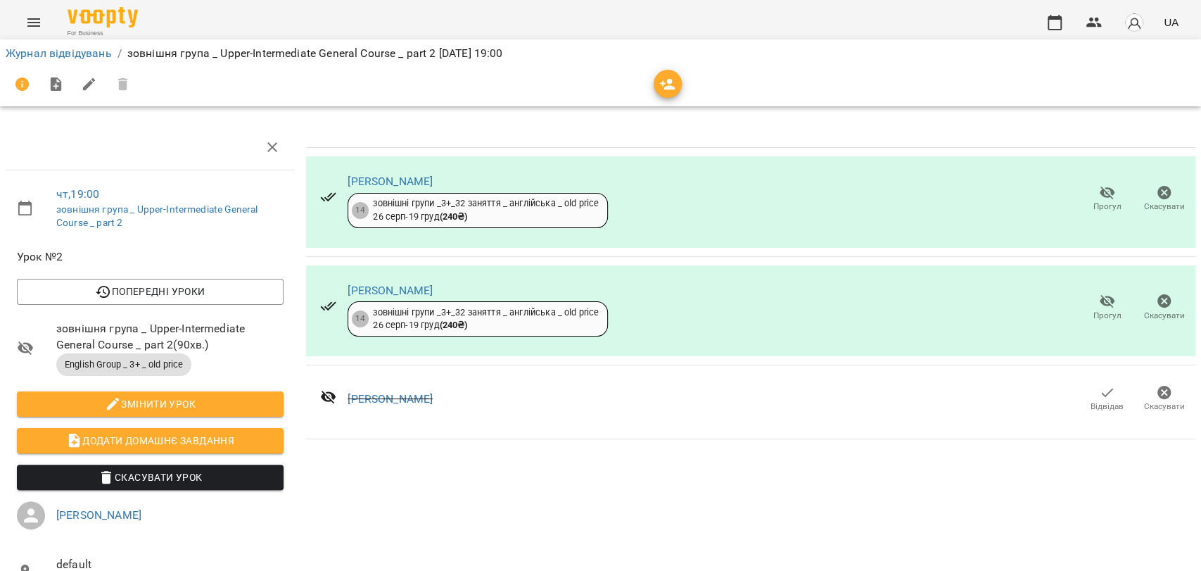
click at [1087, 389] on span "Відвідав" at bounding box center [1107, 398] width 40 height 28
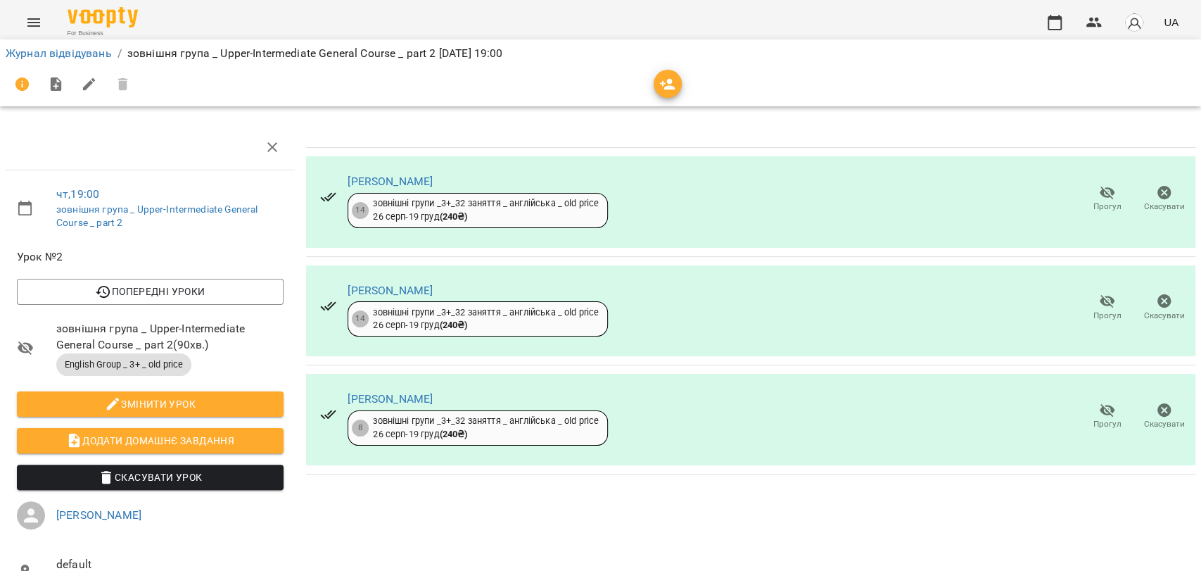
click at [1096, 419] on span "Прогул" at bounding box center [1107, 424] width 28 height 12
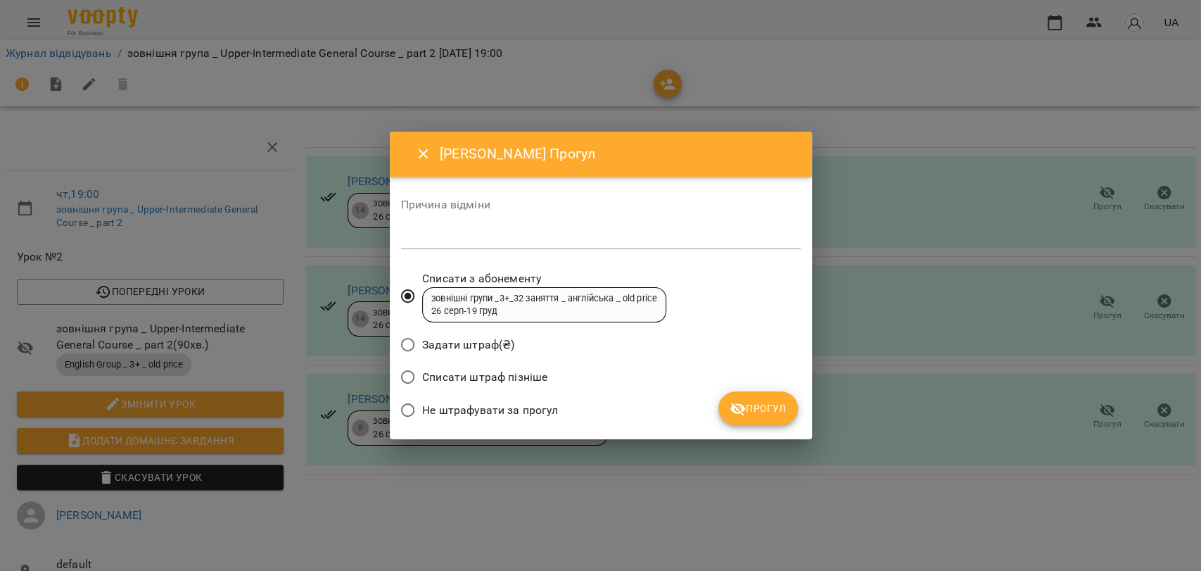
click at [767, 410] on span "Прогул" at bounding box center [758, 408] width 57 height 17
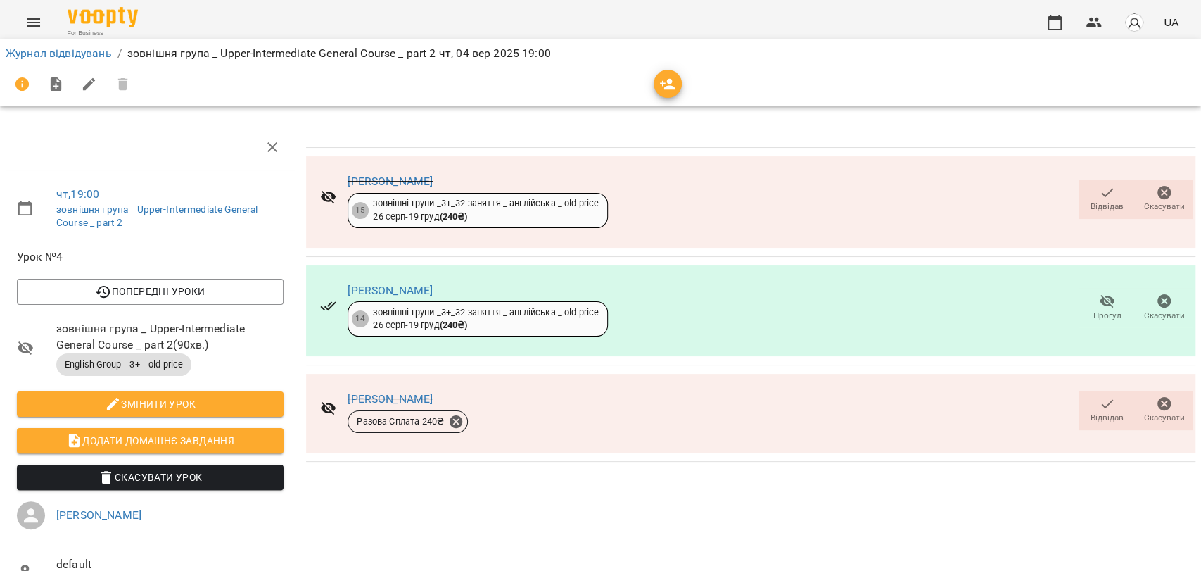
click at [1099, 410] on icon "button" at bounding box center [1107, 403] width 17 height 17
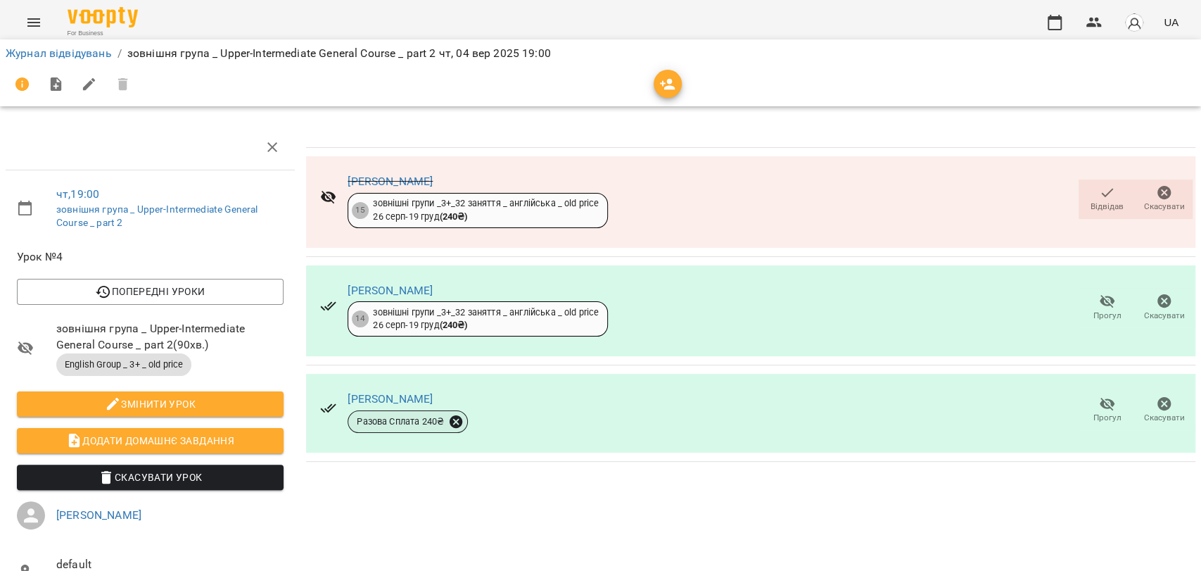
click at [454, 422] on icon at bounding box center [455, 421] width 15 height 15
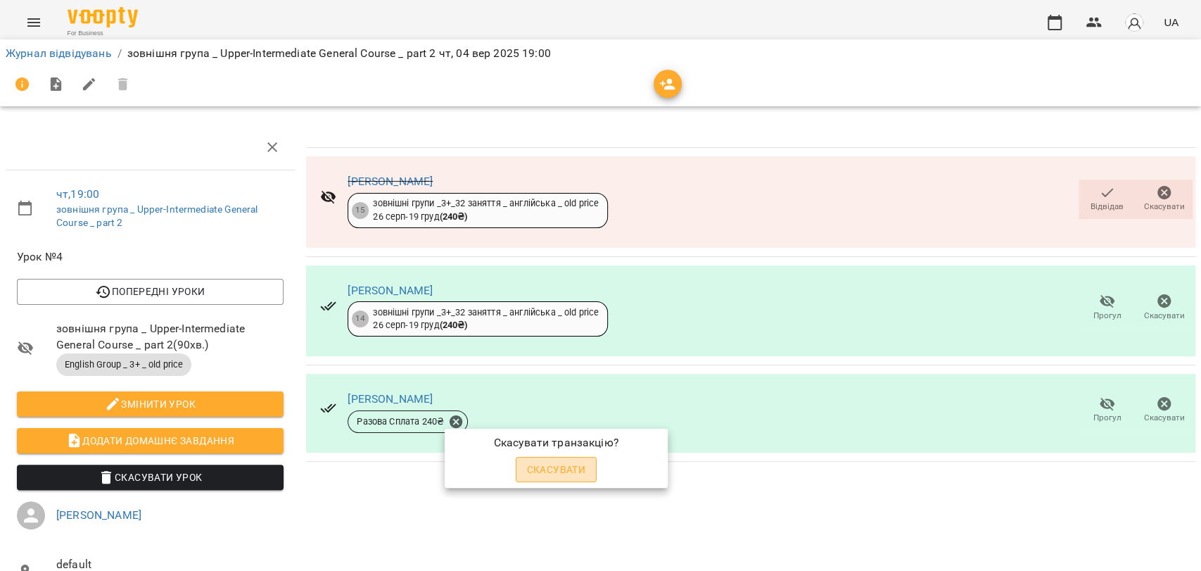
click at [559, 464] on span "Скасувати" at bounding box center [556, 469] width 59 height 17
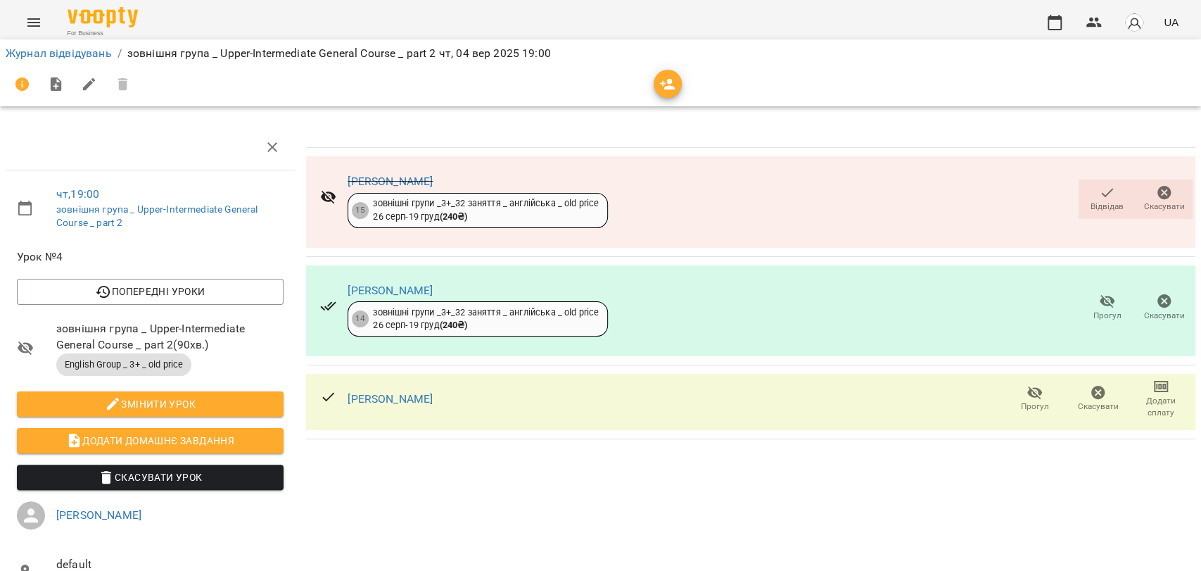
click at [1029, 398] on icon "button" at bounding box center [1035, 392] width 17 height 17
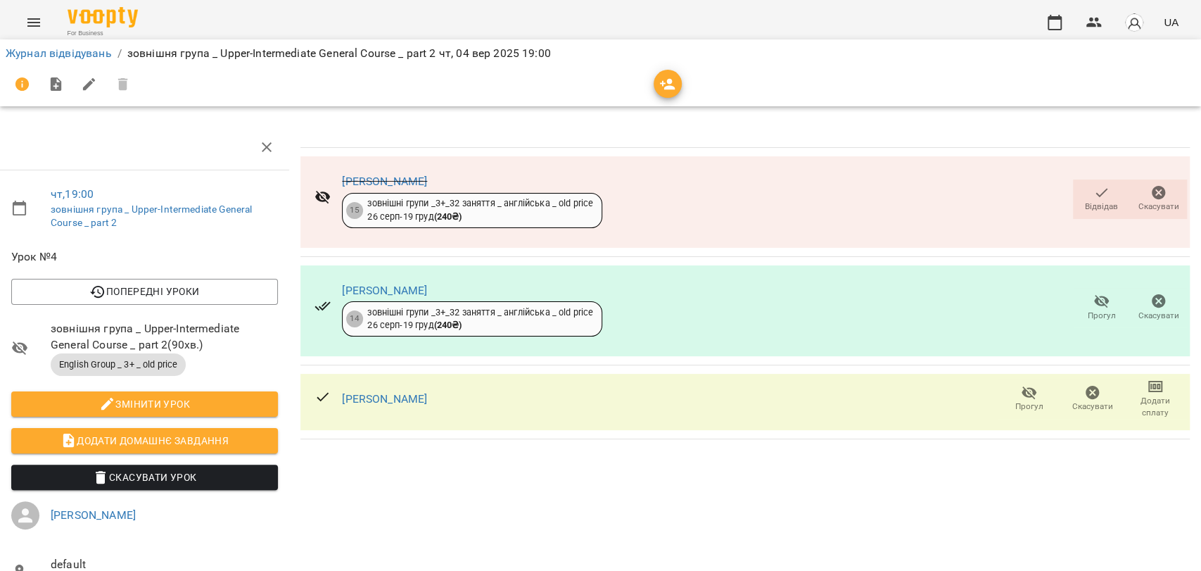
click at [1136, 395] on span "Додати сплату" at bounding box center [1155, 407] width 46 height 24
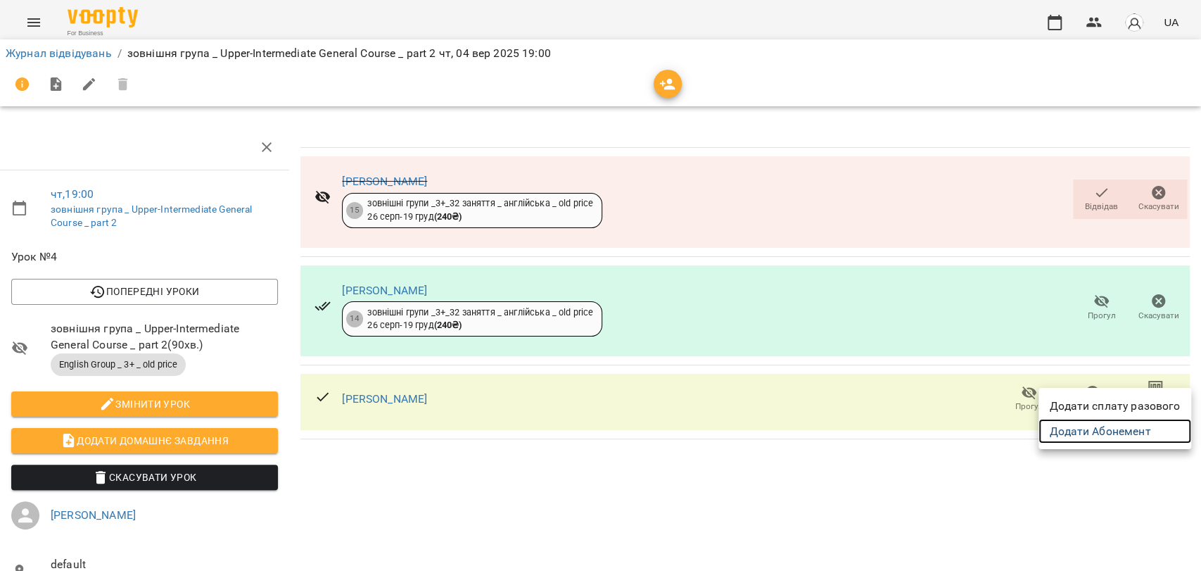
click at [1116, 425] on link "Додати Абонемент" at bounding box center [1115, 431] width 153 height 25
click at [696, 439] on div at bounding box center [600, 285] width 1201 height 571
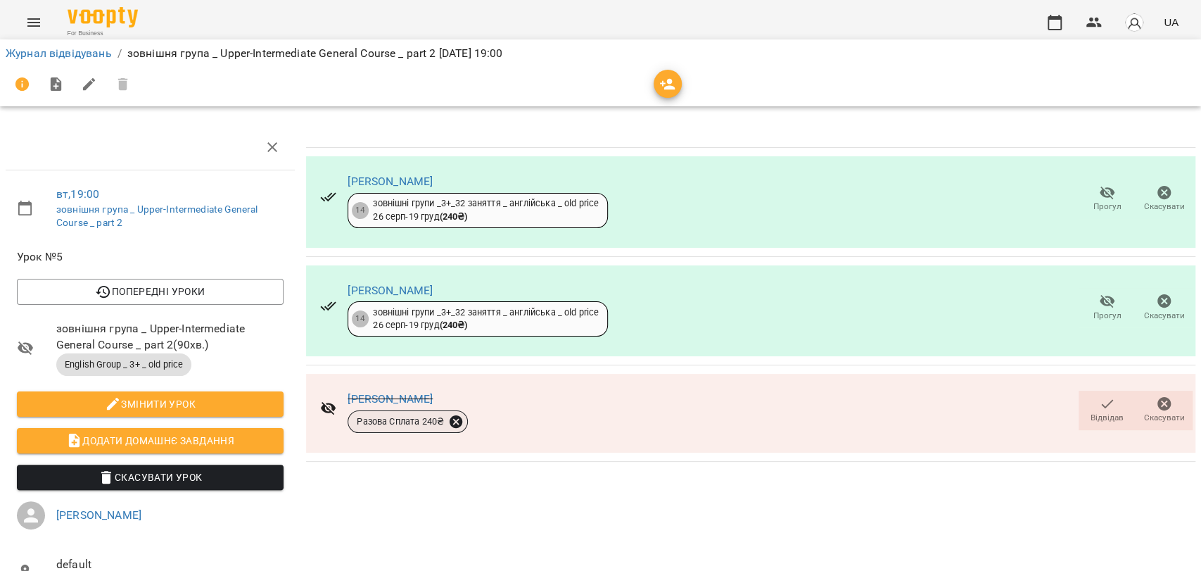
click at [452, 421] on icon at bounding box center [455, 421] width 15 height 15
click at [551, 473] on span "Скасувати" at bounding box center [556, 469] width 59 height 17
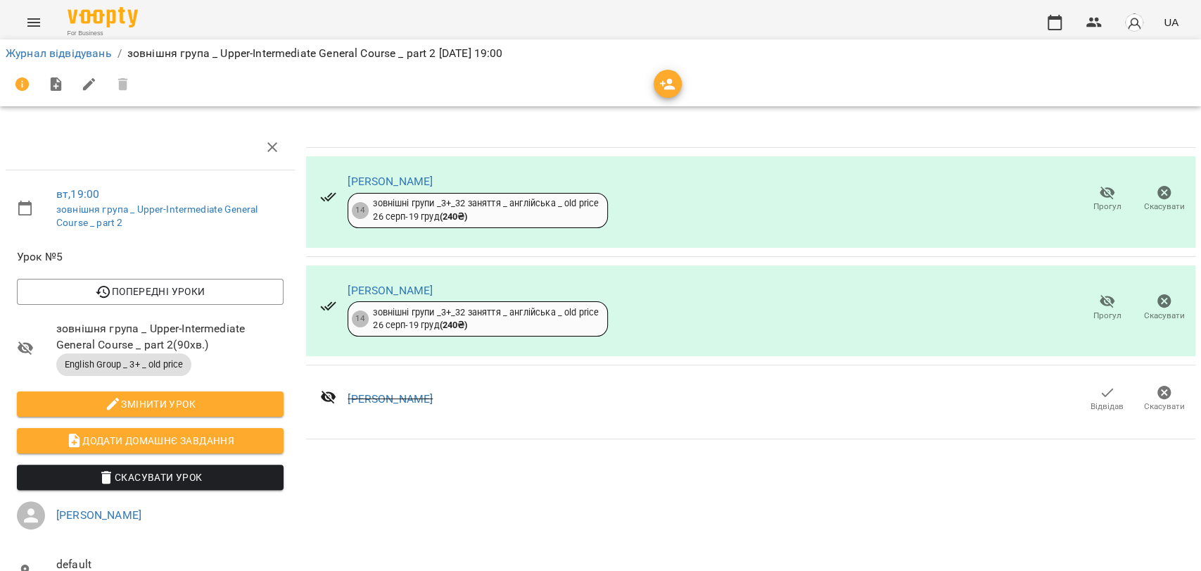
click at [1093, 403] on span "Відвідав" at bounding box center [1107, 406] width 33 height 12
click at [1099, 396] on icon "button" at bounding box center [1107, 392] width 17 height 17
click at [1099, 394] on icon "button" at bounding box center [1107, 392] width 17 height 17
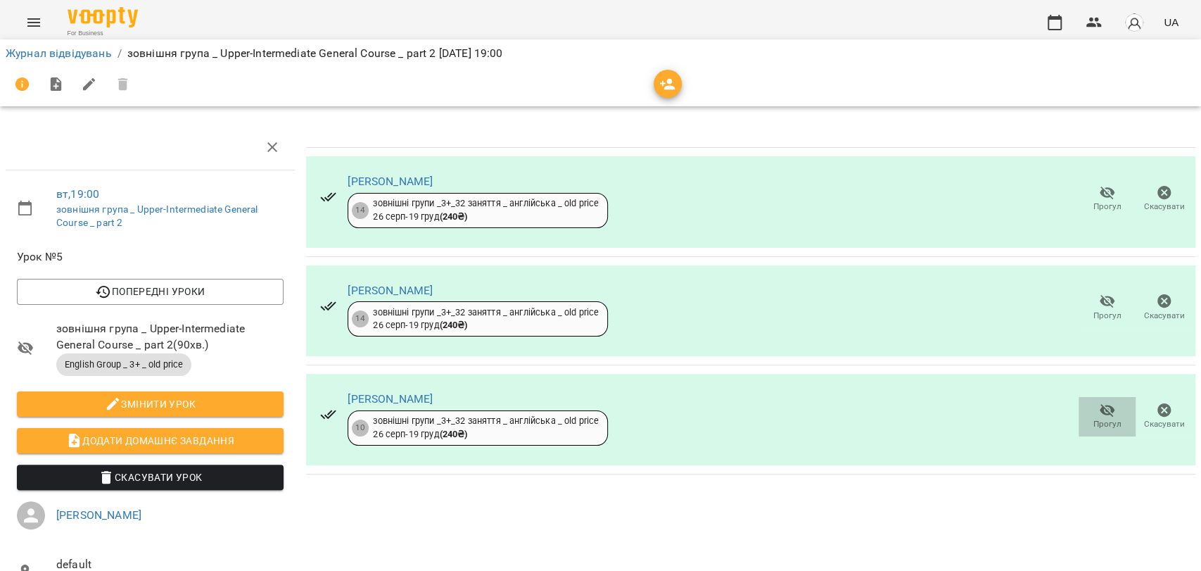
click at [1094, 419] on span "Прогул" at bounding box center [1107, 424] width 28 height 12
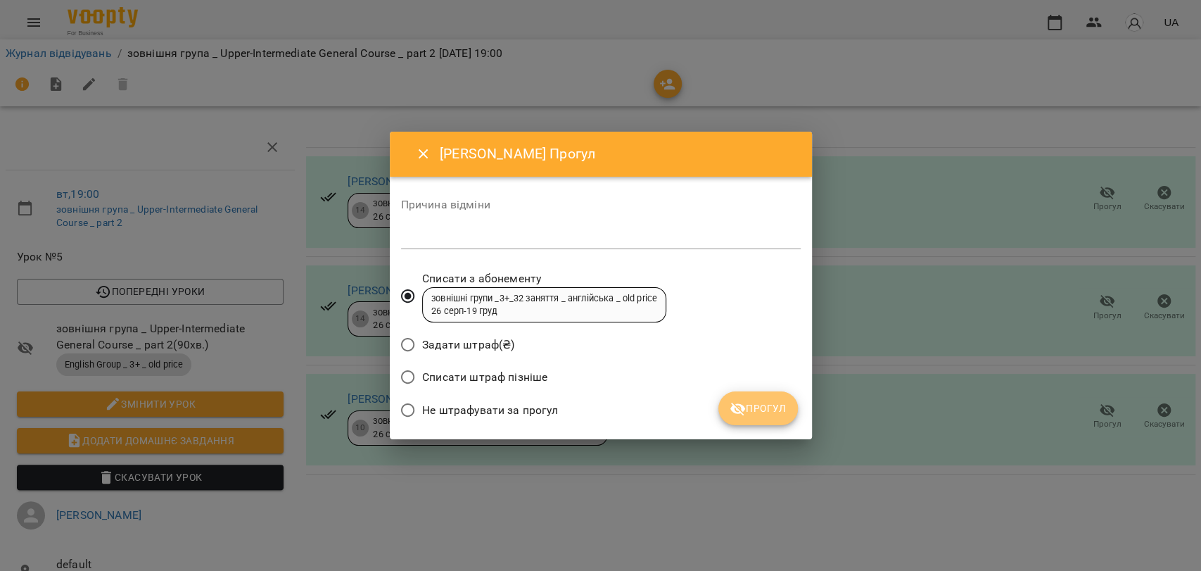
click at [760, 410] on span "Прогул" at bounding box center [758, 408] width 57 height 17
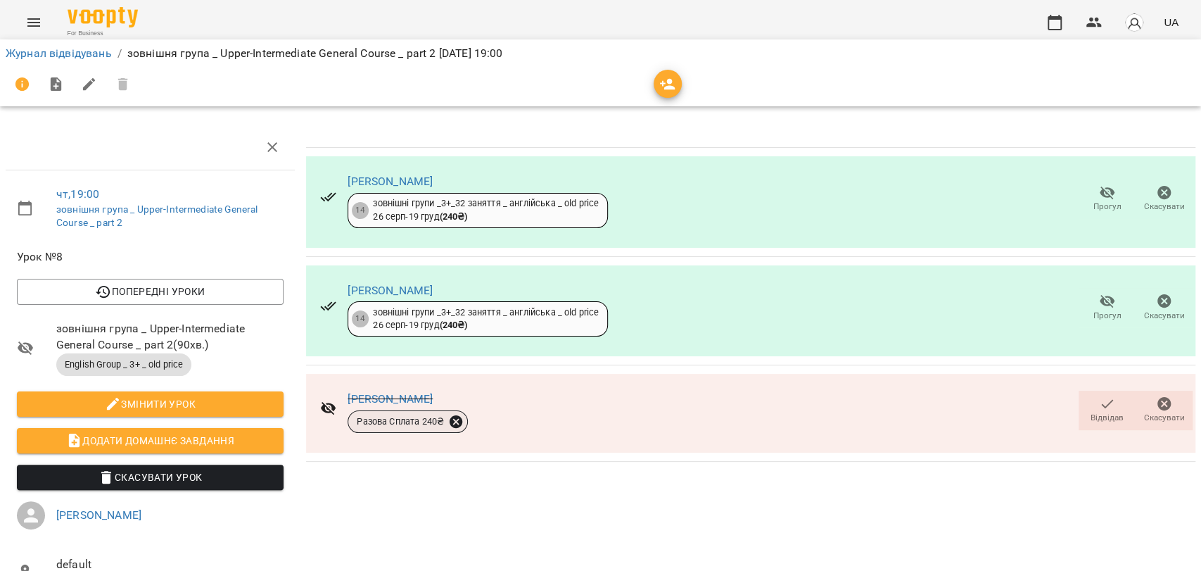
click at [454, 423] on icon at bounding box center [455, 421] width 15 height 15
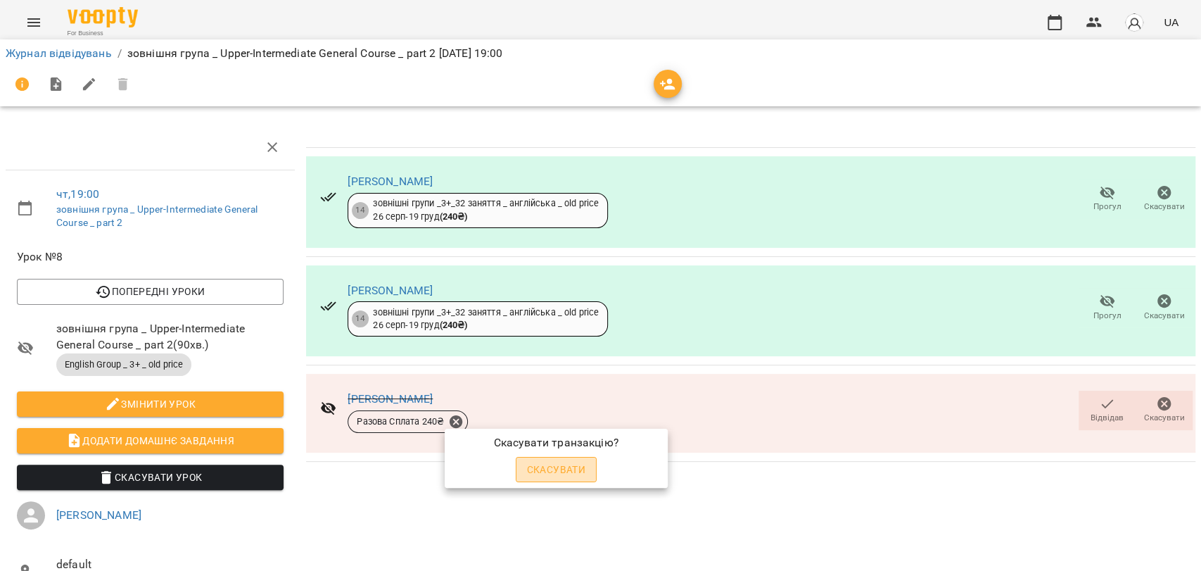
click at [541, 469] on span "Скасувати" at bounding box center [556, 469] width 59 height 17
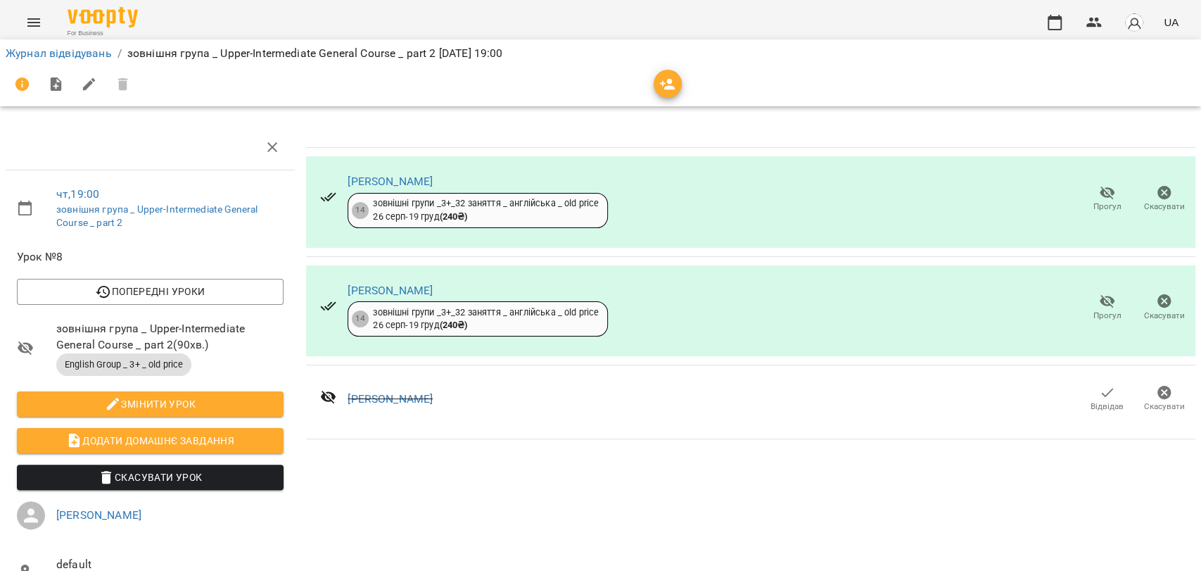
click at [1095, 401] on span "Відвідав" at bounding box center [1107, 406] width 33 height 12
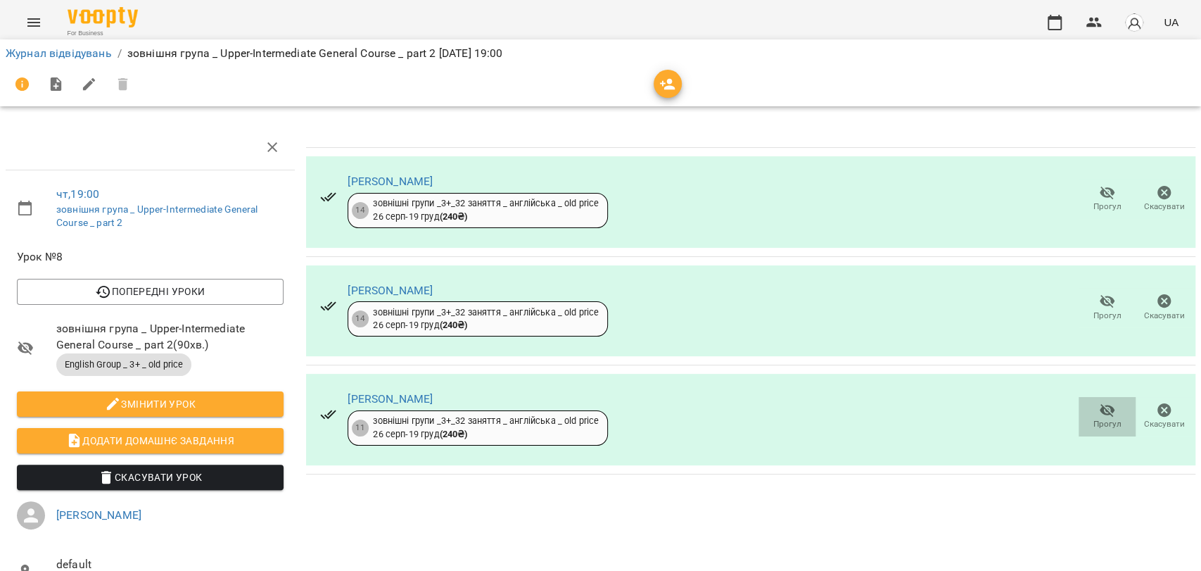
click at [1100, 414] on icon "button" at bounding box center [1107, 410] width 15 height 13
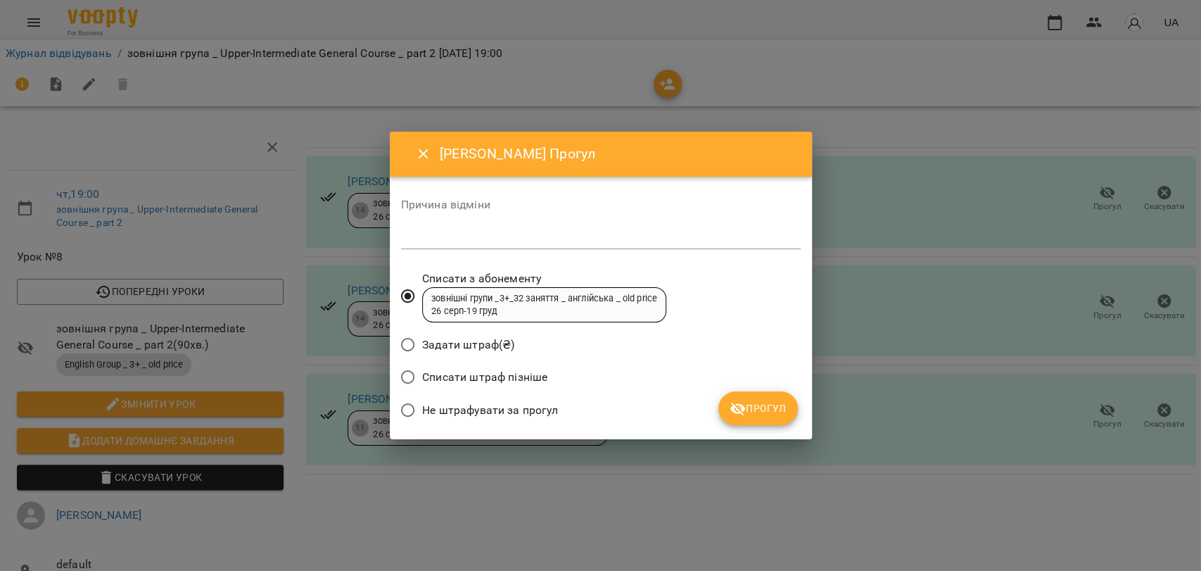
click at [754, 407] on span "Прогул" at bounding box center [758, 408] width 57 height 17
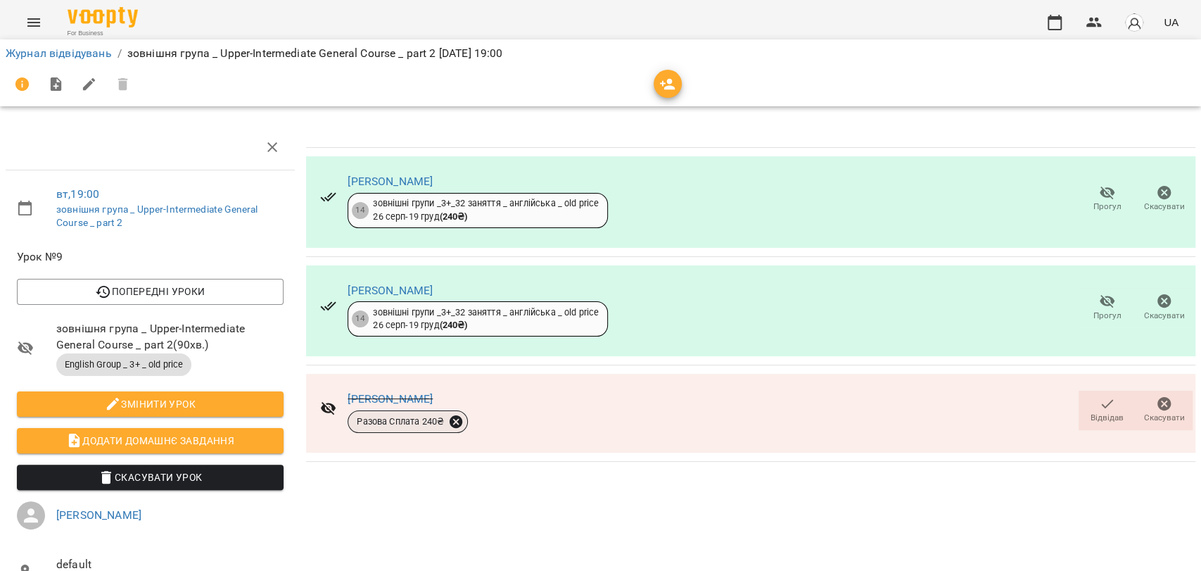
click at [450, 421] on icon at bounding box center [456, 421] width 13 height 13
click at [559, 472] on span "Скасувати" at bounding box center [556, 469] width 59 height 17
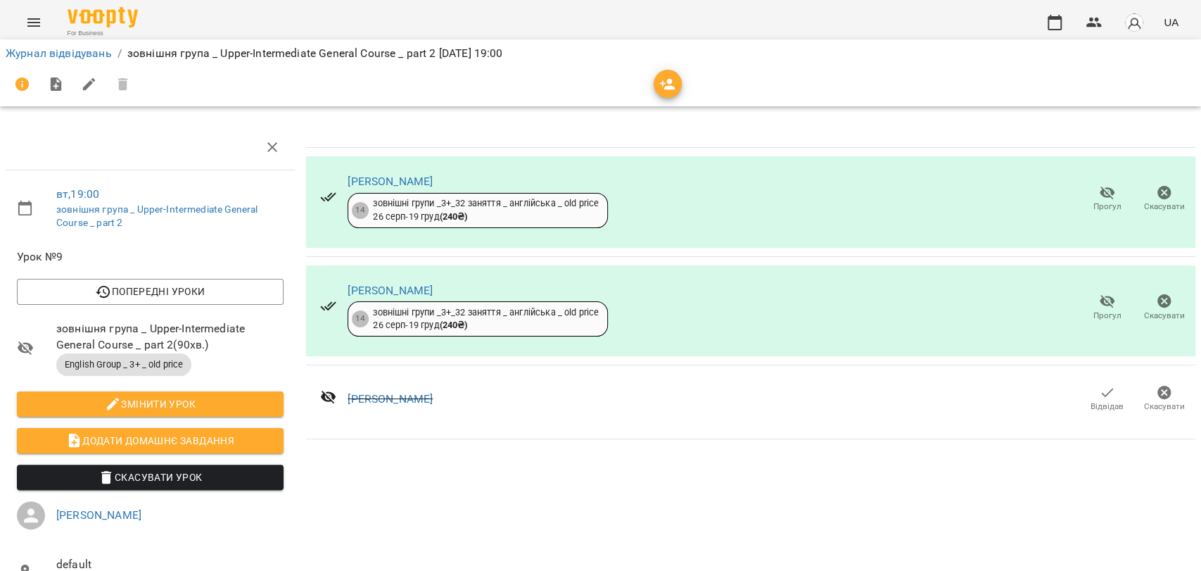
click at [1099, 397] on icon "button" at bounding box center [1107, 392] width 17 height 17
click at [1099, 392] on icon "button" at bounding box center [1107, 392] width 17 height 17
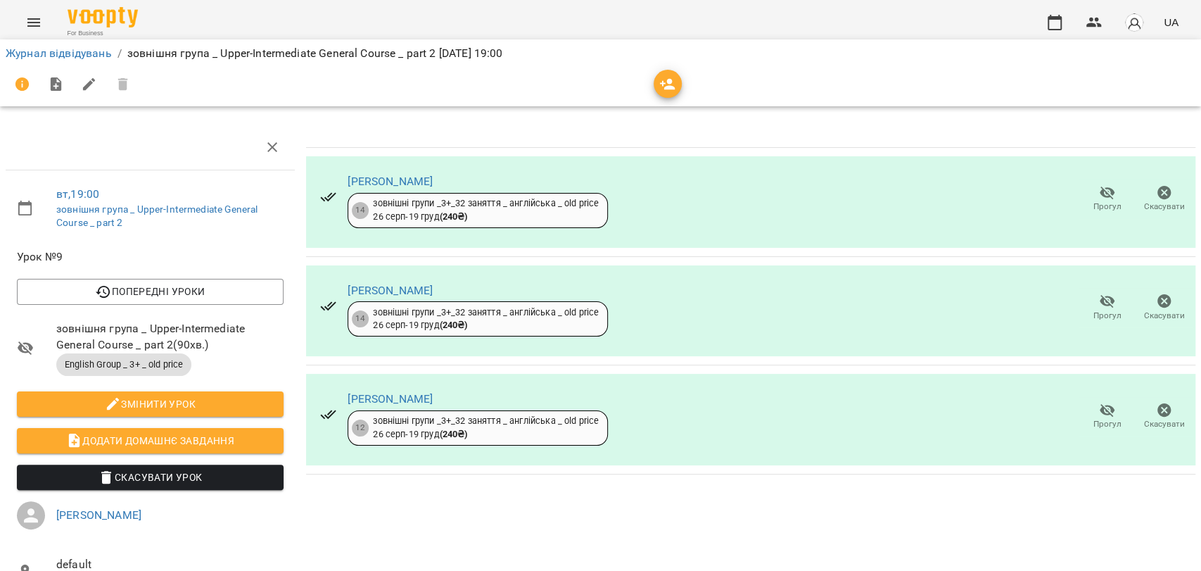
click at [1099, 409] on icon "button" at bounding box center [1107, 410] width 17 height 17
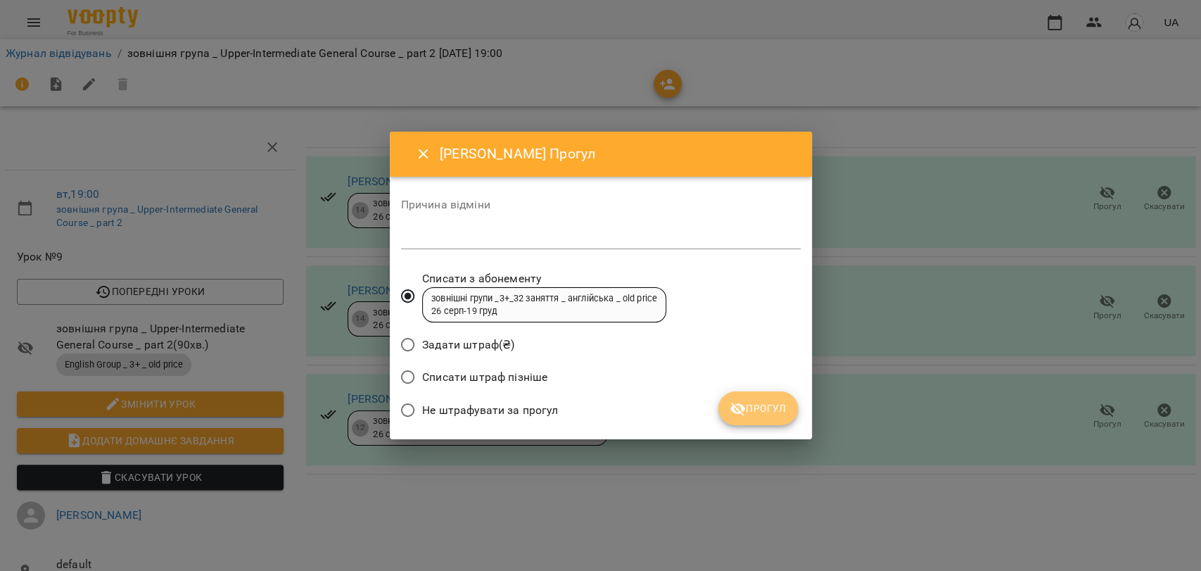
click at [755, 420] on button "Прогул" at bounding box center [758, 408] width 80 height 34
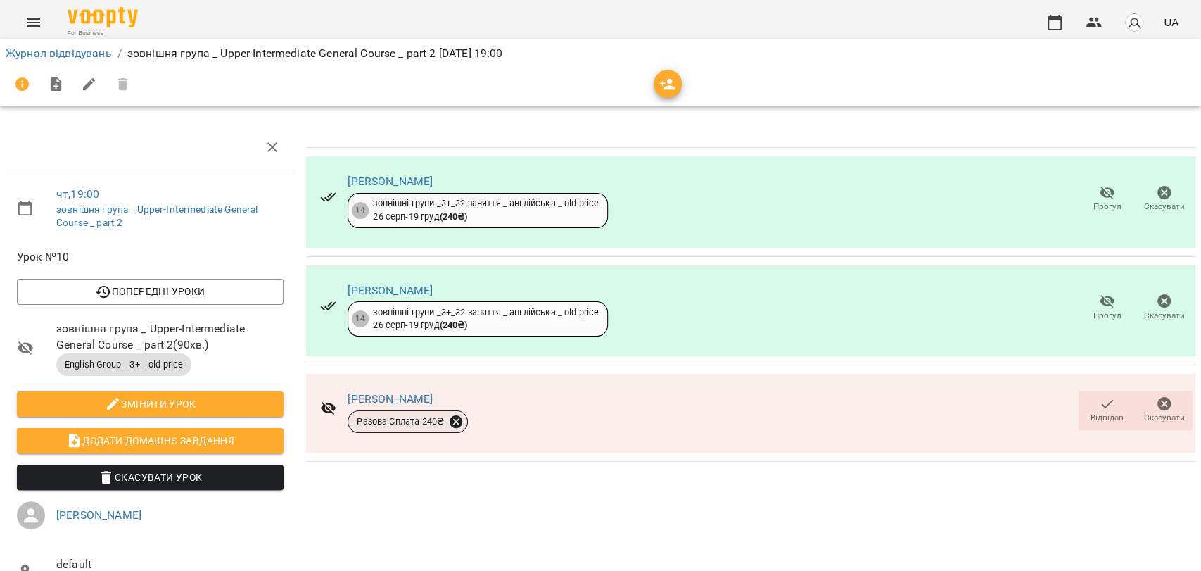
click at [452, 419] on icon at bounding box center [456, 421] width 13 height 13
click at [549, 469] on span "Скасувати" at bounding box center [556, 469] width 59 height 17
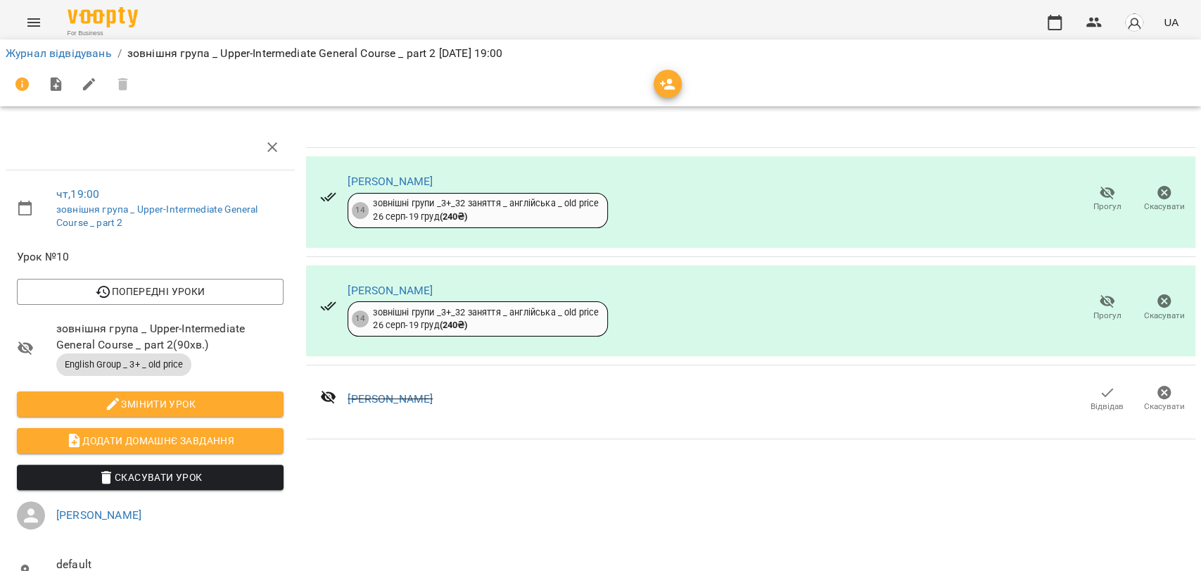
click at [1099, 394] on icon "button" at bounding box center [1107, 392] width 17 height 17
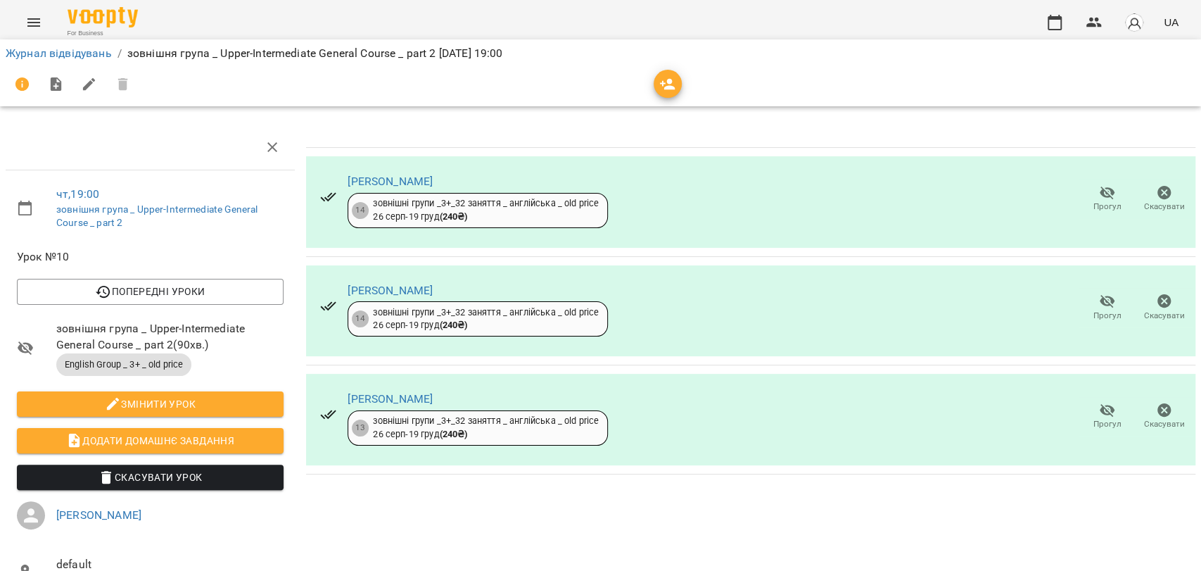
click at [1100, 410] on icon "button" at bounding box center [1107, 410] width 15 height 13
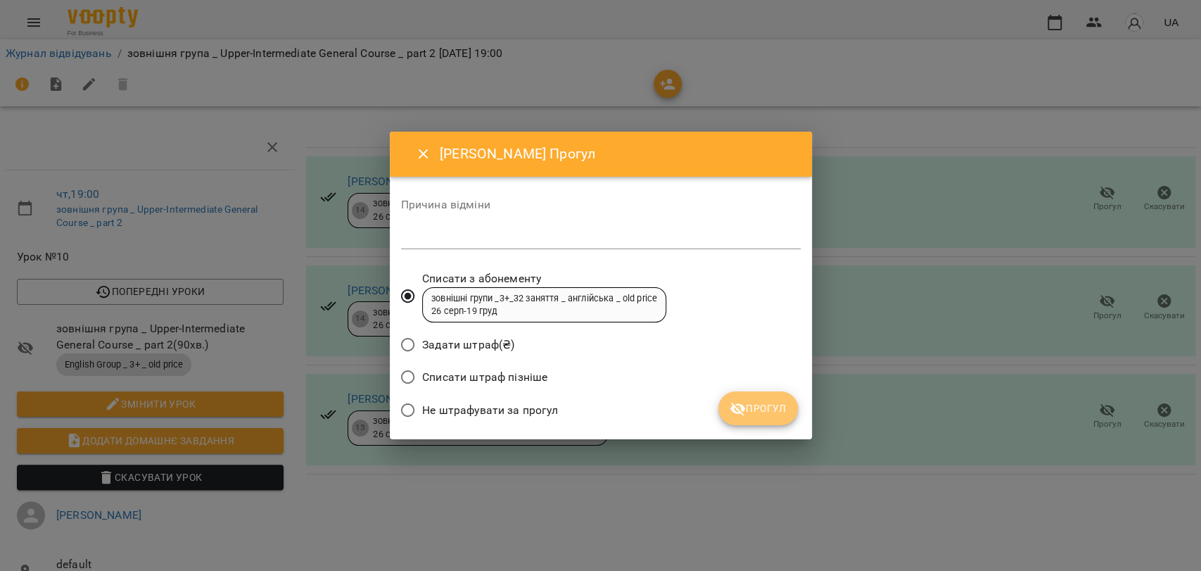
click at [745, 406] on icon "submit" at bounding box center [738, 408] width 17 height 17
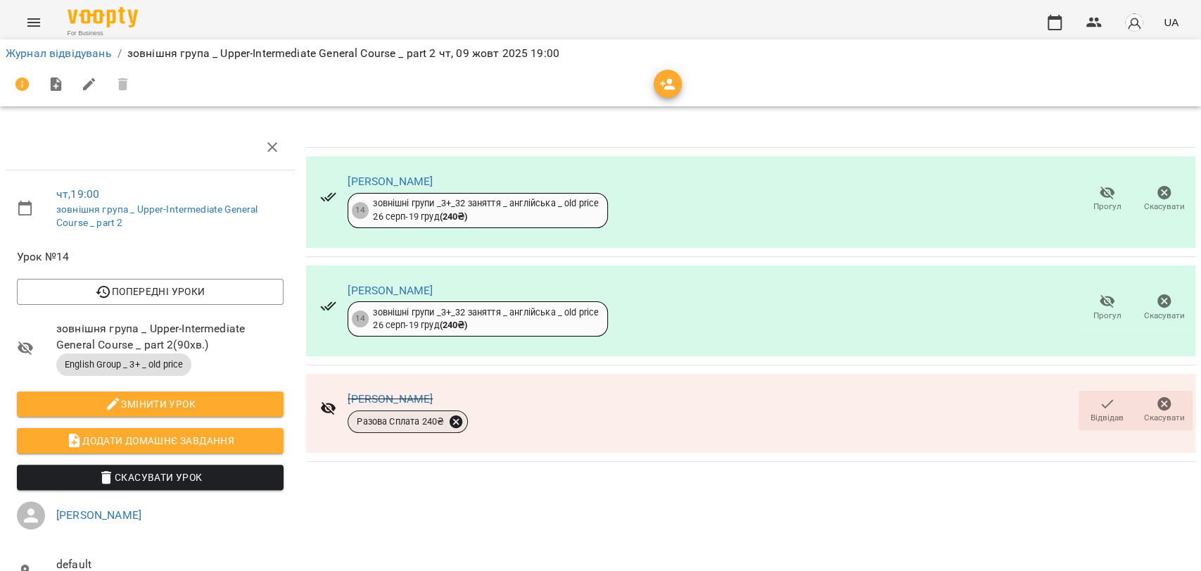
click at [453, 424] on icon at bounding box center [456, 421] width 13 height 13
click at [537, 469] on span "Скасувати" at bounding box center [556, 469] width 59 height 17
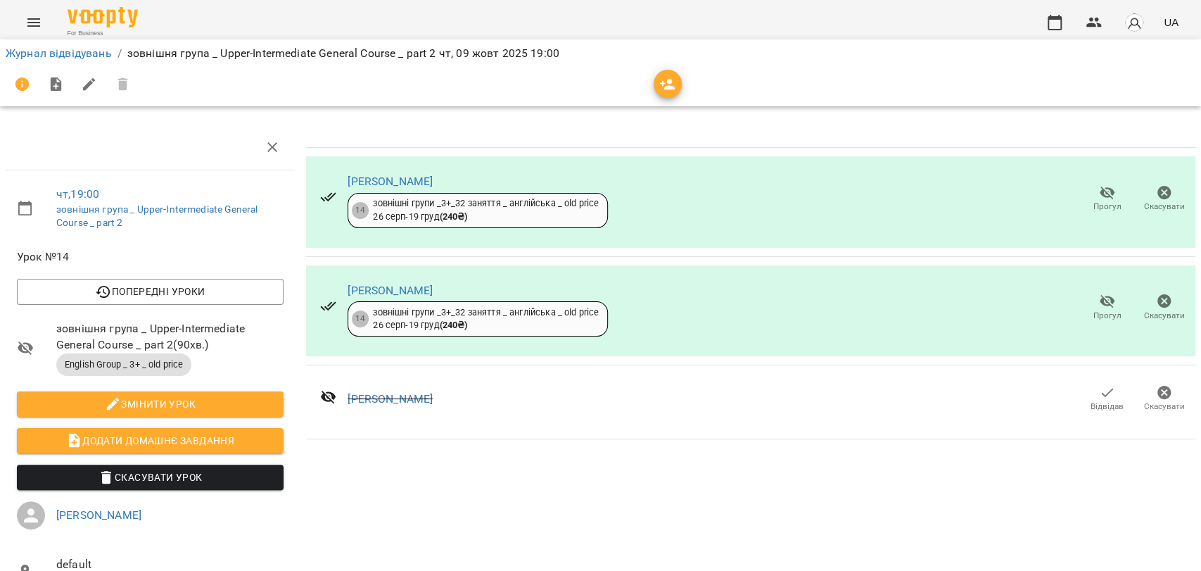
click at [1101, 393] on icon "button" at bounding box center [1107, 392] width 12 height 9
click at [1099, 395] on icon "button" at bounding box center [1107, 392] width 17 height 17
click at [1099, 393] on icon "button" at bounding box center [1107, 392] width 17 height 17
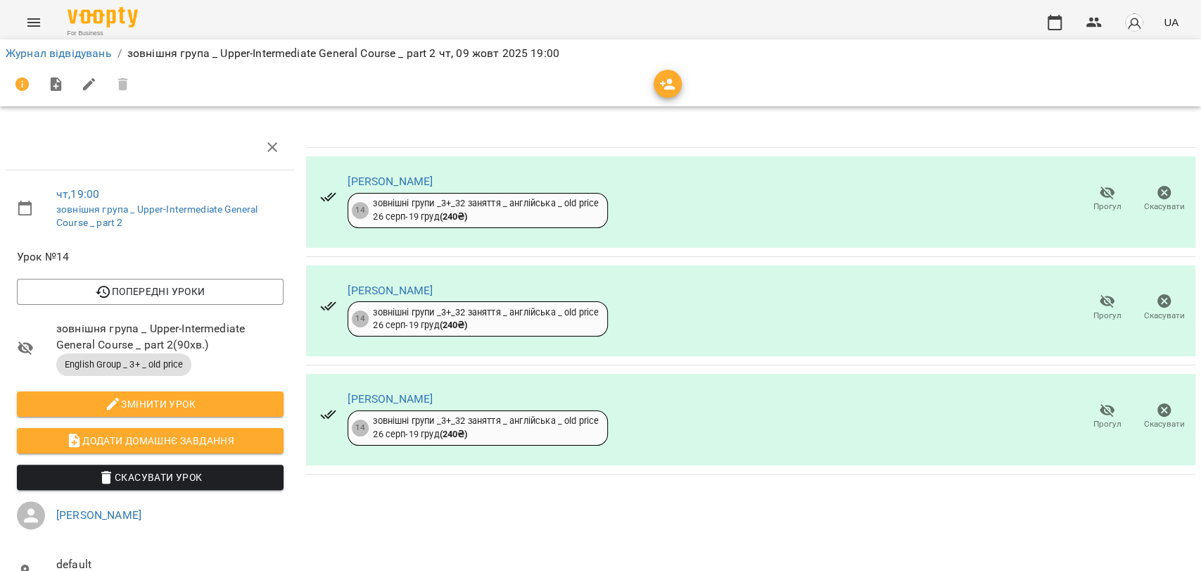
click at [1099, 416] on icon "button" at bounding box center [1107, 410] width 17 height 17
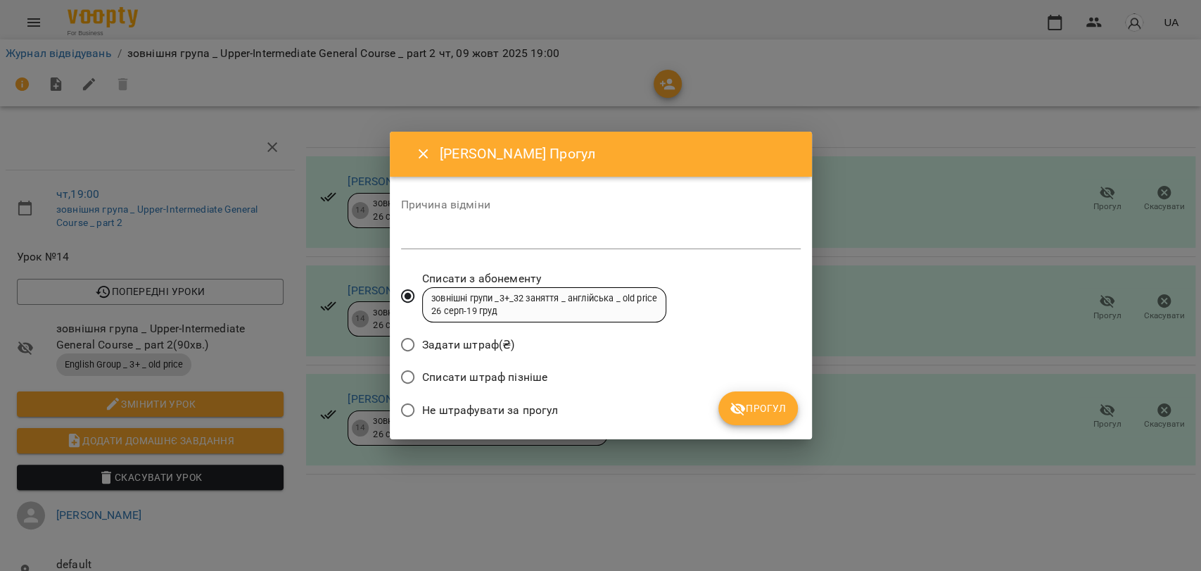
click at [737, 402] on icon "submit" at bounding box center [738, 408] width 17 height 17
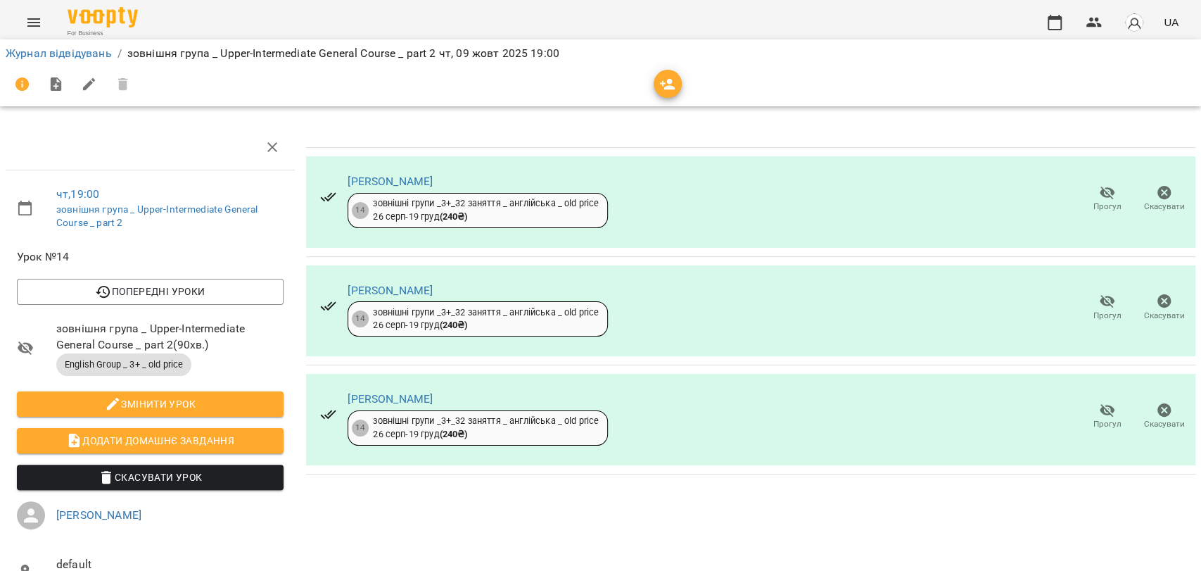
click at [1099, 414] on icon "button" at bounding box center [1107, 410] width 17 height 17
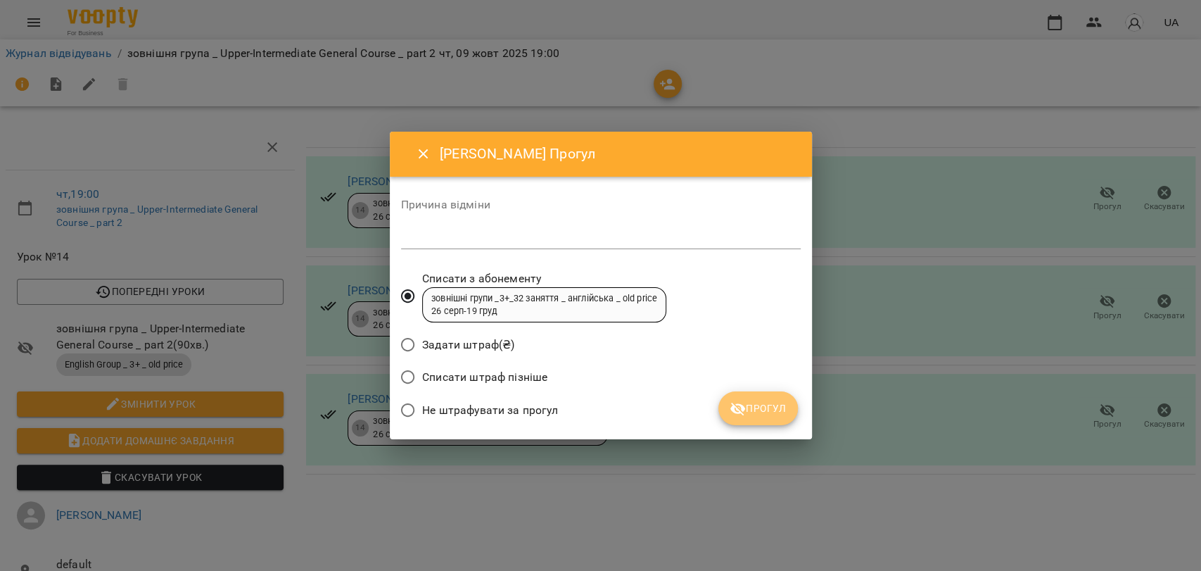
click at [769, 410] on span "Прогул" at bounding box center [758, 408] width 57 height 17
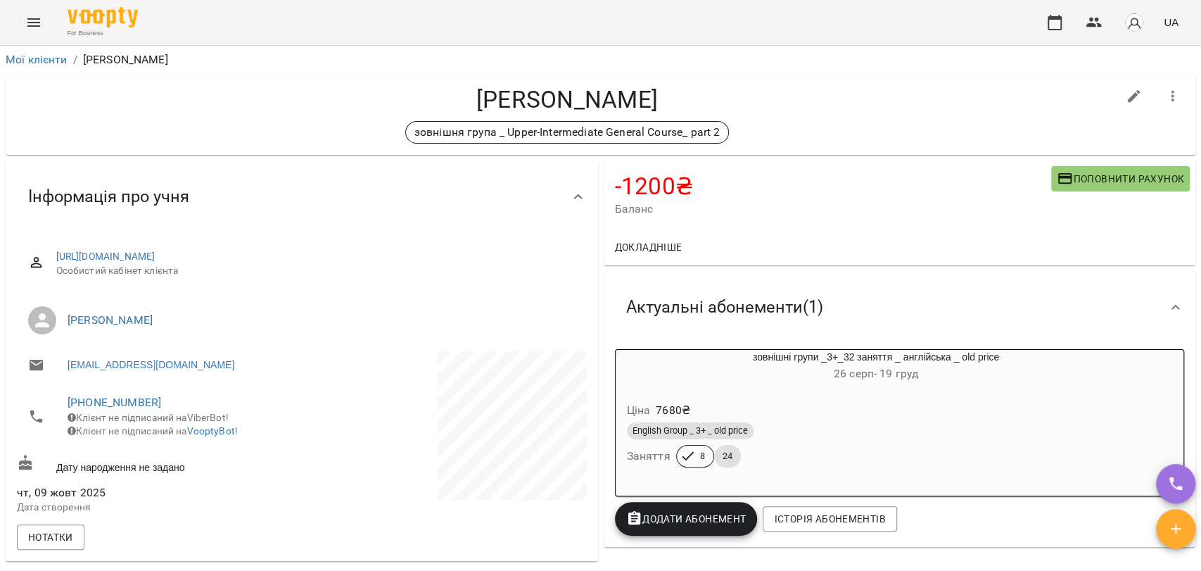
click at [946, 408] on div "Ціна 7680 ₴" at bounding box center [876, 410] width 505 height 25
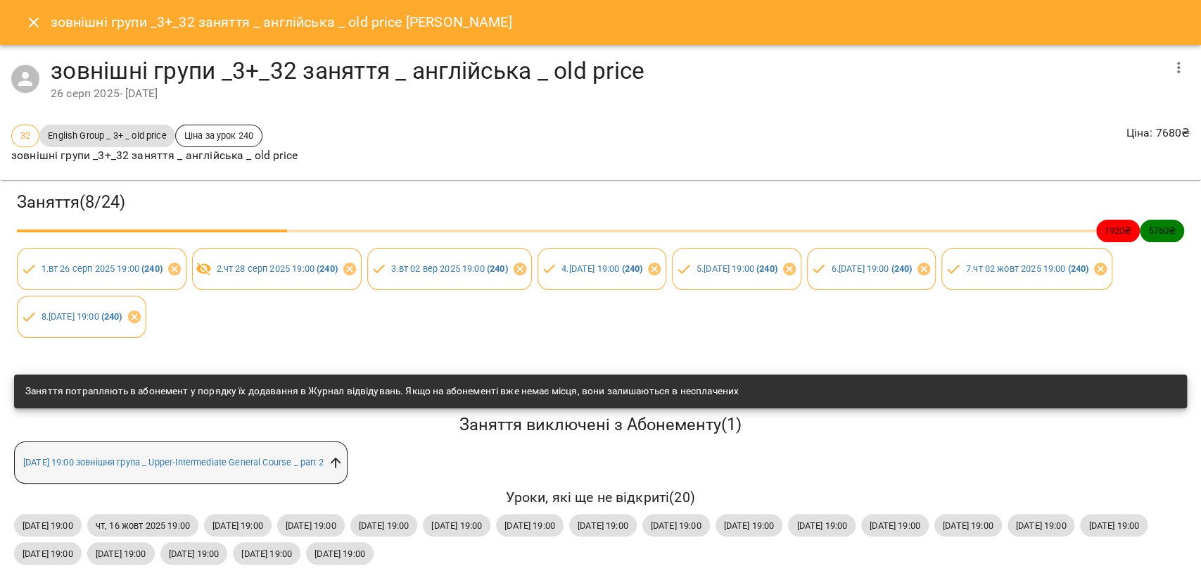
click at [341, 457] on icon at bounding box center [335, 462] width 11 height 11
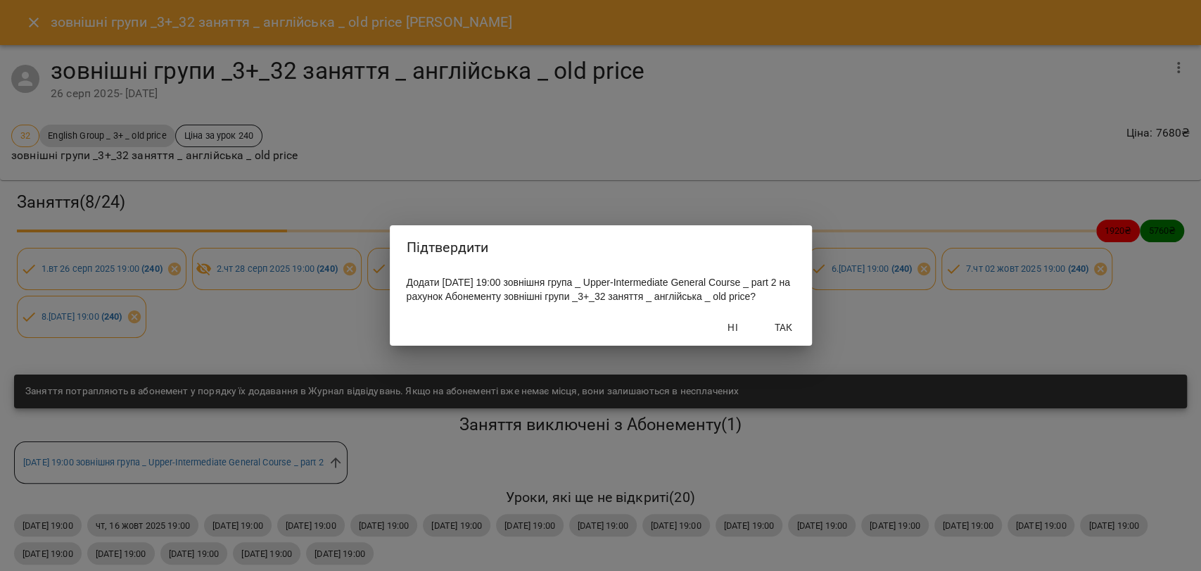
click at [773, 336] on span "Так" at bounding box center [784, 327] width 34 height 17
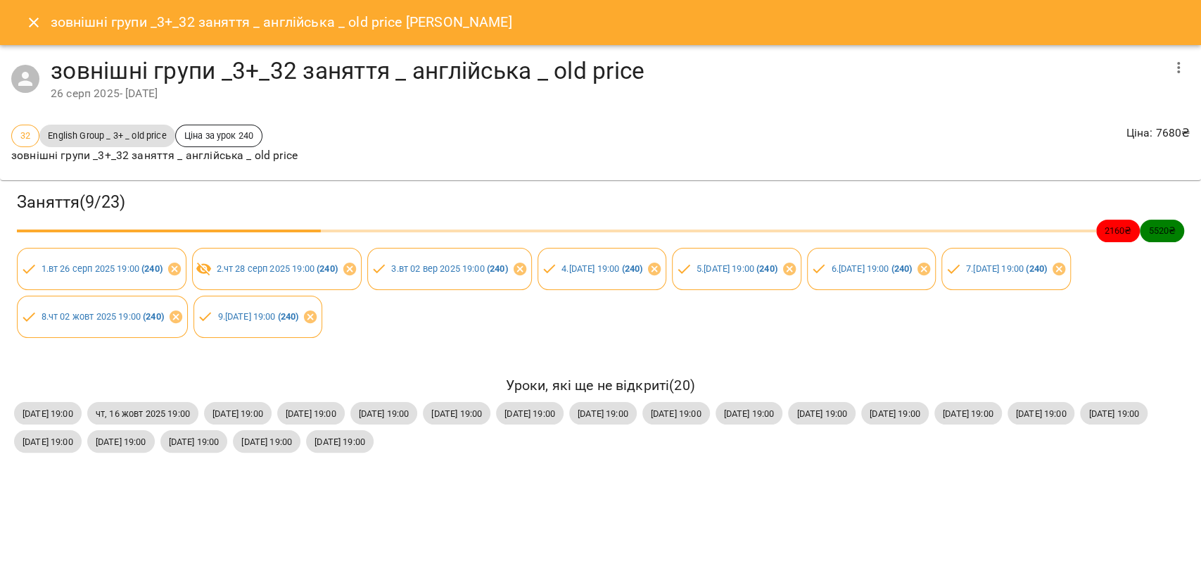
drag, startPoint x: 32, startPoint y: 30, endPoint x: 156, endPoint y: 0, distance: 128.2
click at [34, 25] on button "Close" at bounding box center [34, 23] width 34 height 34
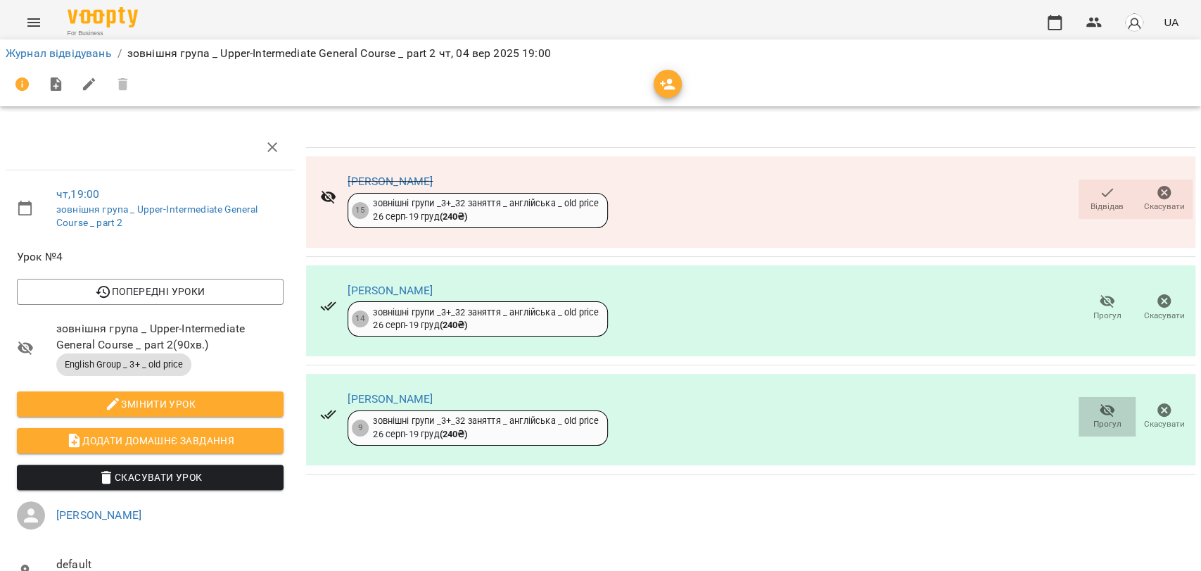
click at [1093, 424] on span "Прогул" at bounding box center [1107, 424] width 28 height 12
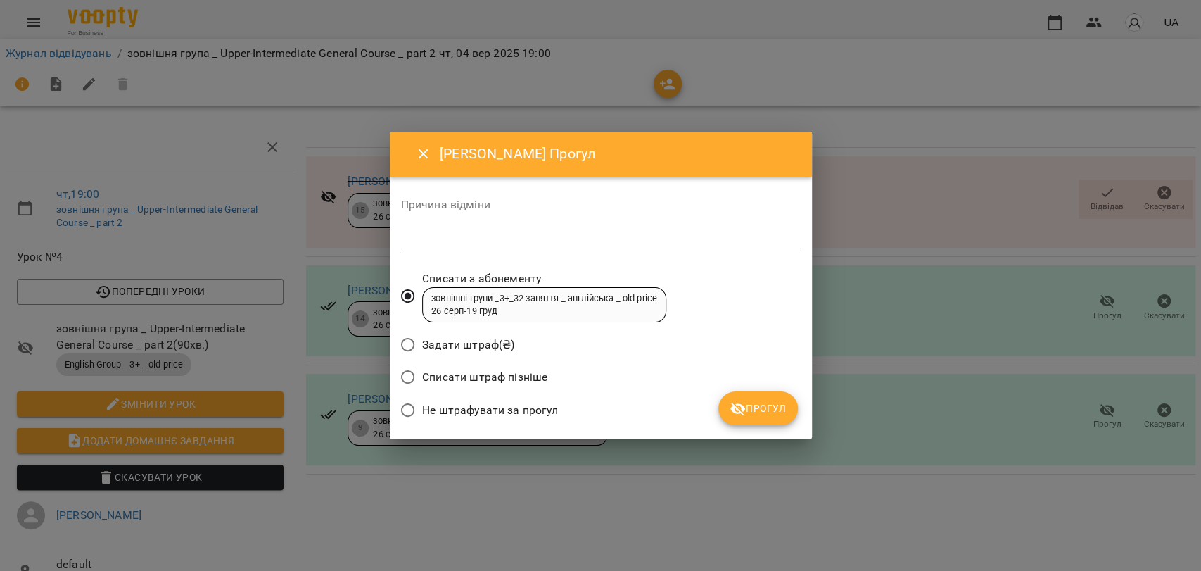
click at [433, 238] on textarea at bounding box center [601, 237] width 400 height 13
click at [744, 411] on icon "submit" at bounding box center [737, 408] width 15 height 13
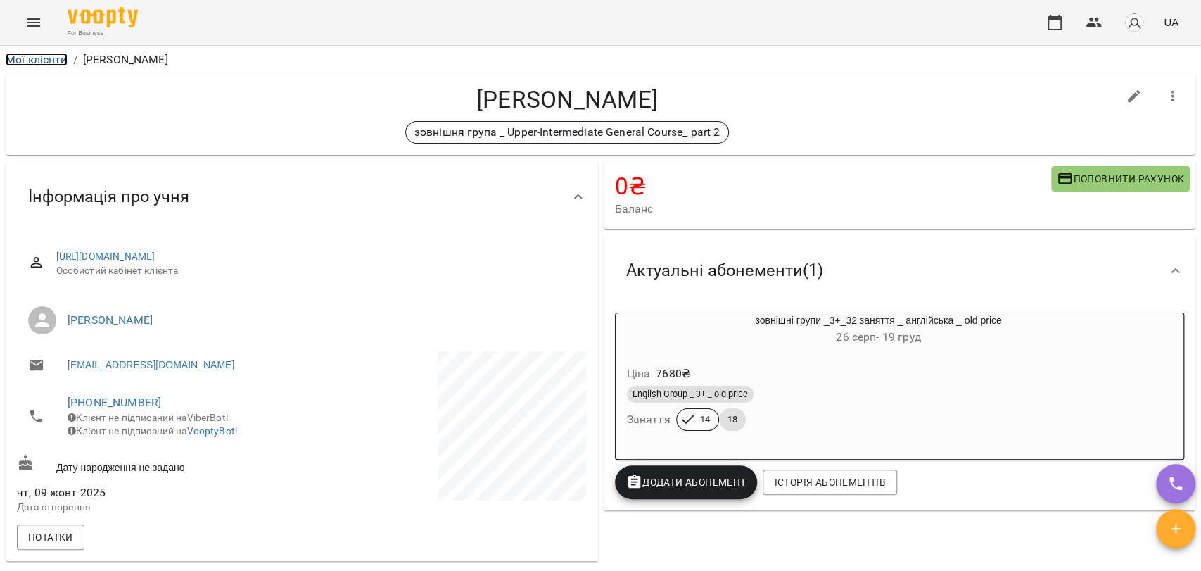
click at [62, 60] on link "Мої клієнти" at bounding box center [37, 59] width 62 height 13
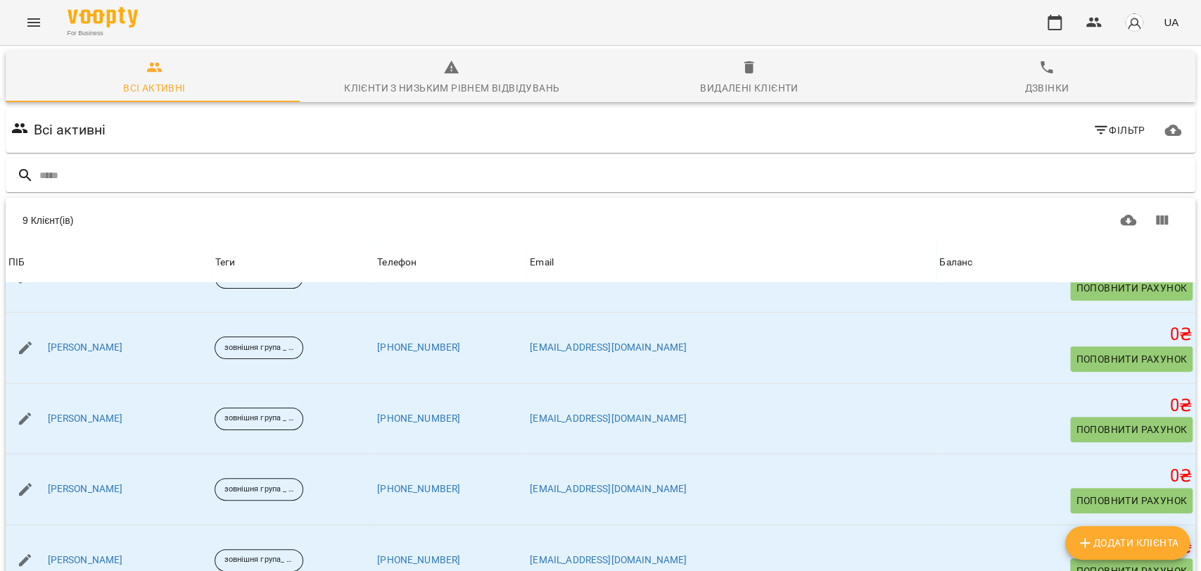
click at [52, 20] on div "For Business UA" at bounding box center [600, 22] width 1201 height 45
click at [41, 21] on icon "Menu" at bounding box center [33, 22] width 17 height 17
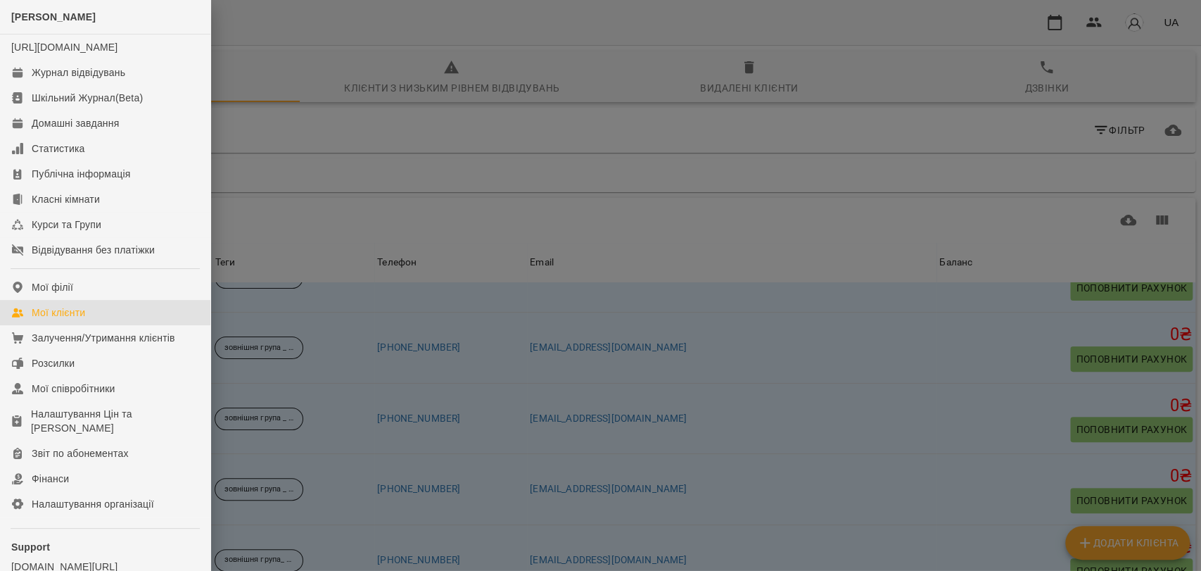
drag, startPoint x: 537, startPoint y: 163, endPoint x: 924, endPoint y: 106, distance: 391.1
click at [562, 159] on div at bounding box center [600, 285] width 1201 height 571
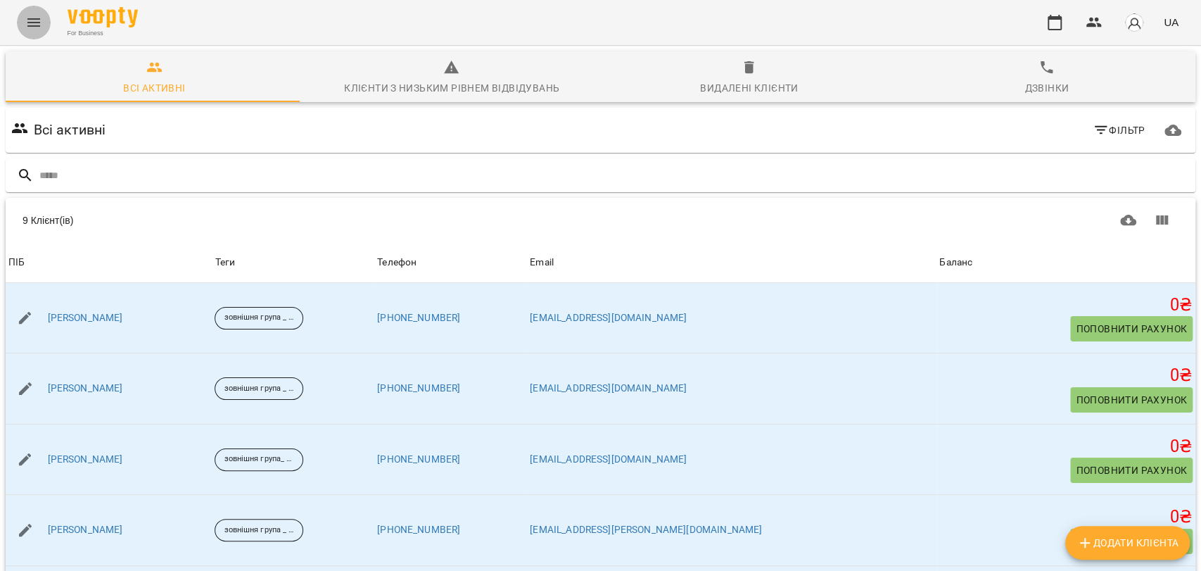
click at [36, 34] on button "Menu" at bounding box center [34, 23] width 34 height 34
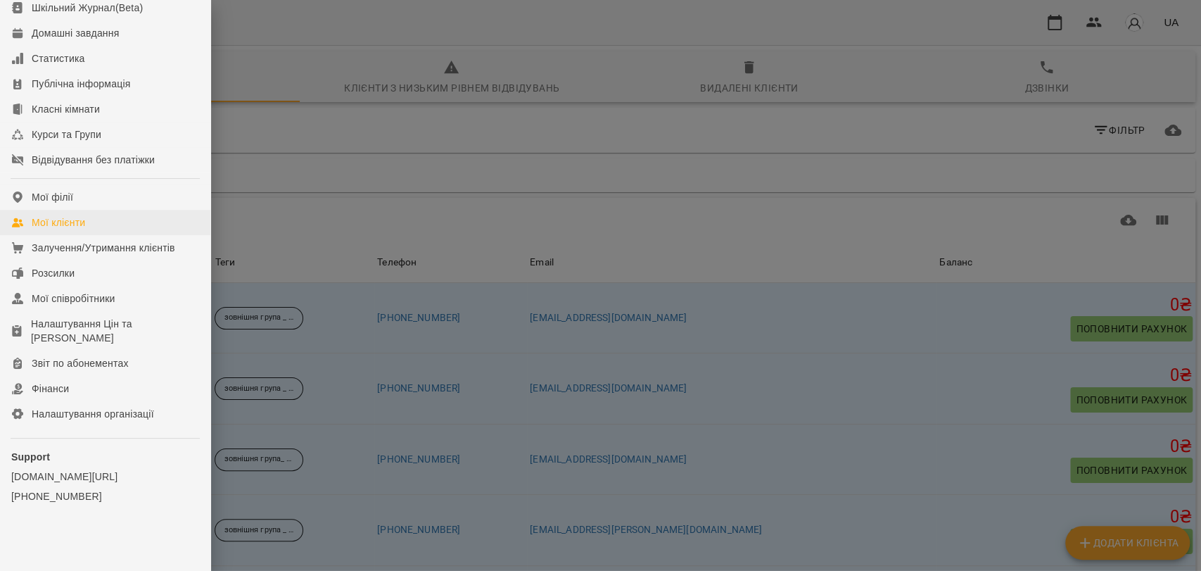
scroll to position [104, 0]
click at [95, 312] on link "Налаштування Цін та [PERSON_NAME]" at bounding box center [105, 330] width 210 height 39
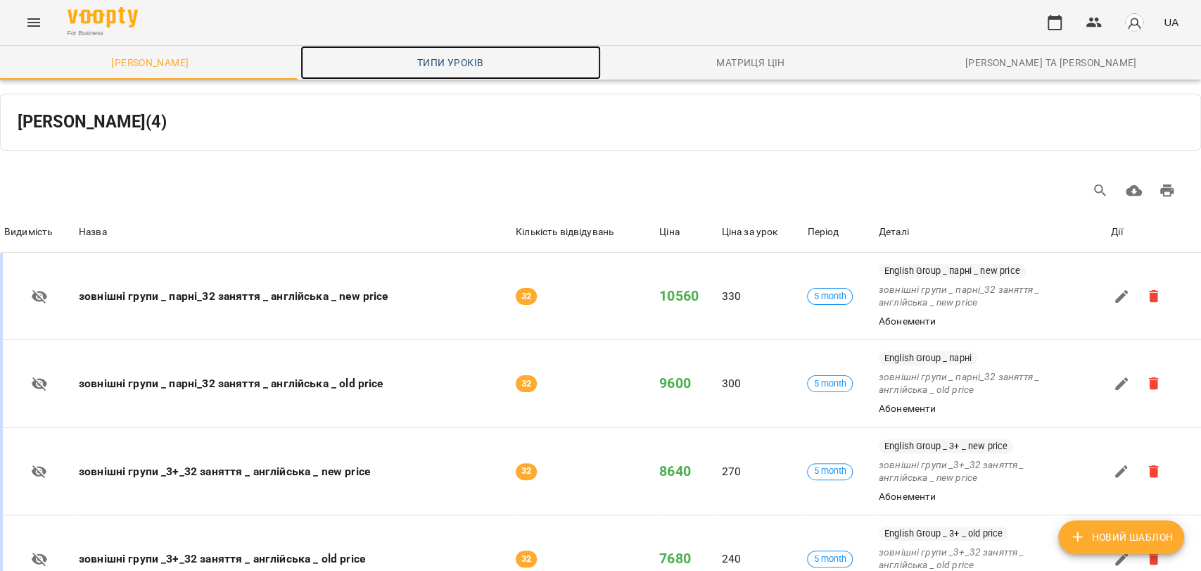
click at [431, 68] on span "Типи уроків" at bounding box center [451, 62] width 284 height 17
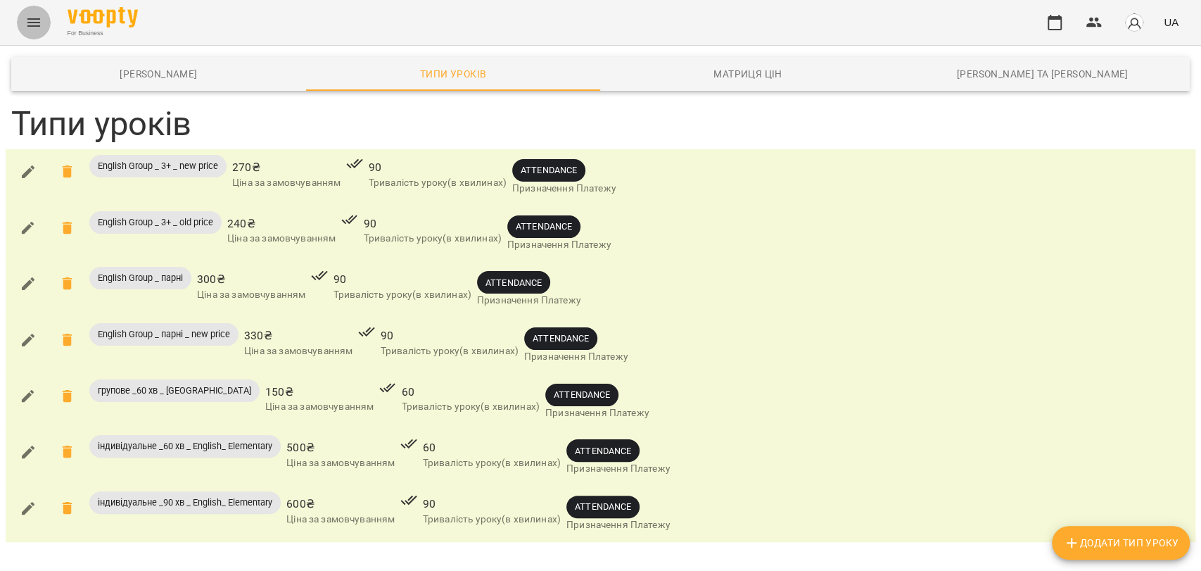
click at [25, 24] on icon "Menu" at bounding box center [33, 22] width 17 height 17
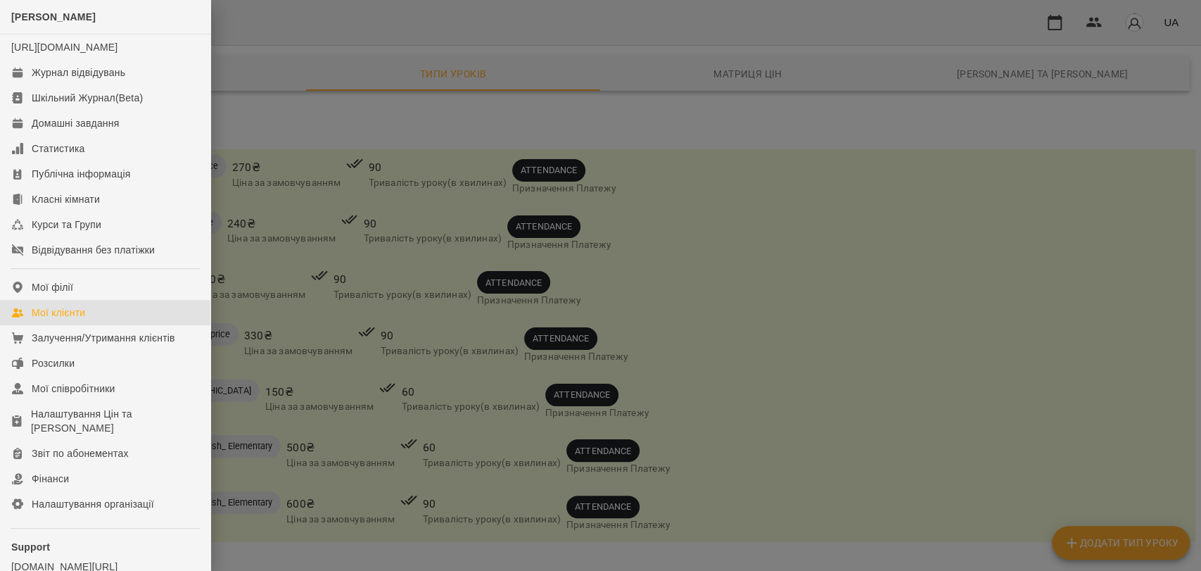
click at [103, 325] on link "Мої клієнти" at bounding box center [105, 312] width 210 height 25
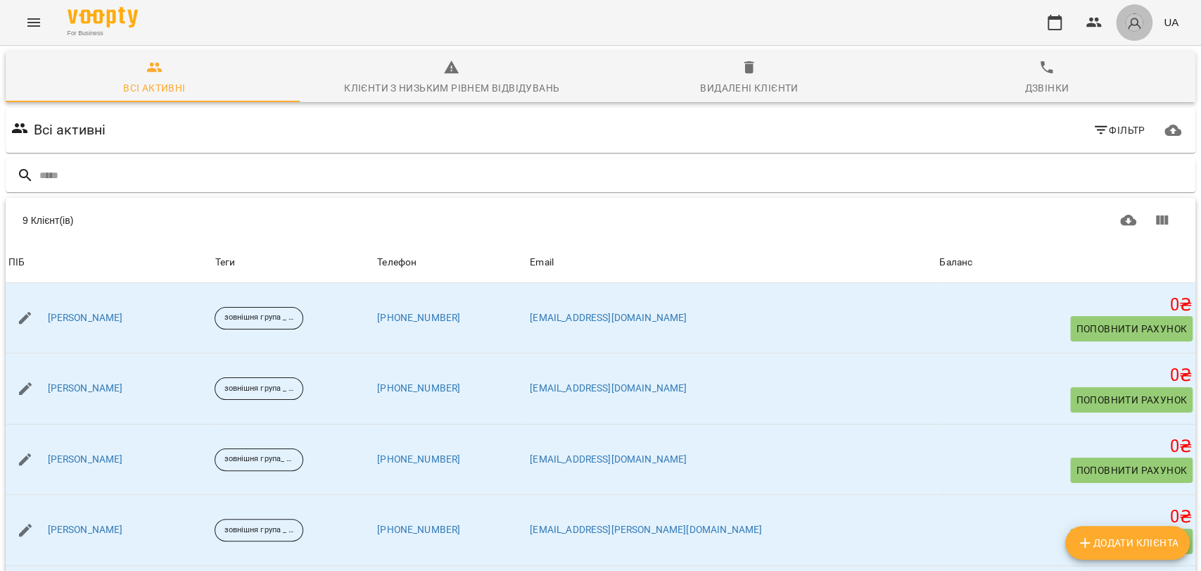
click at [1148, 26] on button "button" at bounding box center [1134, 22] width 37 height 37
click at [1124, 119] on button "Вийти" at bounding box center [1136, 129] width 101 height 25
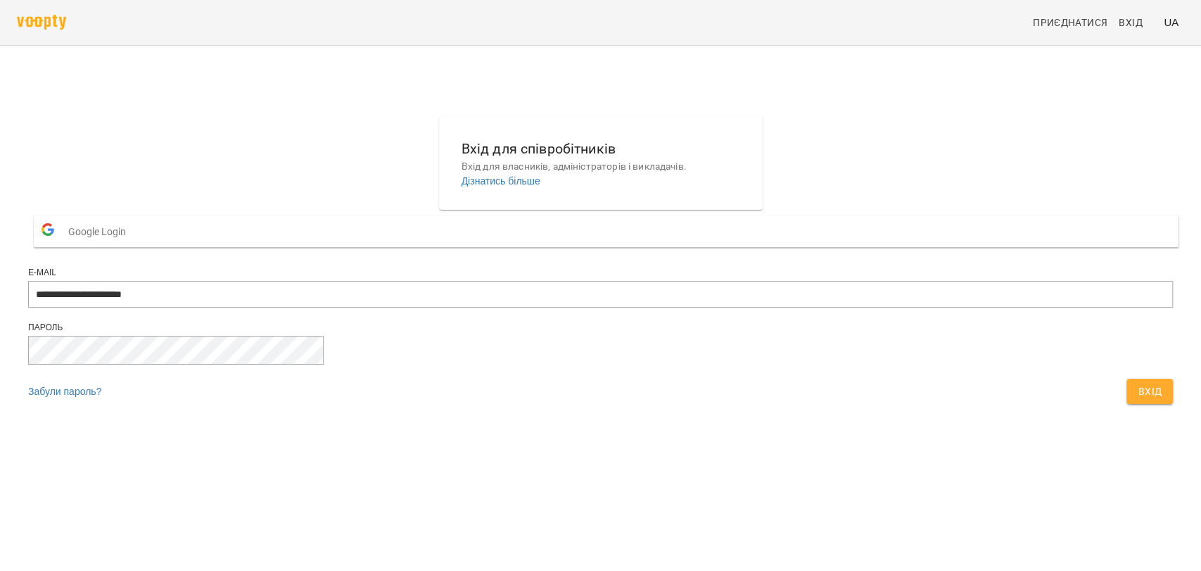
click at [654, 311] on div "**********" at bounding box center [600, 296] width 1145 height 30
click at [654, 307] on input "**********" at bounding box center [600, 294] width 1145 height 27
type input "**********"
click at [1138, 400] on span "Вхід" at bounding box center [1150, 391] width 24 height 17
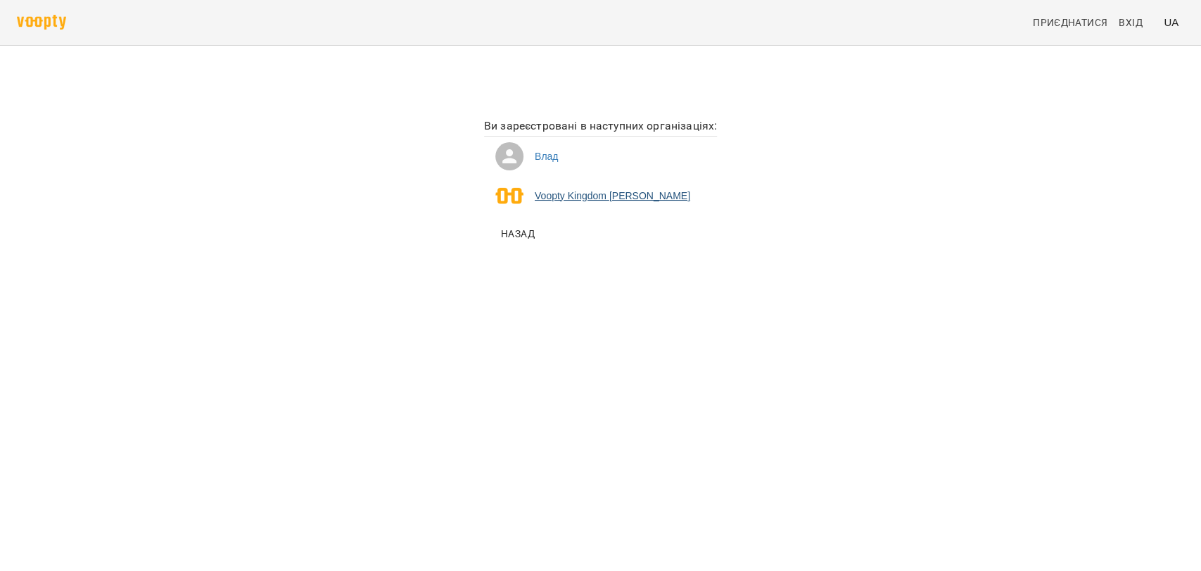
click at [495, 201] on div at bounding box center [514, 196] width 39 height 28
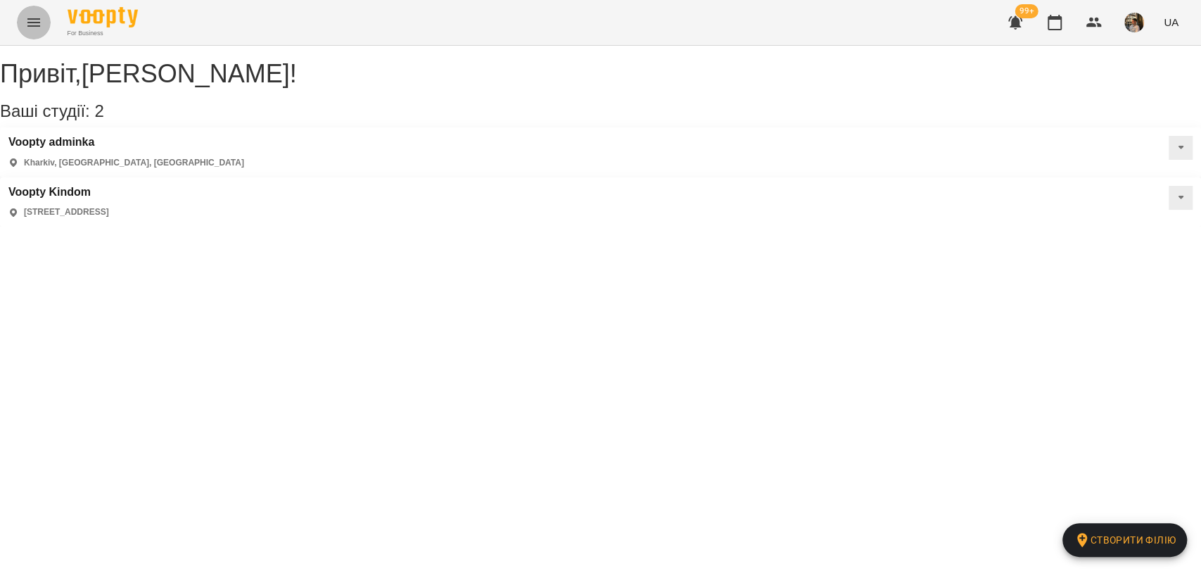
click at [44, 15] on button "Menu" at bounding box center [34, 23] width 34 height 34
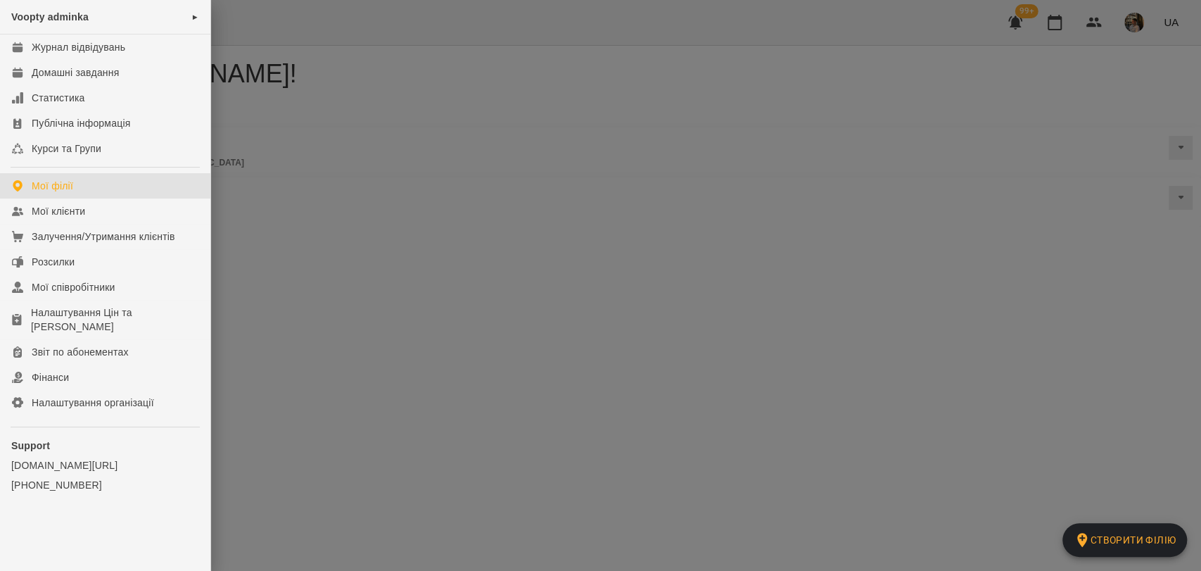
click at [420, 256] on div at bounding box center [600, 285] width 1201 height 571
